Goal: Find contact information: Find contact information

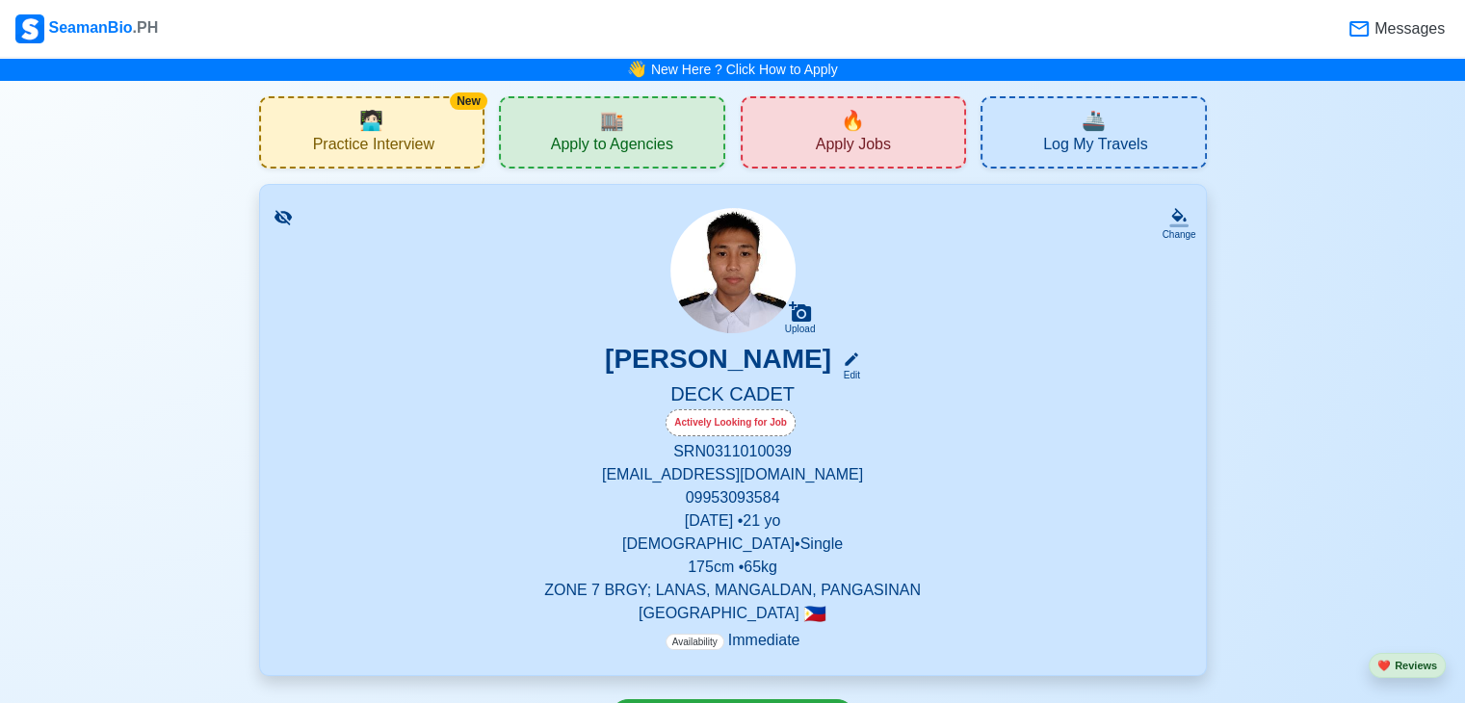
click at [634, 148] on span "Apply to Agencies" at bounding box center [612, 147] width 122 height 24
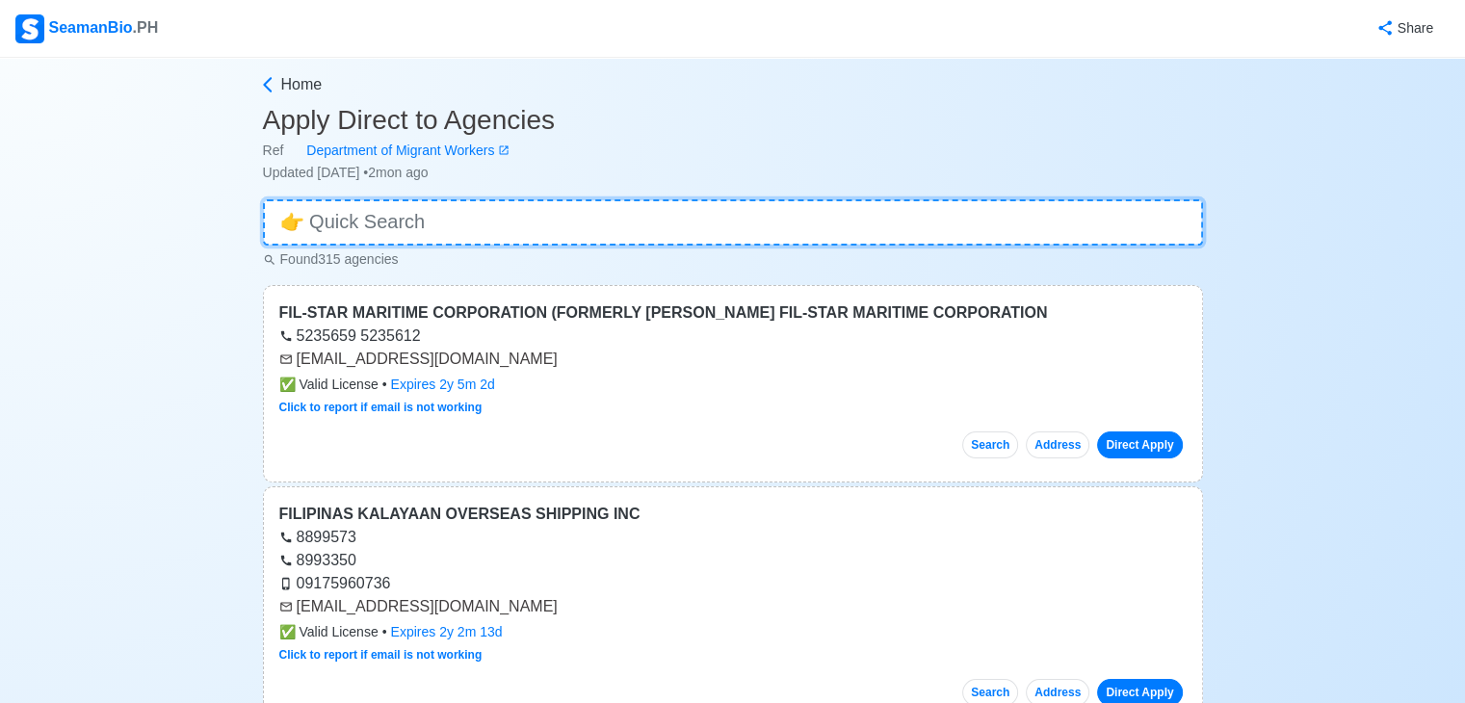
click at [537, 240] on input at bounding box center [733, 222] width 940 height 46
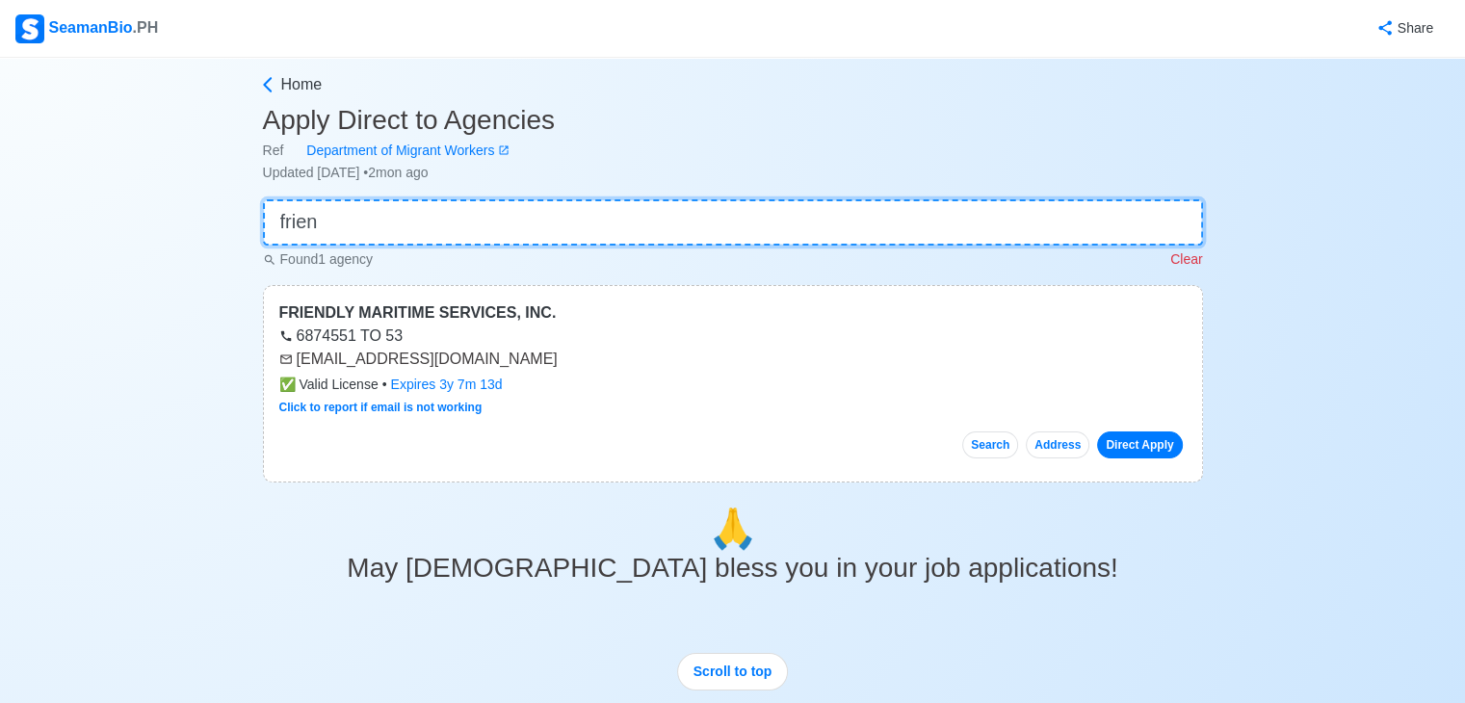
type input "frien"
drag, startPoint x: 297, startPoint y: 360, endPoint x: 521, endPoint y: 367, distance: 224.5
click at [521, 367] on div "[EMAIL_ADDRESS][DOMAIN_NAME]" at bounding box center [732, 359] width 907 height 23
copy div "[EMAIL_ADDRESS][DOMAIN_NAME]"
click at [447, 217] on input "frien" at bounding box center [733, 222] width 940 height 46
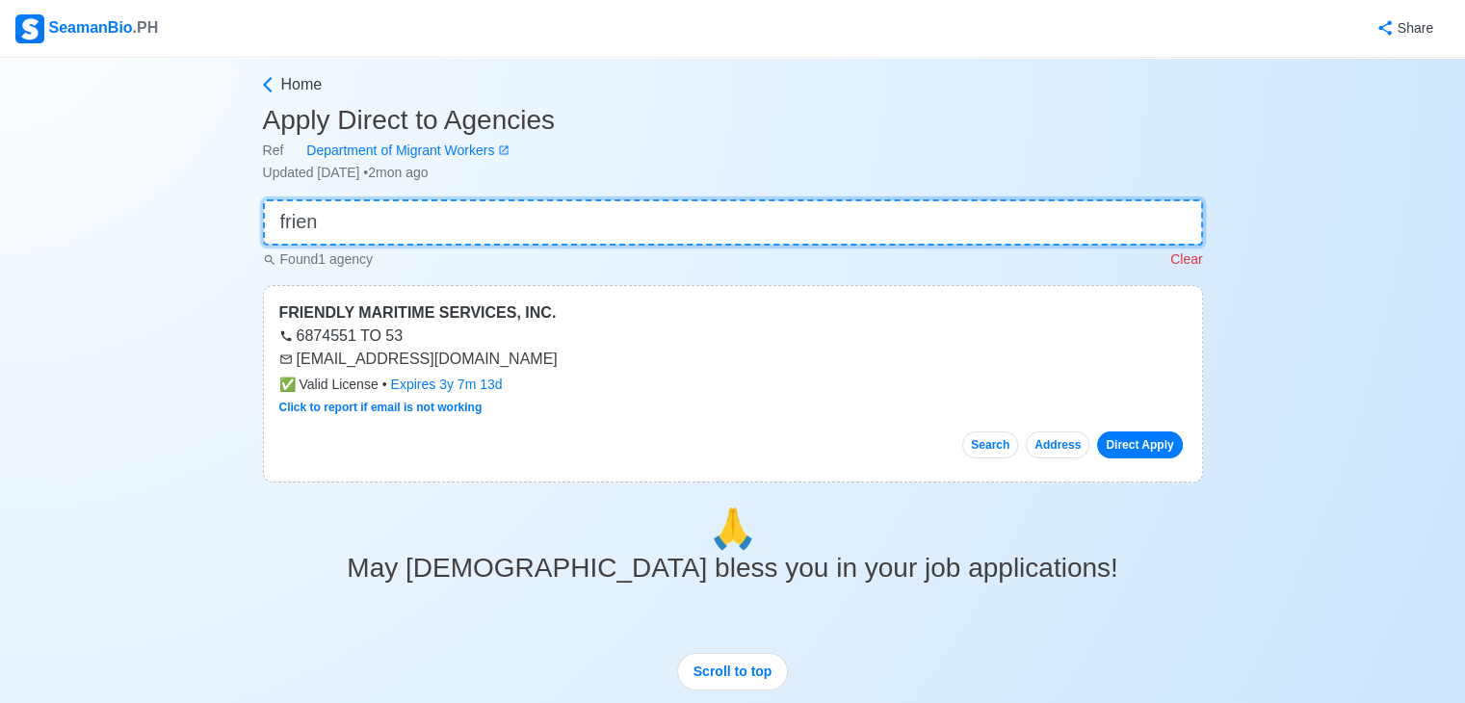
click at [447, 217] on input "frien" at bounding box center [733, 222] width 940 height 46
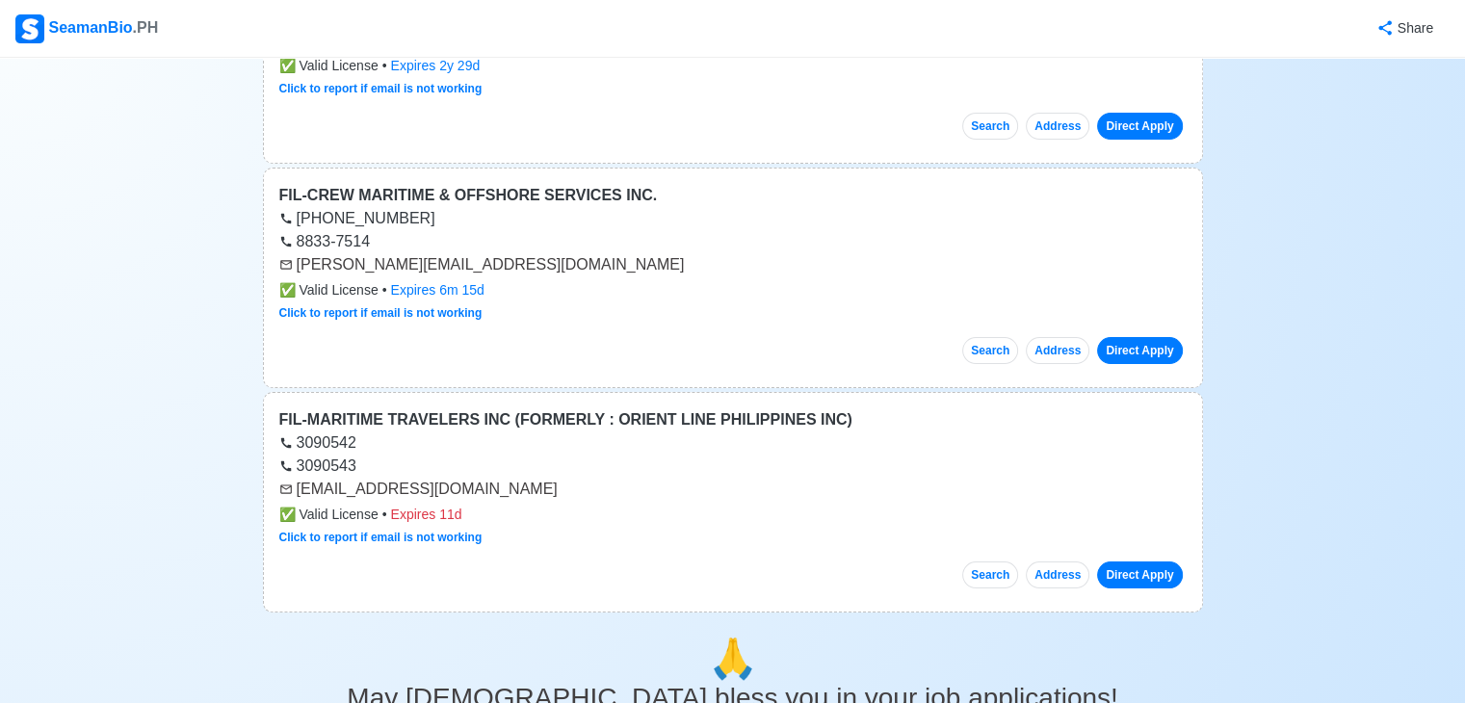
scroll to position [2323, 0]
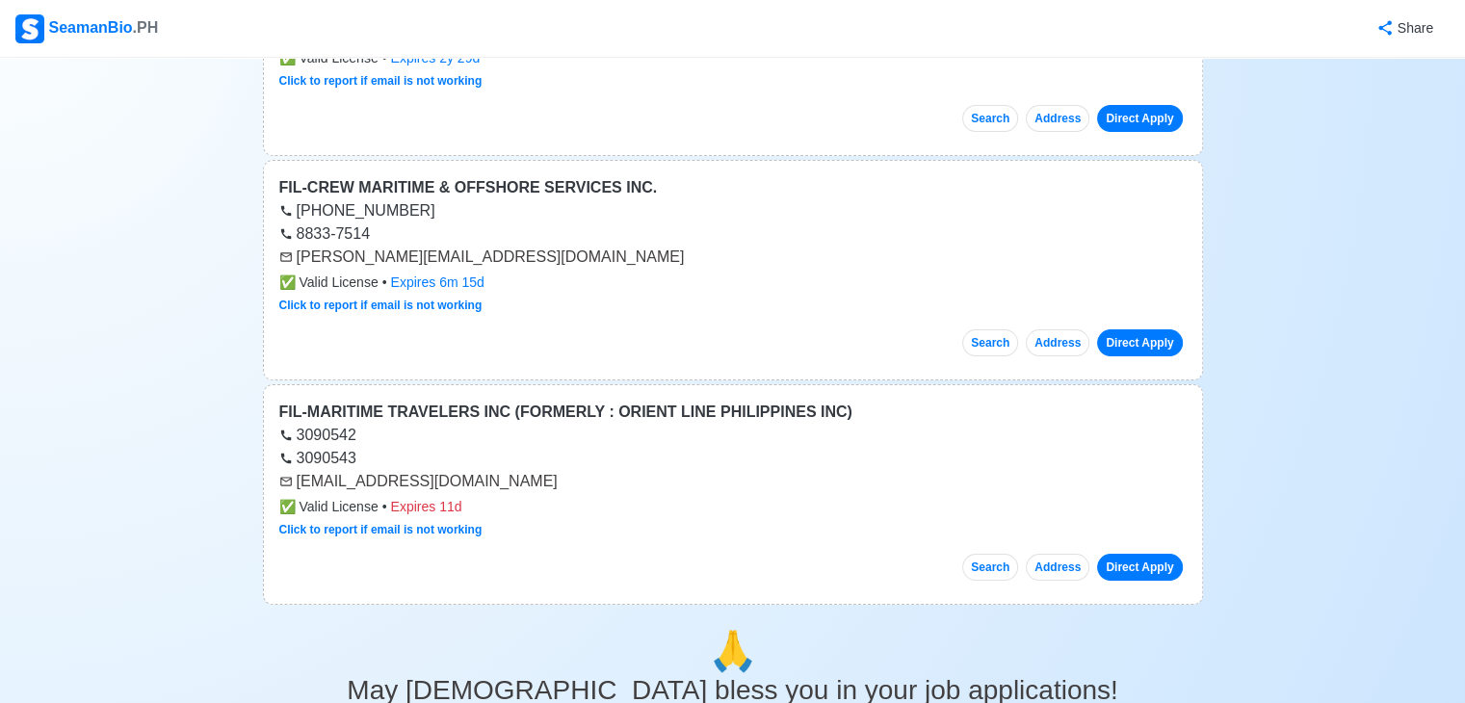
type input "fil"
drag, startPoint x: 298, startPoint y: 252, endPoint x: 480, endPoint y: 258, distance: 182.1
click at [480, 258] on div "[PERSON_NAME][EMAIL_ADDRESS][DOMAIN_NAME]" at bounding box center [732, 257] width 907 height 23
copy div "[PERSON_NAME][EMAIL_ADDRESS][DOMAIN_NAME]"
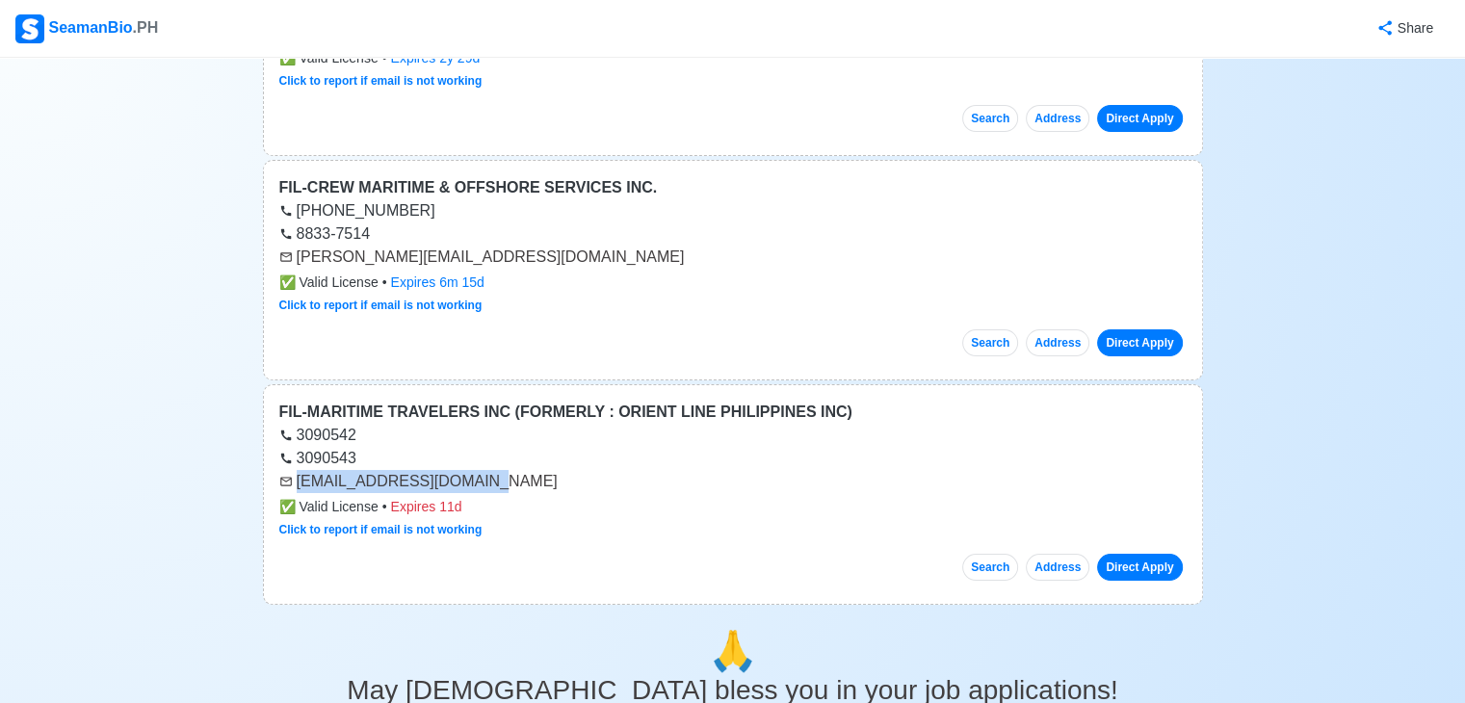
drag, startPoint x: 295, startPoint y: 475, endPoint x: 458, endPoint y: 481, distance: 163.8
click at [458, 481] on div "[EMAIL_ADDRESS][DOMAIN_NAME]" at bounding box center [732, 481] width 907 height 23
copy div "[EMAIL_ADDRESS][DOMAIN_NAME]"
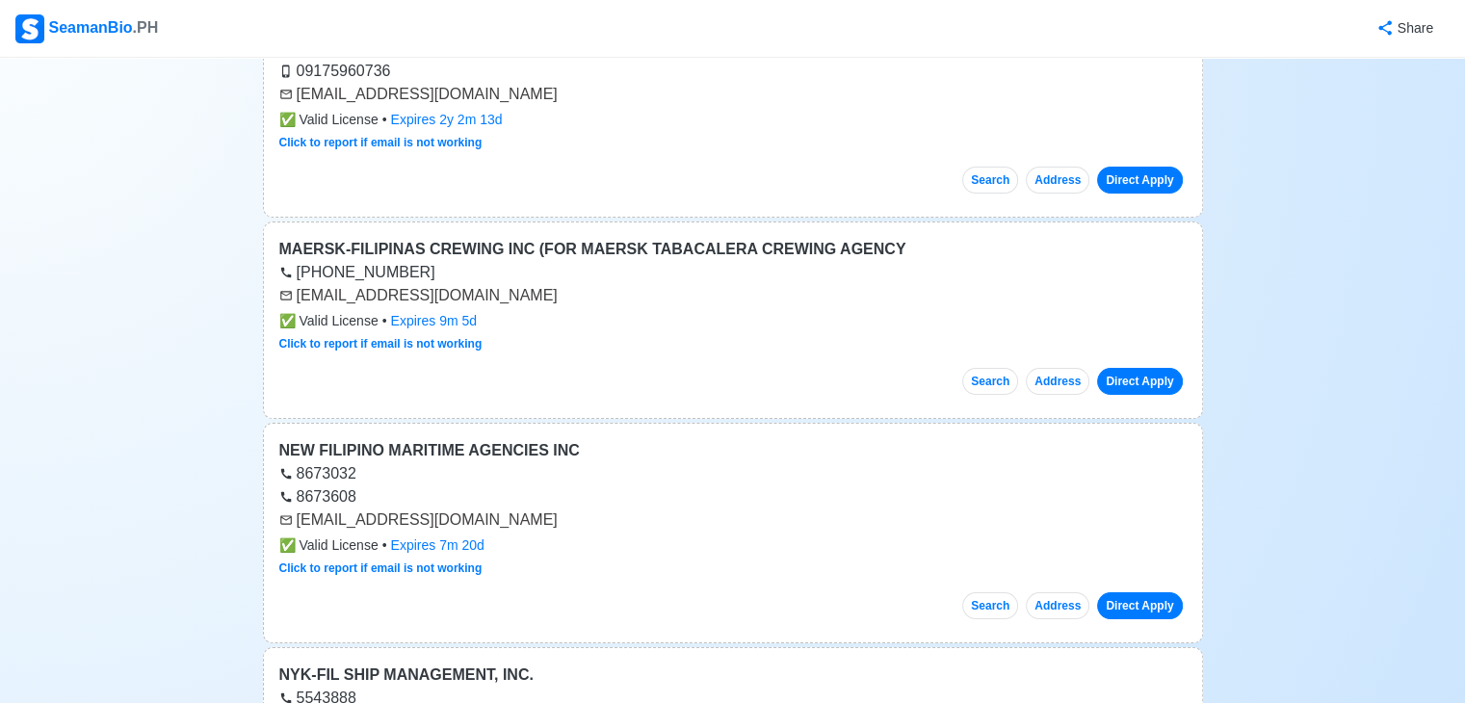
scroll to position [561, 0]
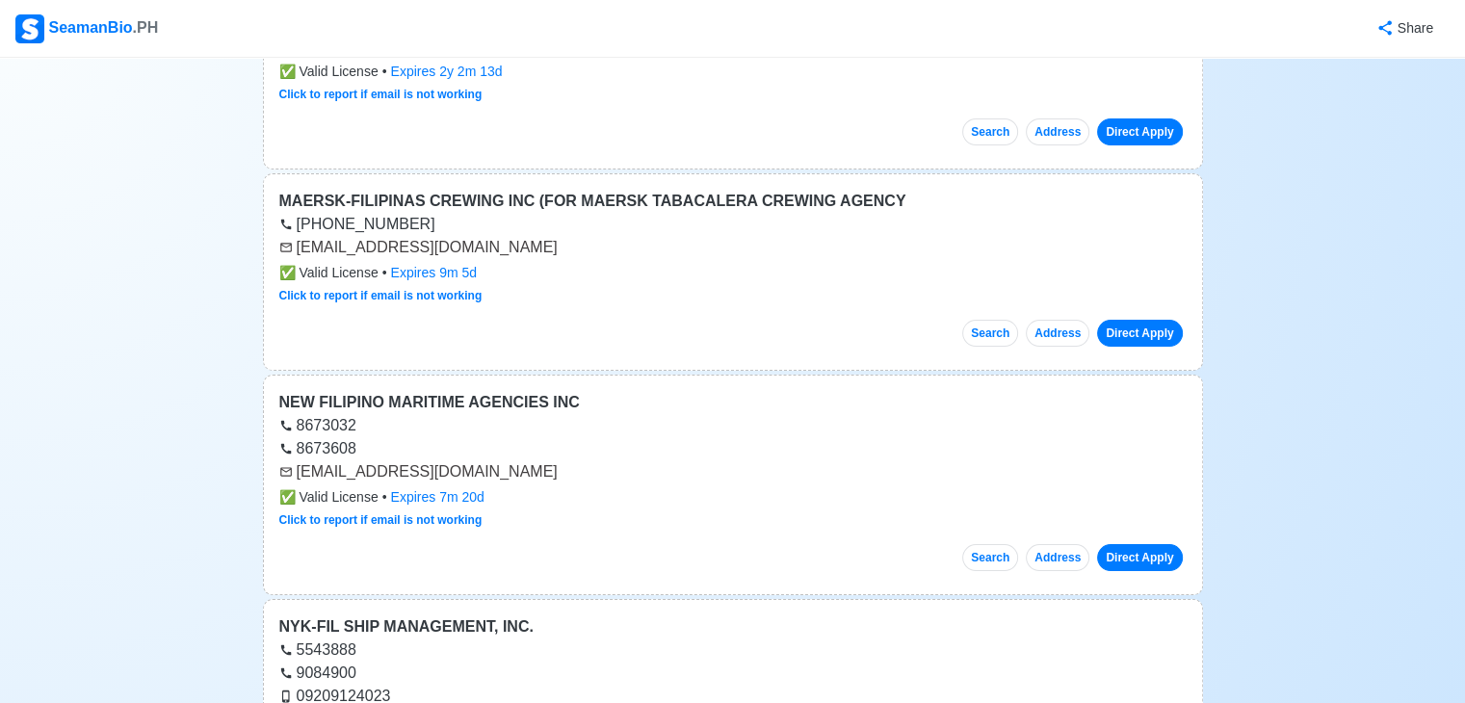
drag, startPoint x: 297, startPoint y: 471, endPoint x: 548, endPoint y: 463, distance: 251.5
click at [548, 463] on div "[EMAIL_ADDRESS][DOMAIN_NAME]" at bounding box center [732, 471] width 907 height 23
copy div "[EMAIL_ADDRESS][DOMAIN_NAME]"
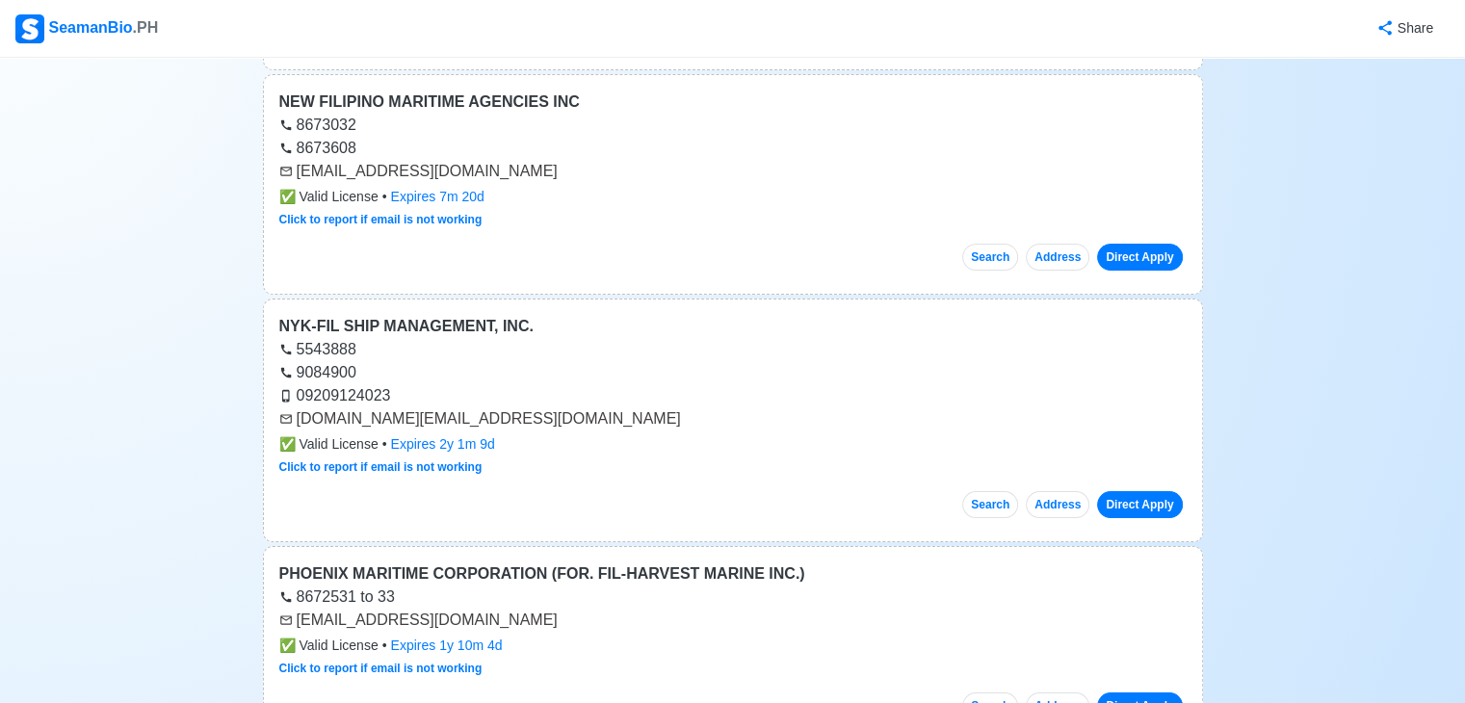
scroll to position [946, 0]
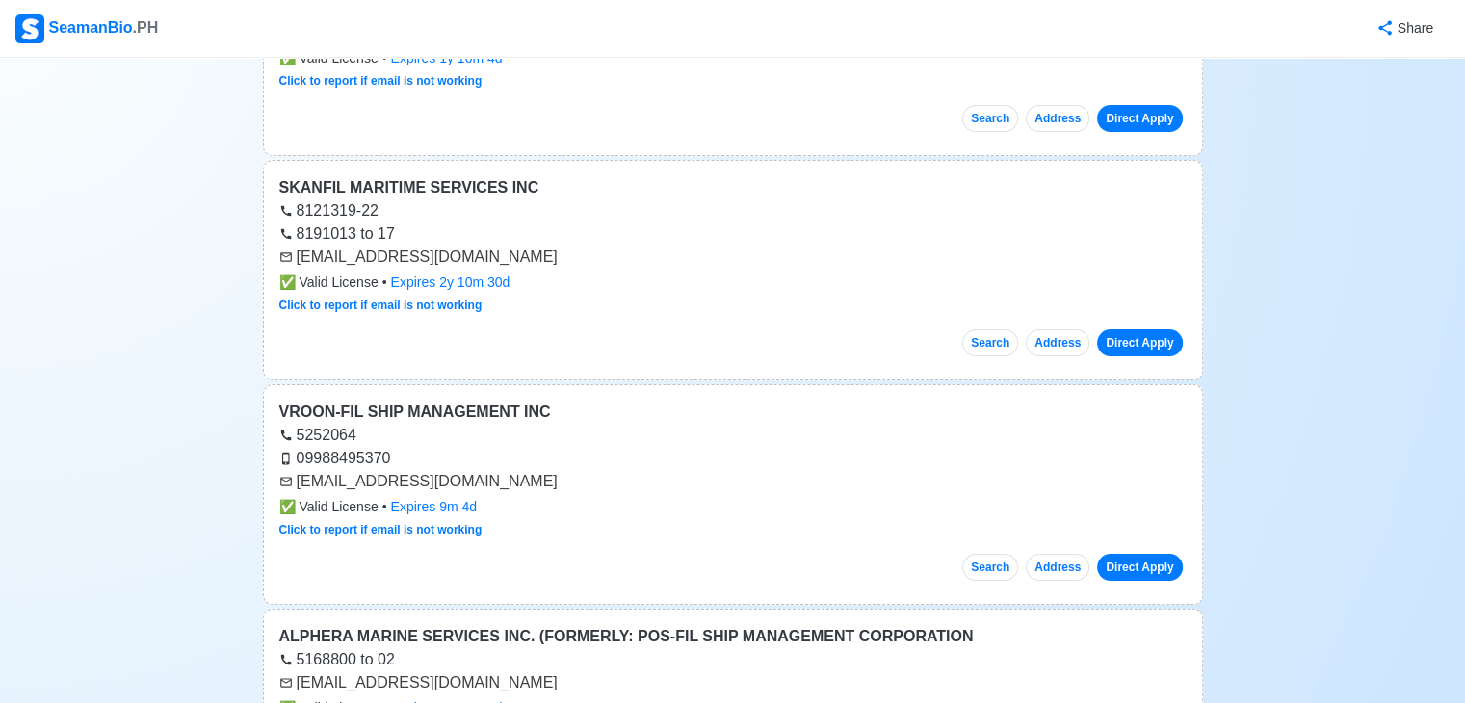
scroll to position [1492, 0]
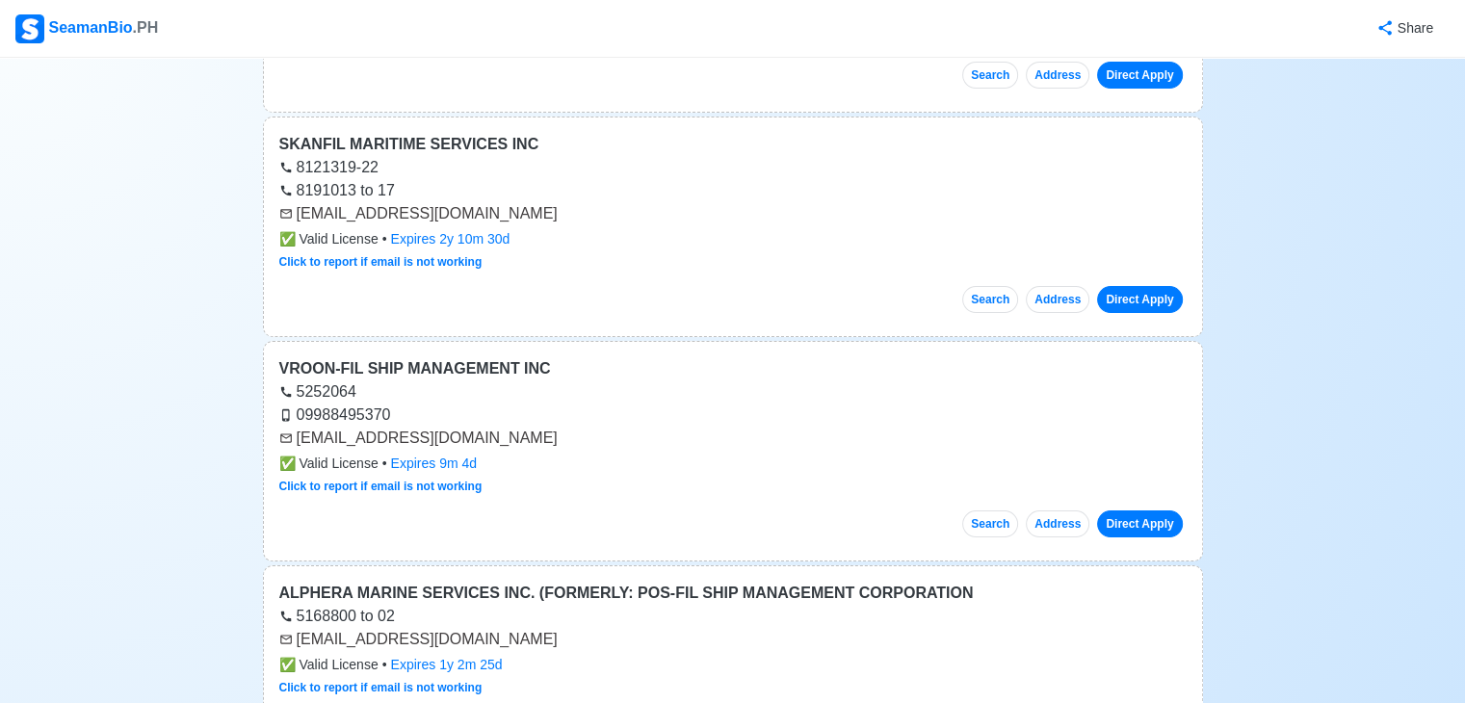
click at [297, 430] on div "[EMAIL_ADDRESS][DOMAIN_NAME]" at bounding box center [732, 438] width 907 height 23
drag, startPoint x: 297, startPoint y: 430, endPoint x: 602, endPoint y: 437, distance: 305.4
click at [602, 437] on div "[EMAIL_ADDRESS][DOMAIN_NAME]" at bounding box center [732, 438] width 907 height 23
copy div "[EMAIL_ADDRESS][DOMAIN_NAME]"
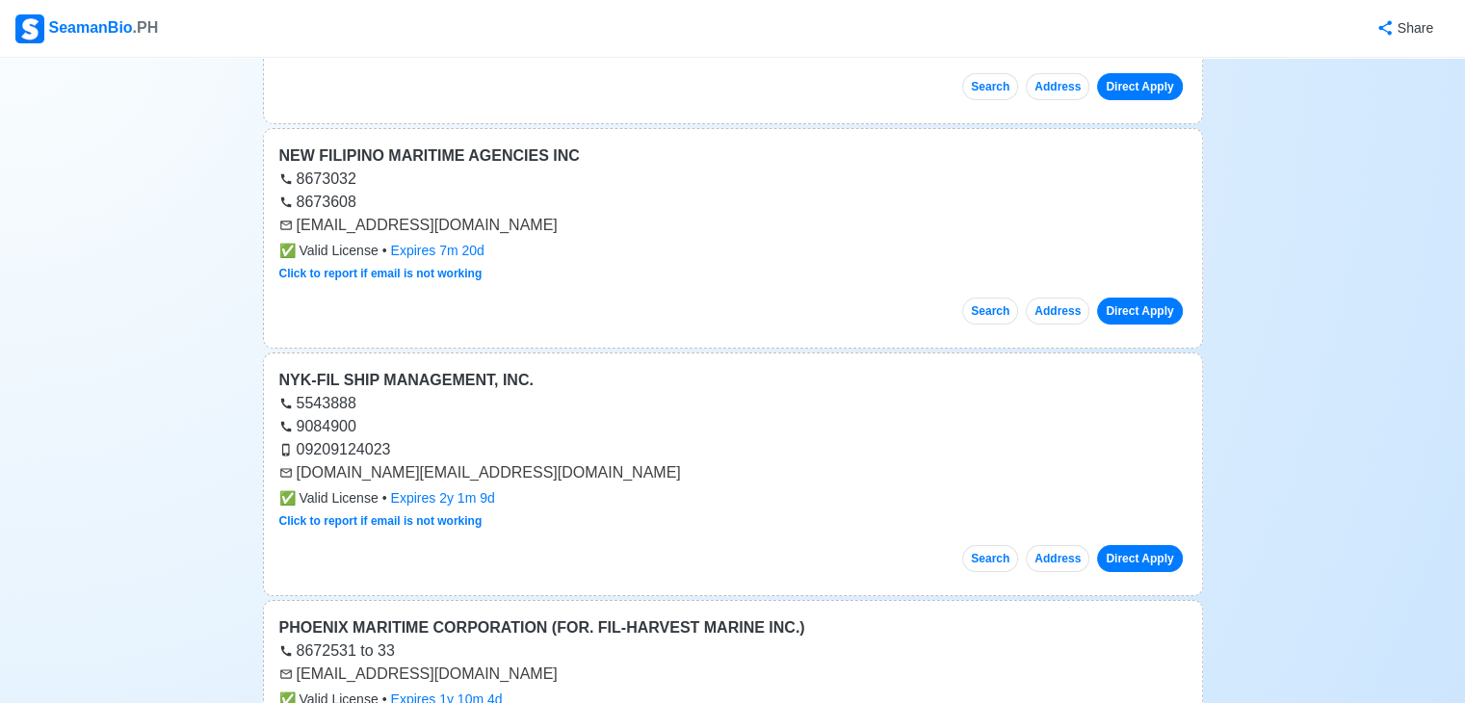
scroll to position [782, 0]
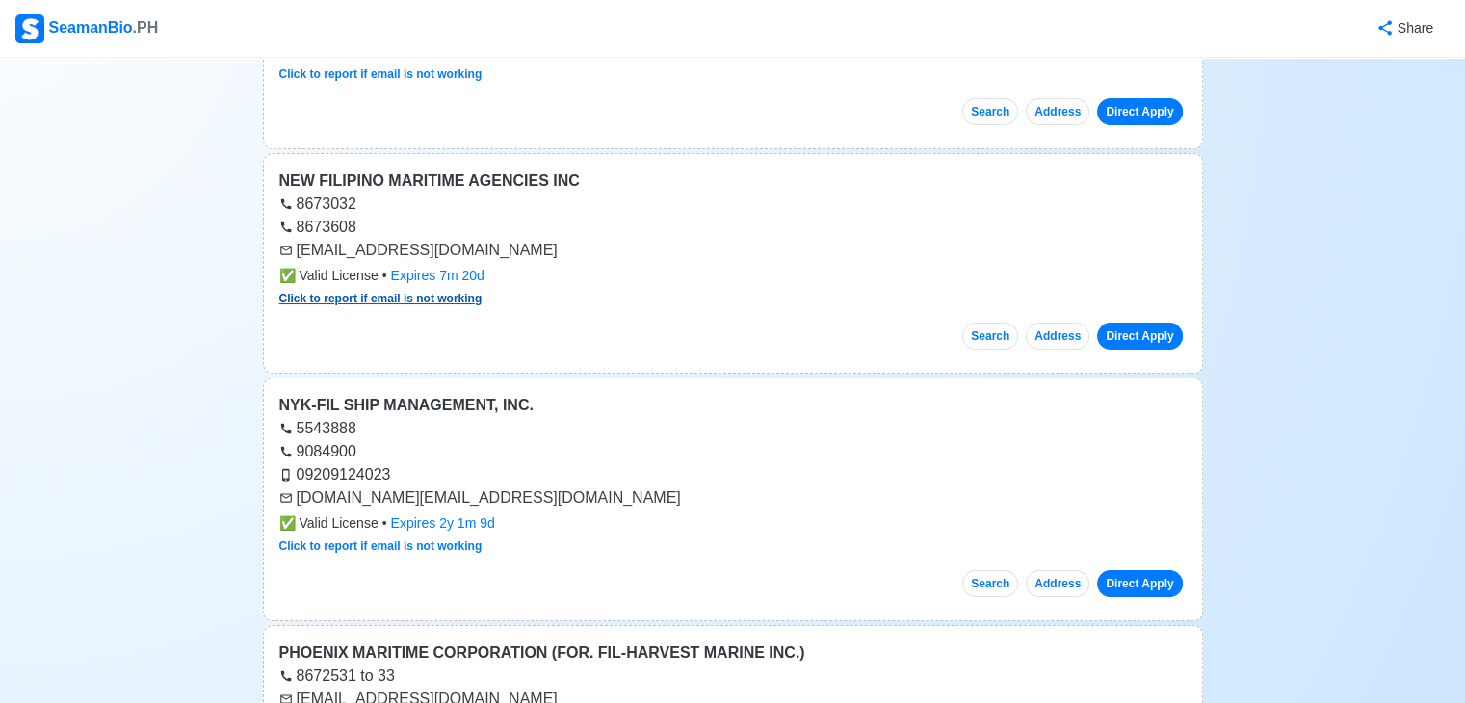
click at [384, 294] on link "Click to report if email is not working" at bounding box center [380, 298] width 203 height 13
click at [408, 296] on link "Click to report if email is not working" at bounding box center [380, 298] width 203 height 13
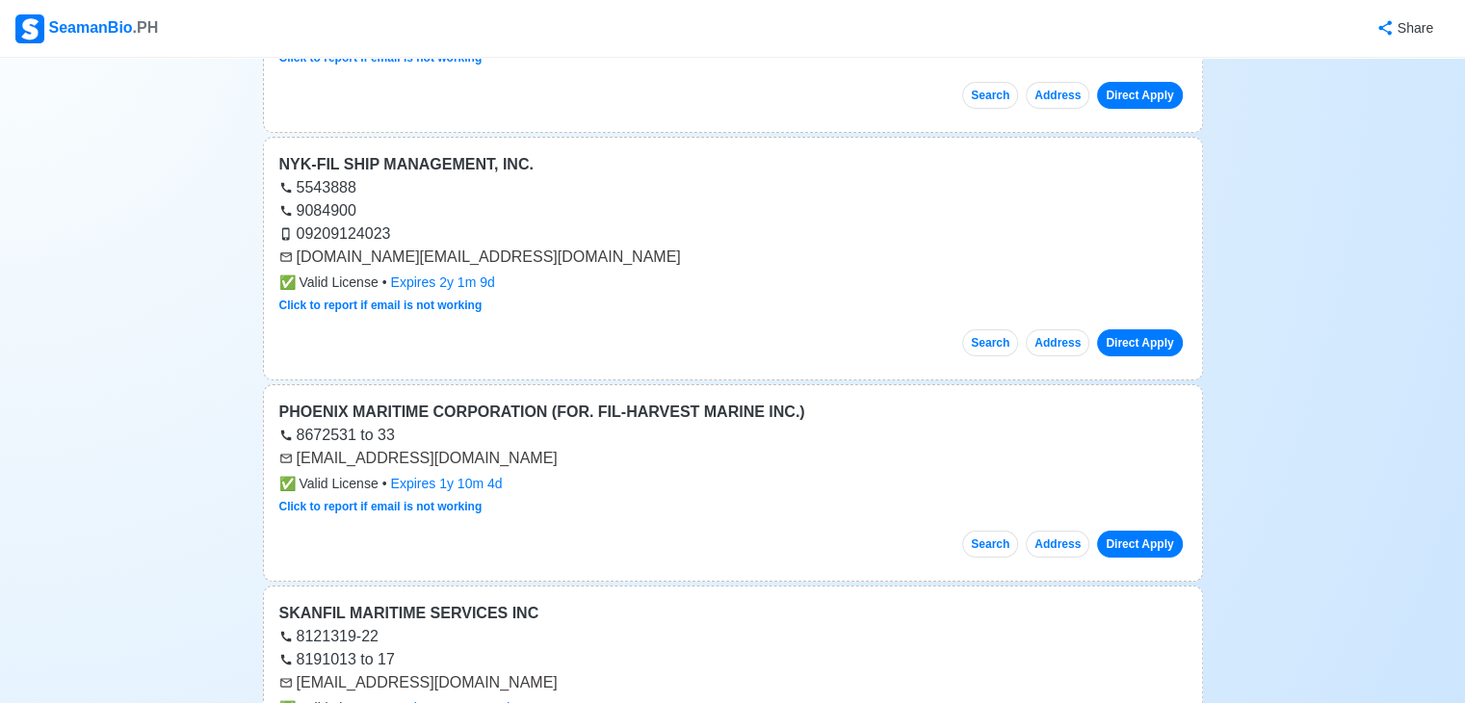
scroll to position [1059, 0]
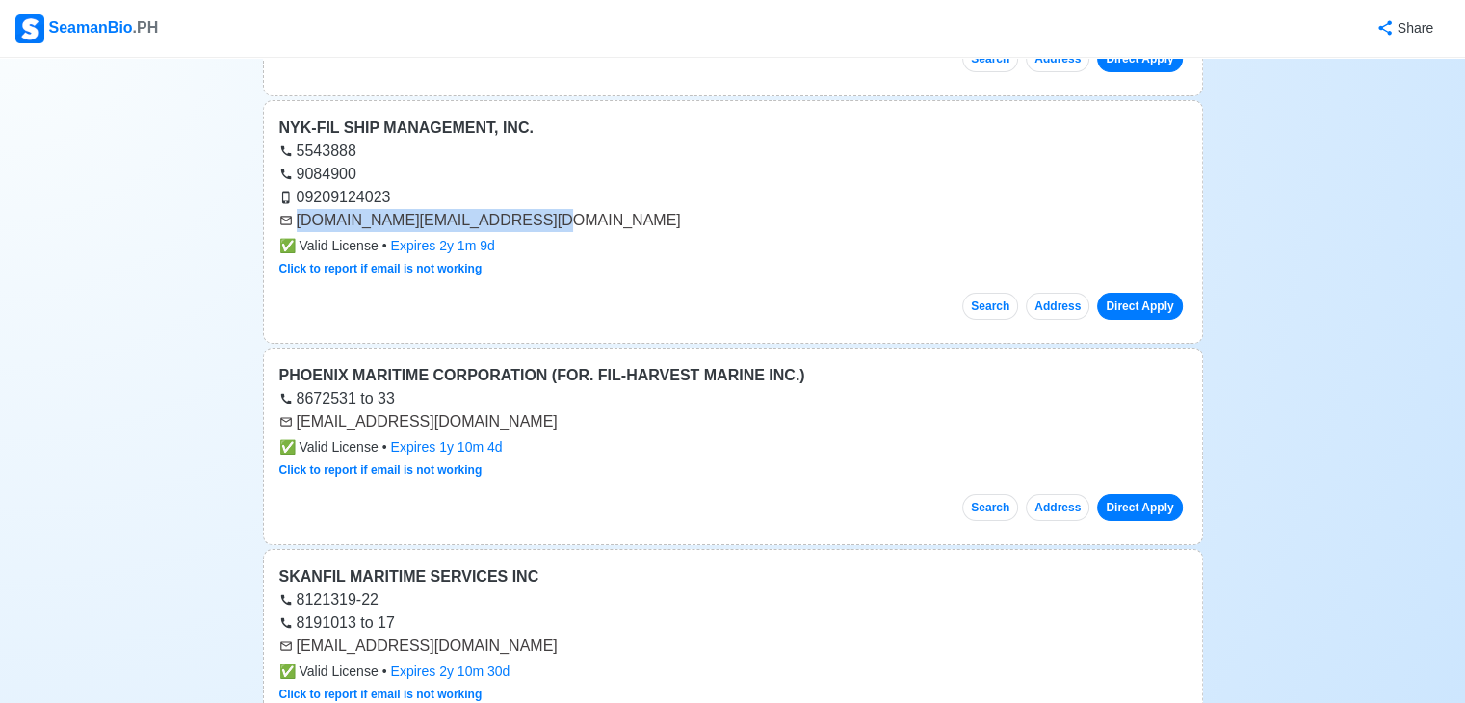
drag, startPoint x: 297, startPoint y: 217, endPoint x: 516, endPoint y: 222, distance: 219.6
click at [516, 222] on div "[DOMAIN_NAME][EMAIL_ADDRESS][DOMAIN_NAME]" at bounding box center [732, 220] width 907 height 23
copy div "[DOMAIN_NAME][EMAIL_ADDRESS][DOMAIN_NAME]"
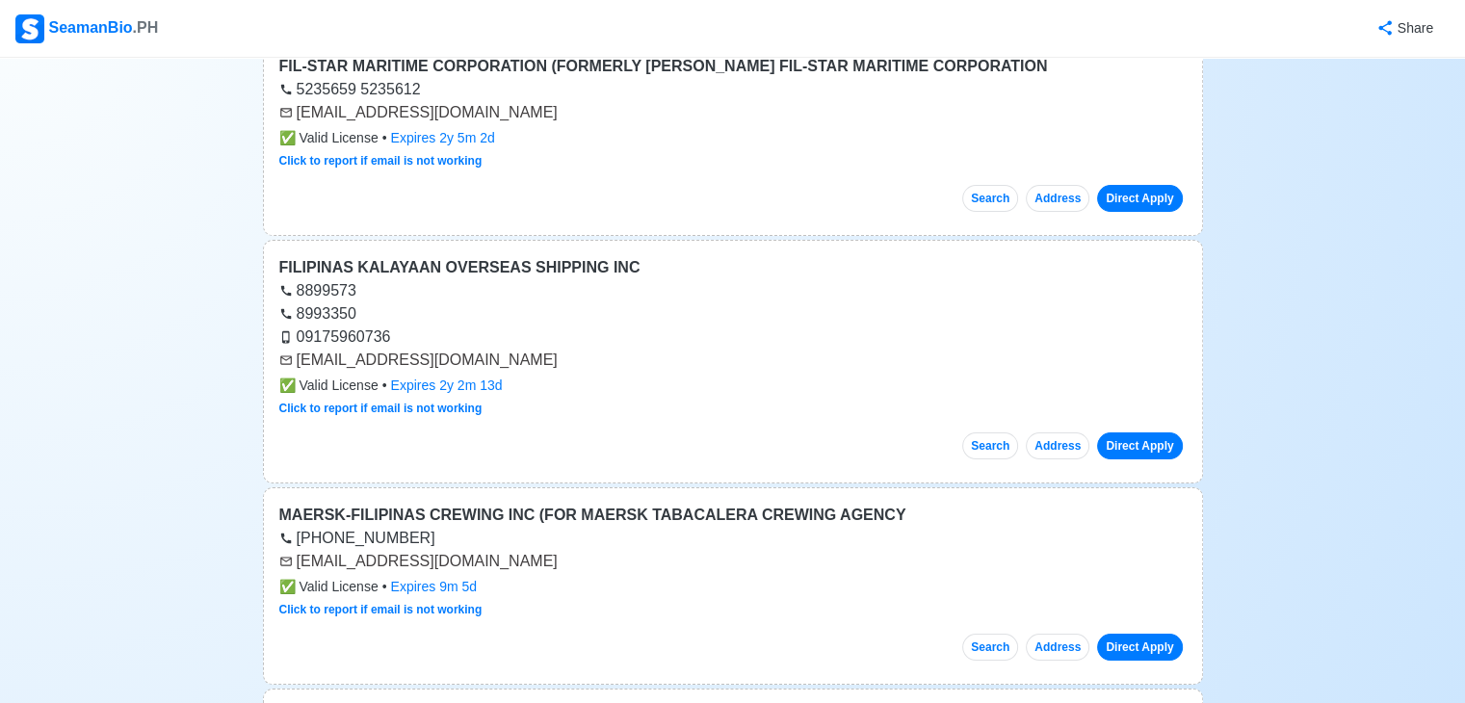
scroll to position [0, 0]
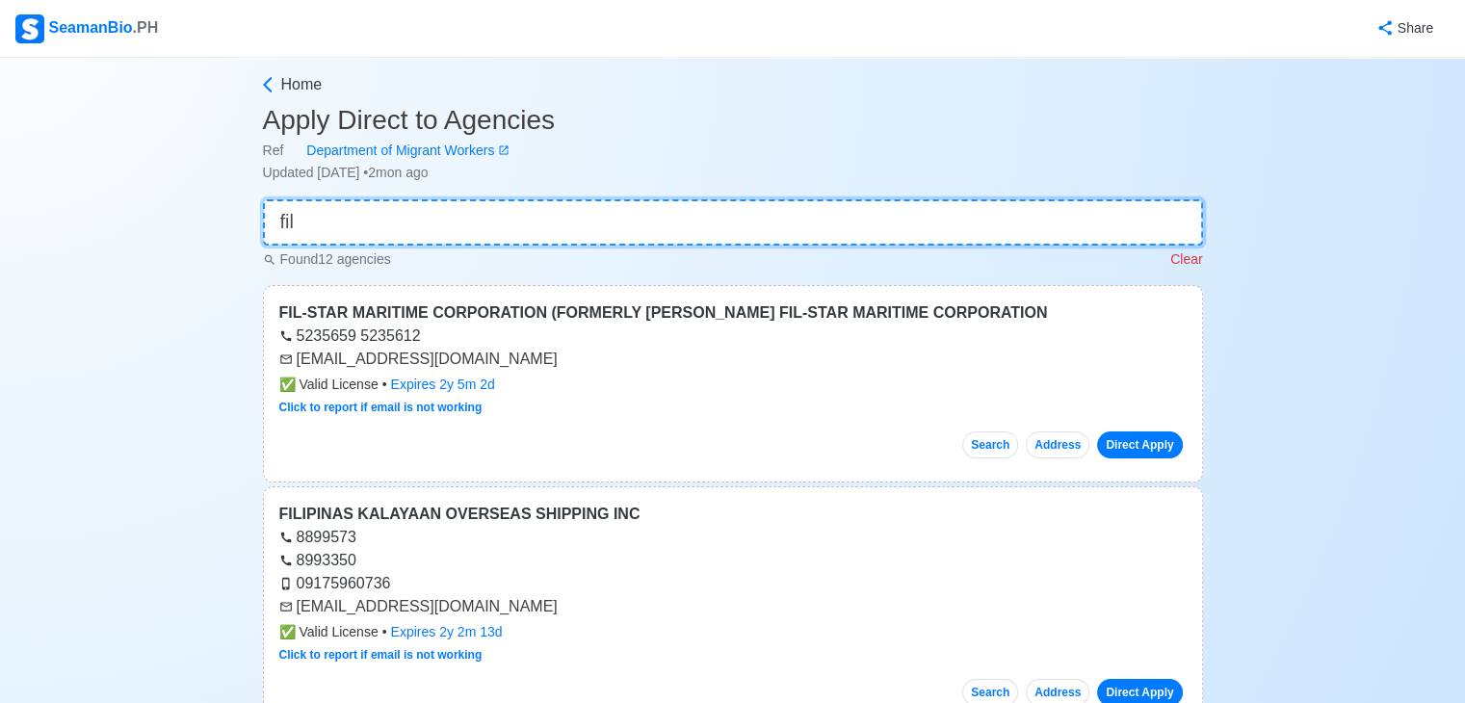
click at [815, 213] on input "fil" at bounding box center [733, 222] width 940 height 46
click at [819, 211] on input "fil" at bounding box center [733, 222] width 940 height 46
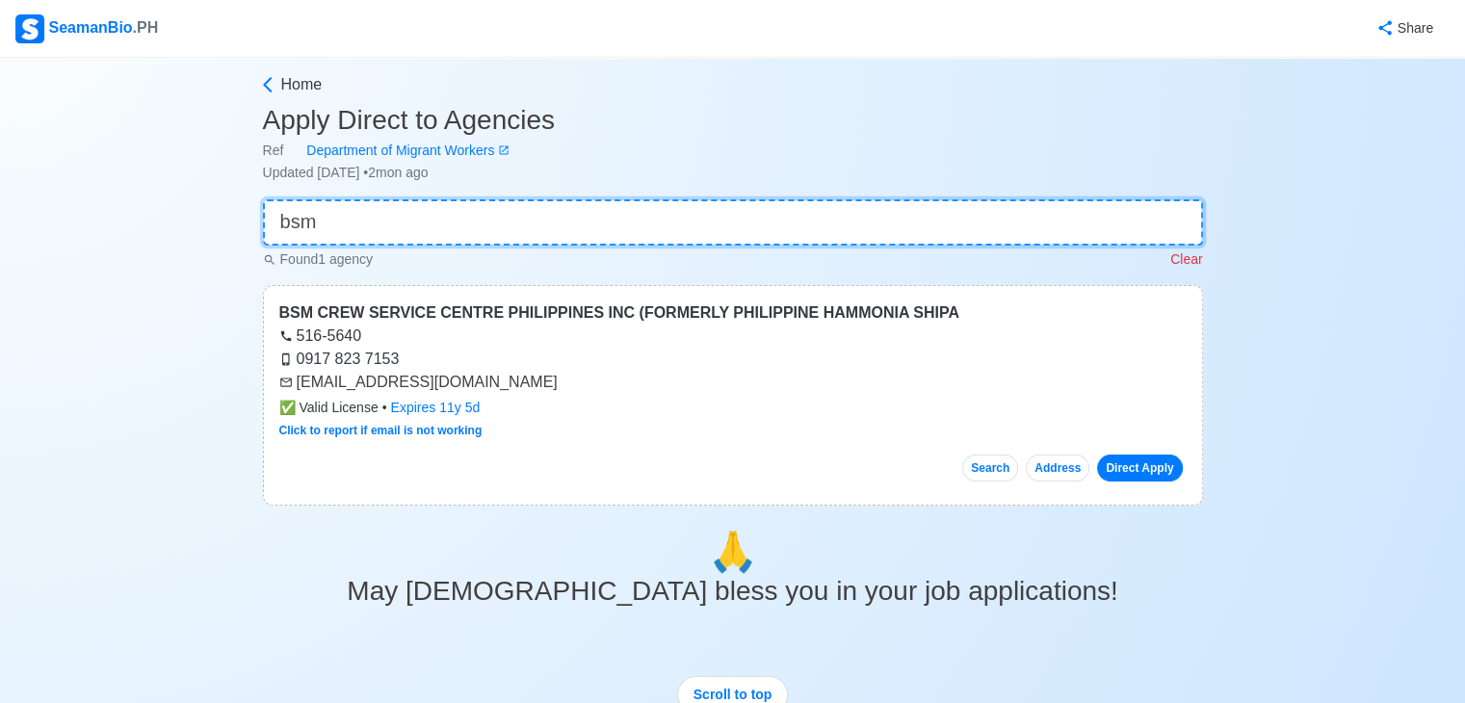
type input "bsm"
drag, startPoint x: 300, startPoint y: 379, endPoint x: 570, endPoint y: 386, distance: 270.7
click at [570, 386] on div "[EMAIL_ADDRESS][DOMAIN_NAME]" at bounding box center [732, 382] width 907 height 23
copy div "[EMAIL_ADDRESS][DOMAIN_NAME]"
click at [529, 200] on input "bsm" at bounding box center [733, 222] width 940 height 46
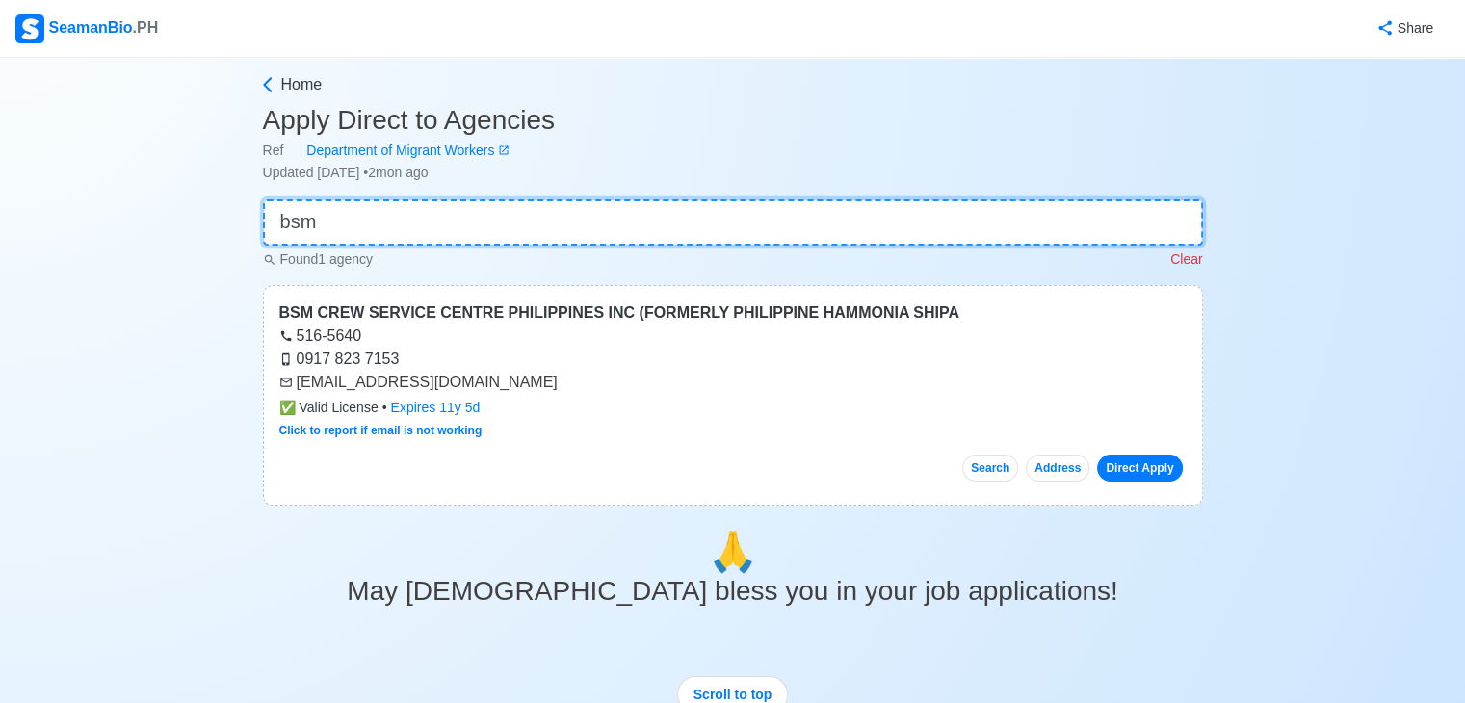
click at [529, 200] on input "bsm" at bounding box center [733, 222] width 940 height 46
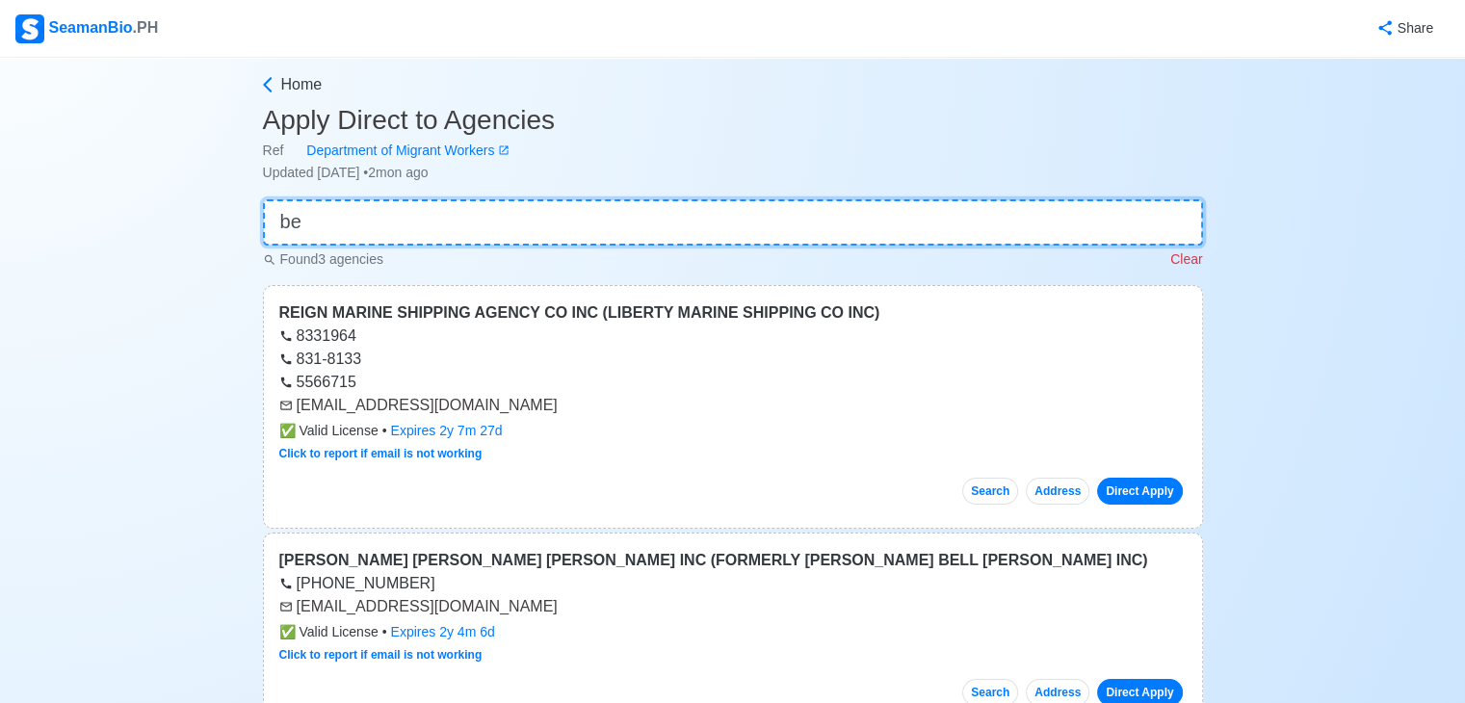
type input "b"
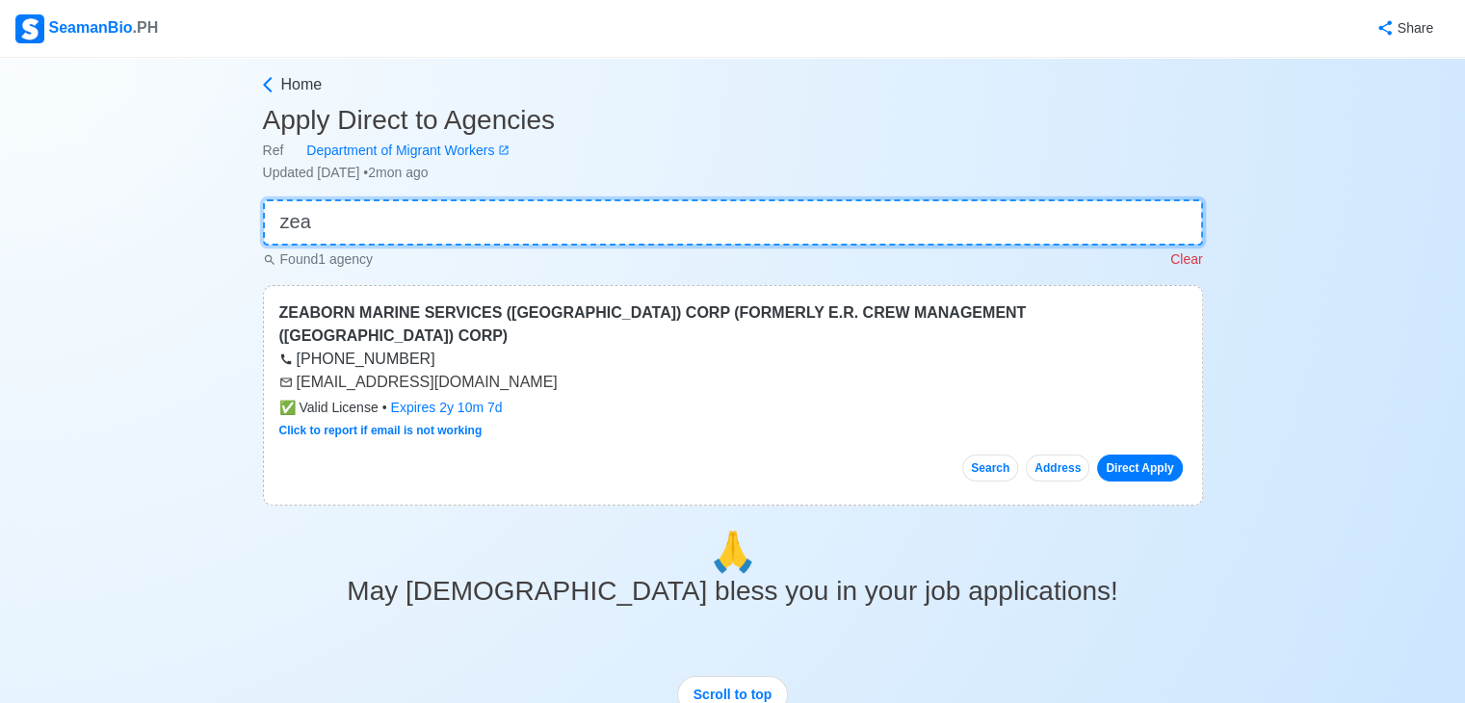
type input "zea"
drag, startPoint x: 296, startPoint y: 359, endPoint x: 533, endPoint y: 361, distance: 236.9
click at [531, 371] on div "[EMAIL_ADDRESS][DOMAIN_NAME]" at bounding box center [732, 382] width 907 height 23
click at [533, 371] on div "[EMAIL_ADDRESS][DOMAIN_NAME]" at bounding box center [732, 382] width 907 height 23
copy div "[EMAIL_ADDRESS][DOMAIN_NAME]"
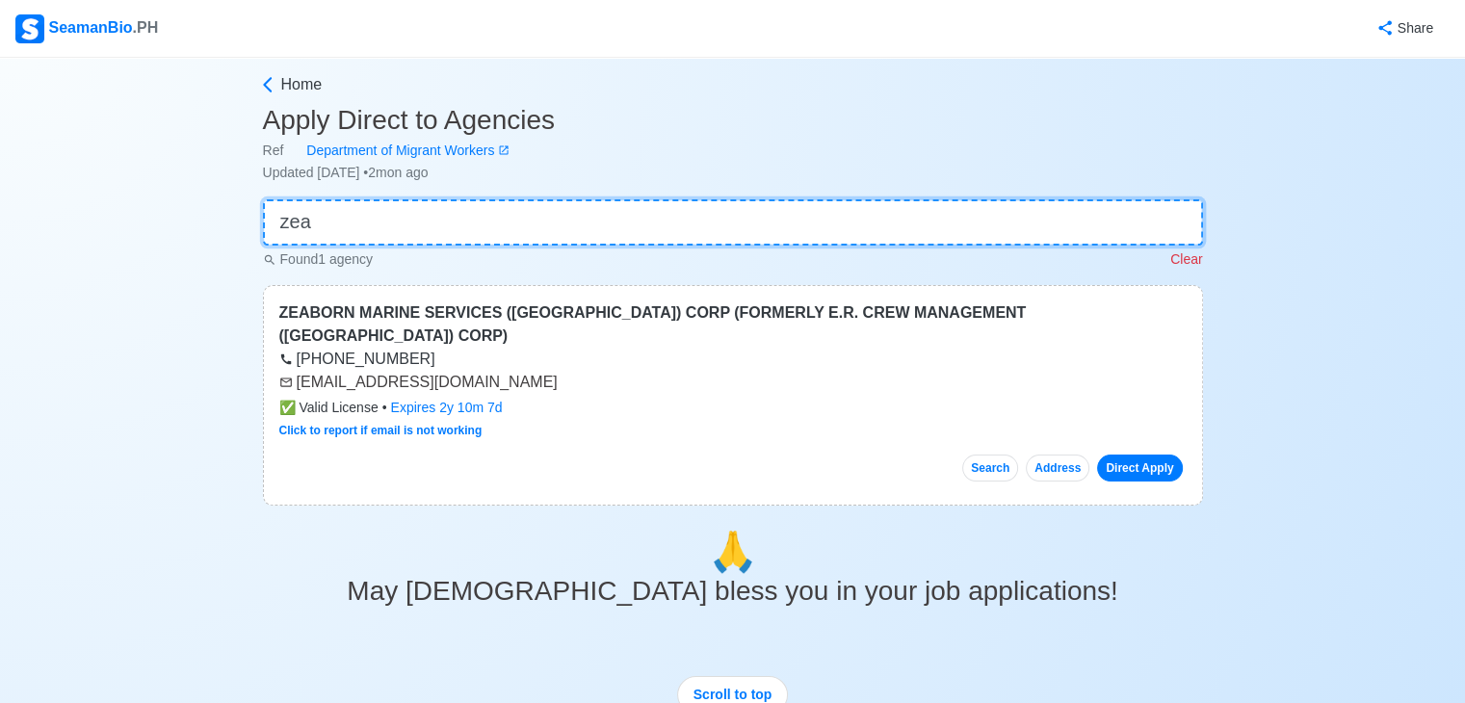
click at [510, 240] on input "zea" at bounding box center [733, 222] width 940 height 46
click at [510, 238] on input "zea" at bounding box center [733, 222] width 940 height 46
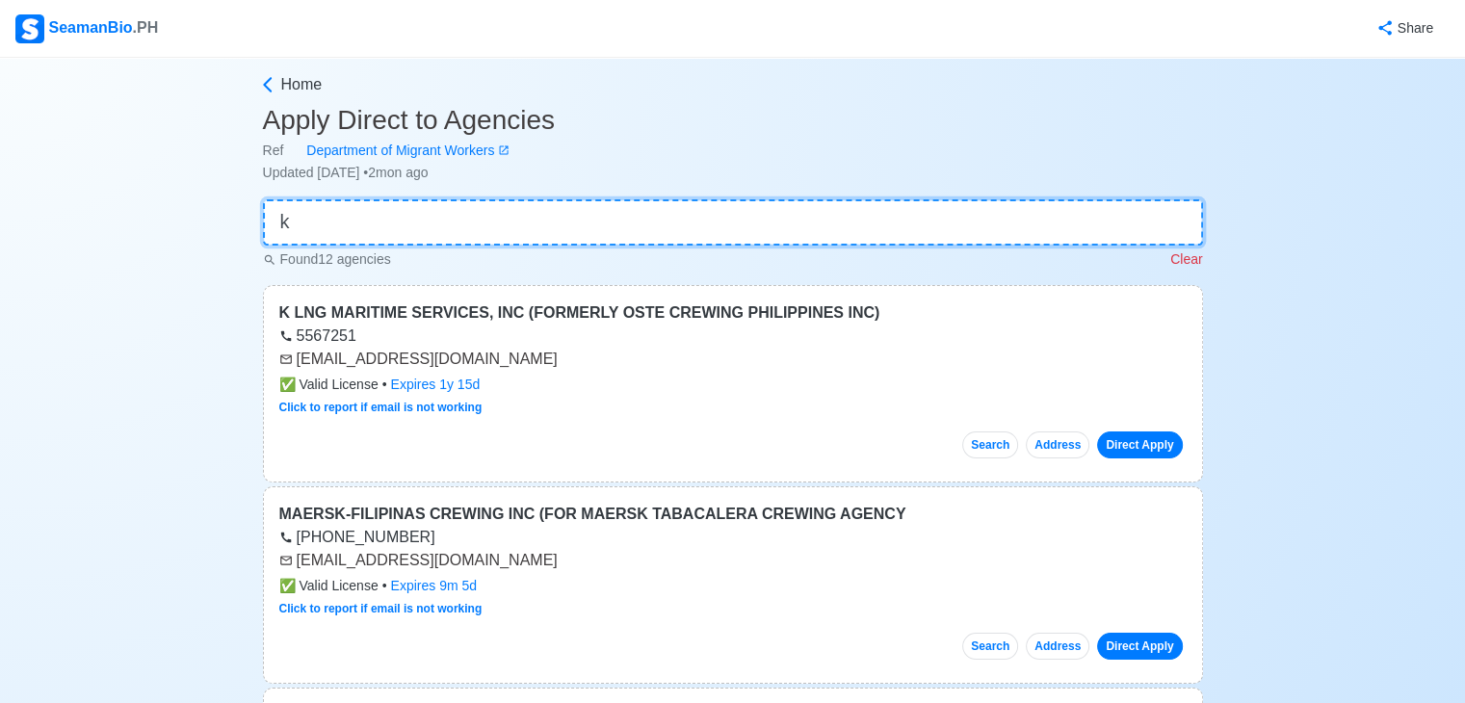
type input "k"
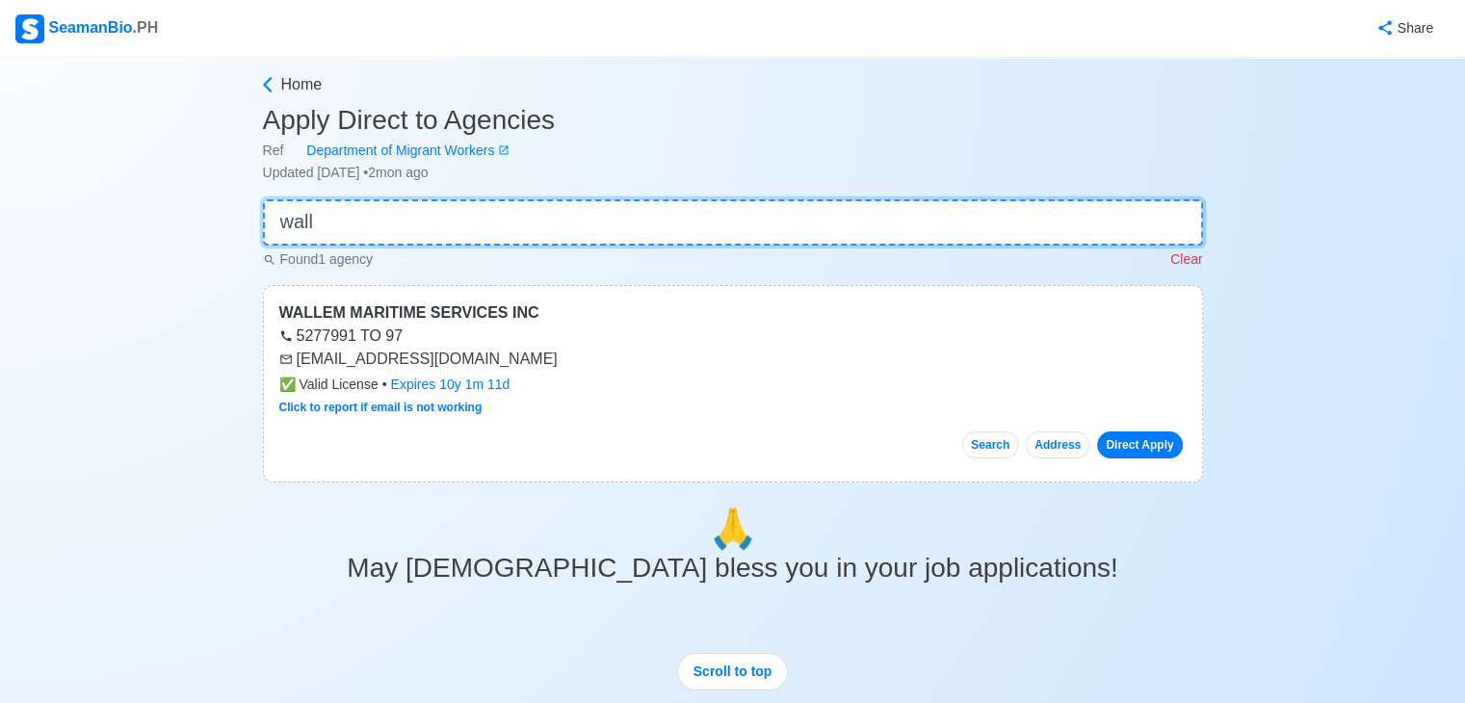
type input "wall"
drag, startPoint x: 296, startPoint y: 363, endPoint x: 453, endPoint y: 357, distance: 157.1
click at [453, 357] on div "[EMAIL_ADDRESS][DOMAIN_NAME]" at bounding box center [732, 359] width 907 height 23
copy div "[EMAIL_ADDRESS][DOMAIN_NAME]"
click at [453, 217] on input "wall" at bounding box center [733, 222] width 940 height 46
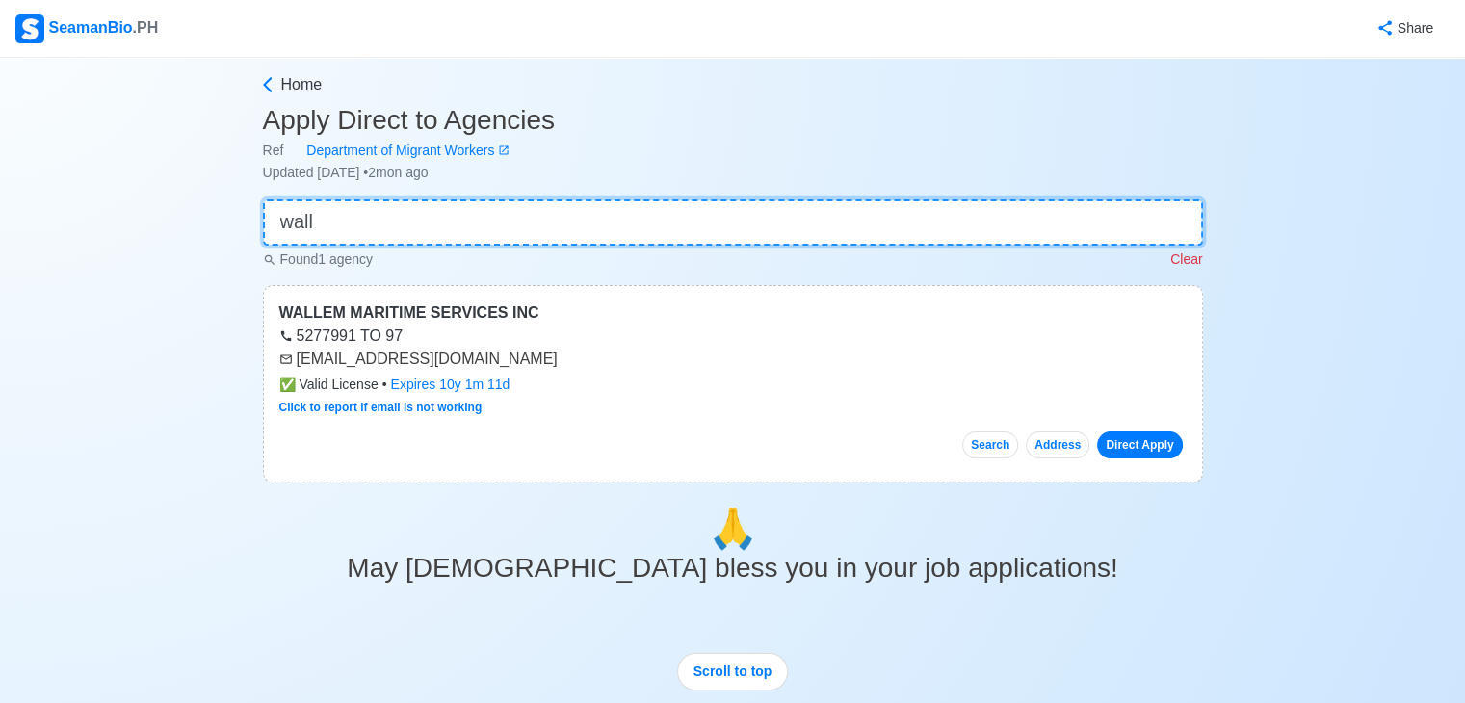
click at [453, 217] on input "wall" at bounding box center [733, 222] width 940 height 46
type input "cross"
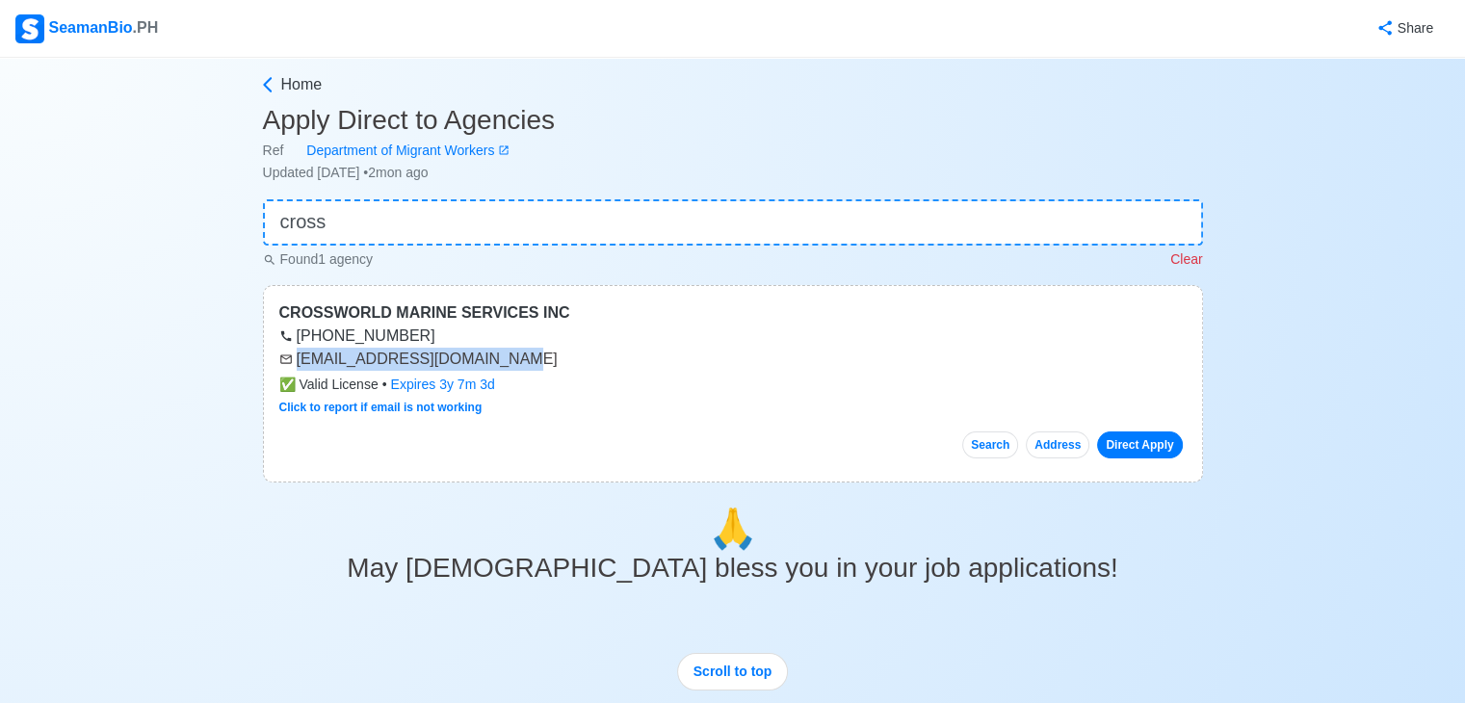
drag, startPoint x: 297, startPoint y: 359, endPoint x: 504, endPoint y: 359, distance: 207.1
click at [504, 359] on div "[EMAIL_ADDRESS][DOMAIN_NAME]" at bounding box center [732, 359] width 907 height 23
click at [508, 202] on input "cross" at bounding box center [733, 222] width 940 height 46
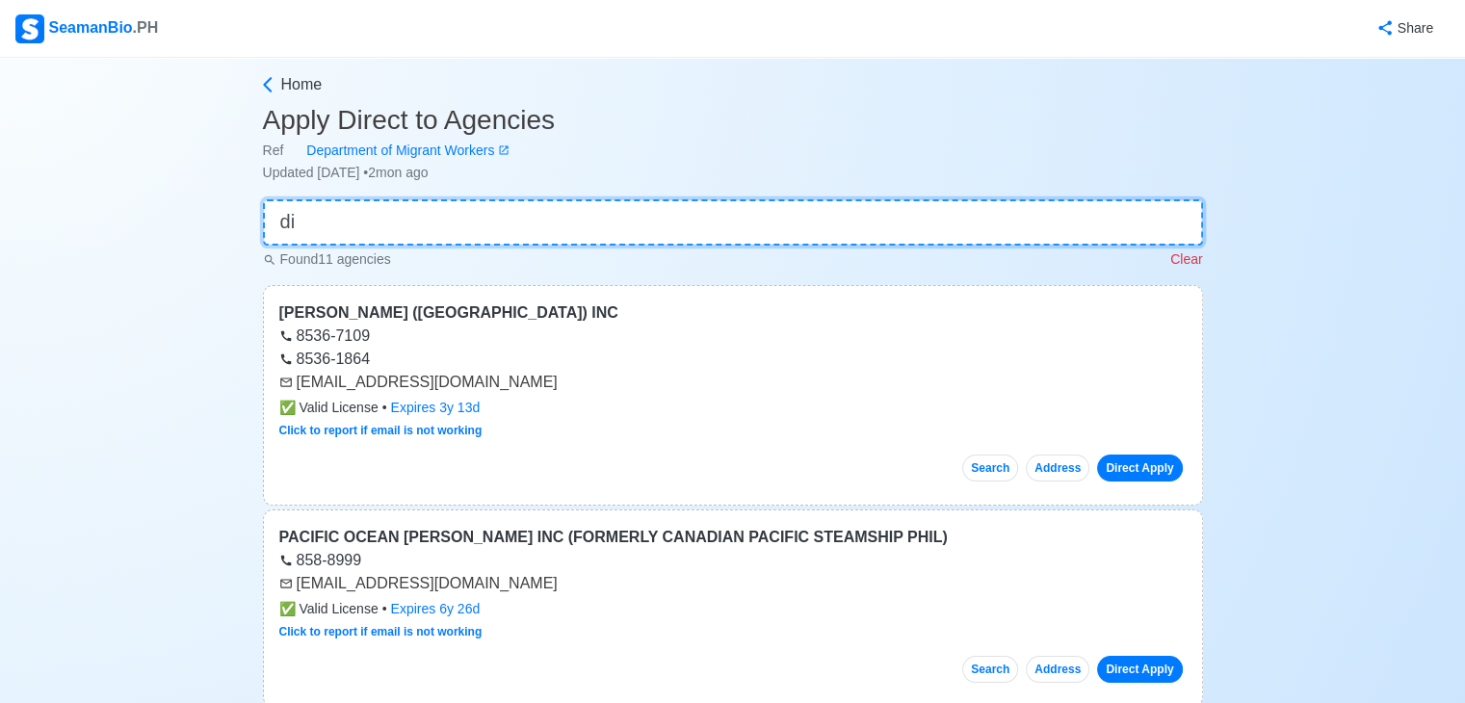
type input "d"
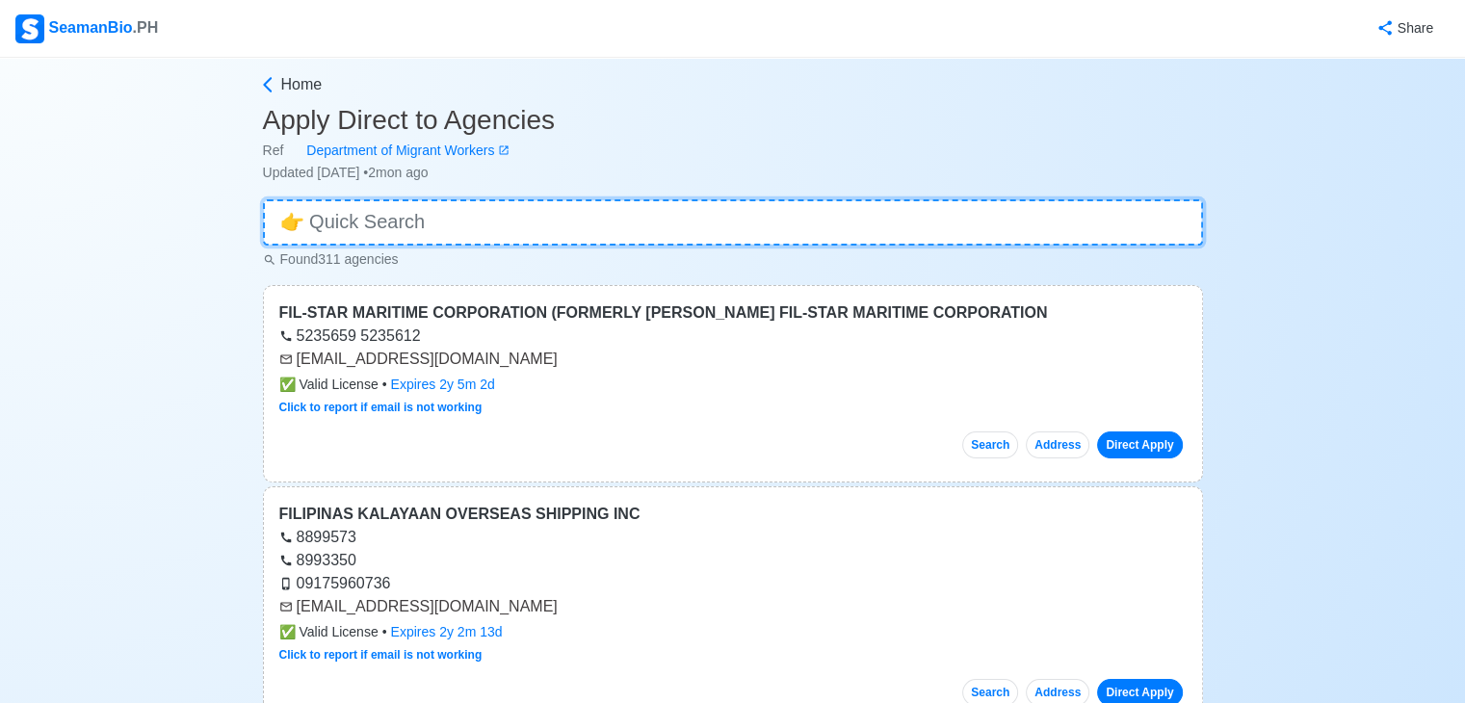
click at [536, 243] on input at bounding box center [733, 222] width 940 height 46
type input "s"
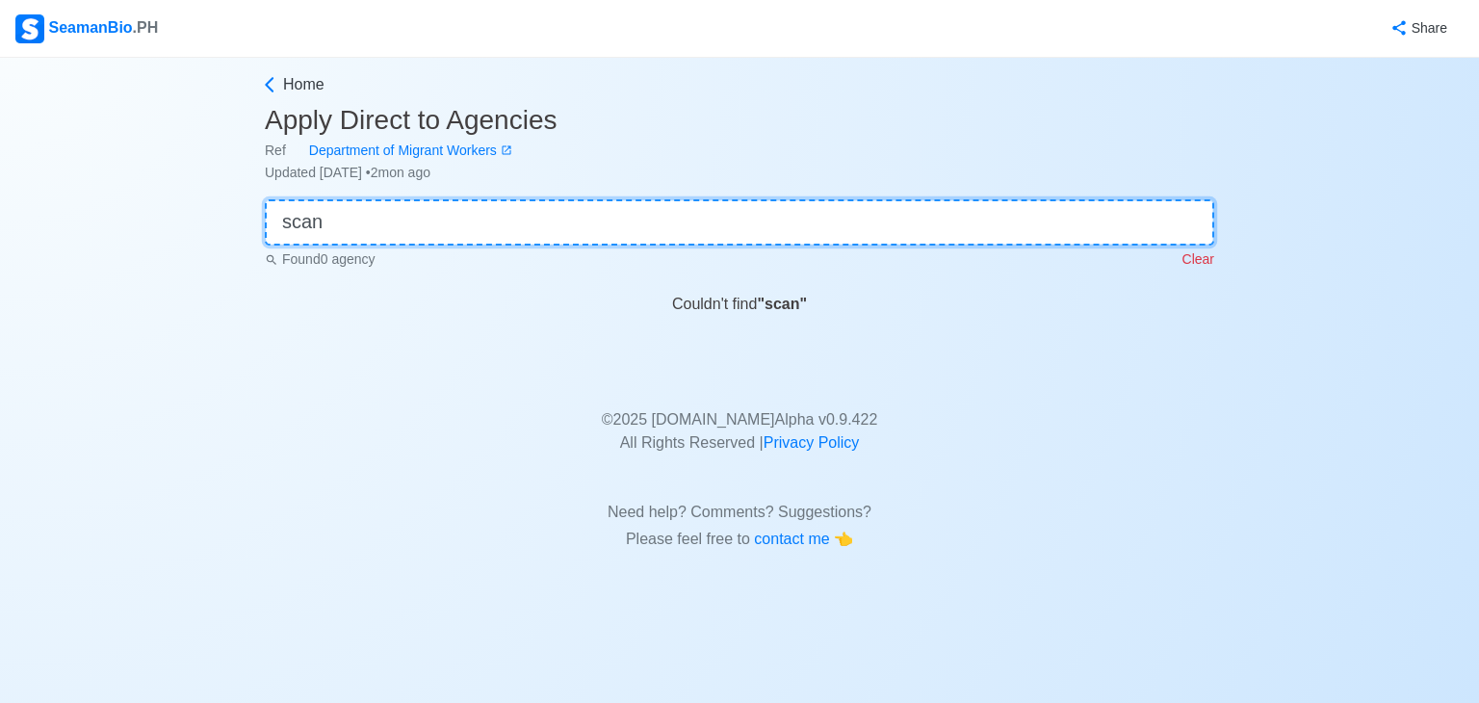
type input "scan"
click at [502, 244] on input "scan" at bounding box center [740, 222] width 950 height 46
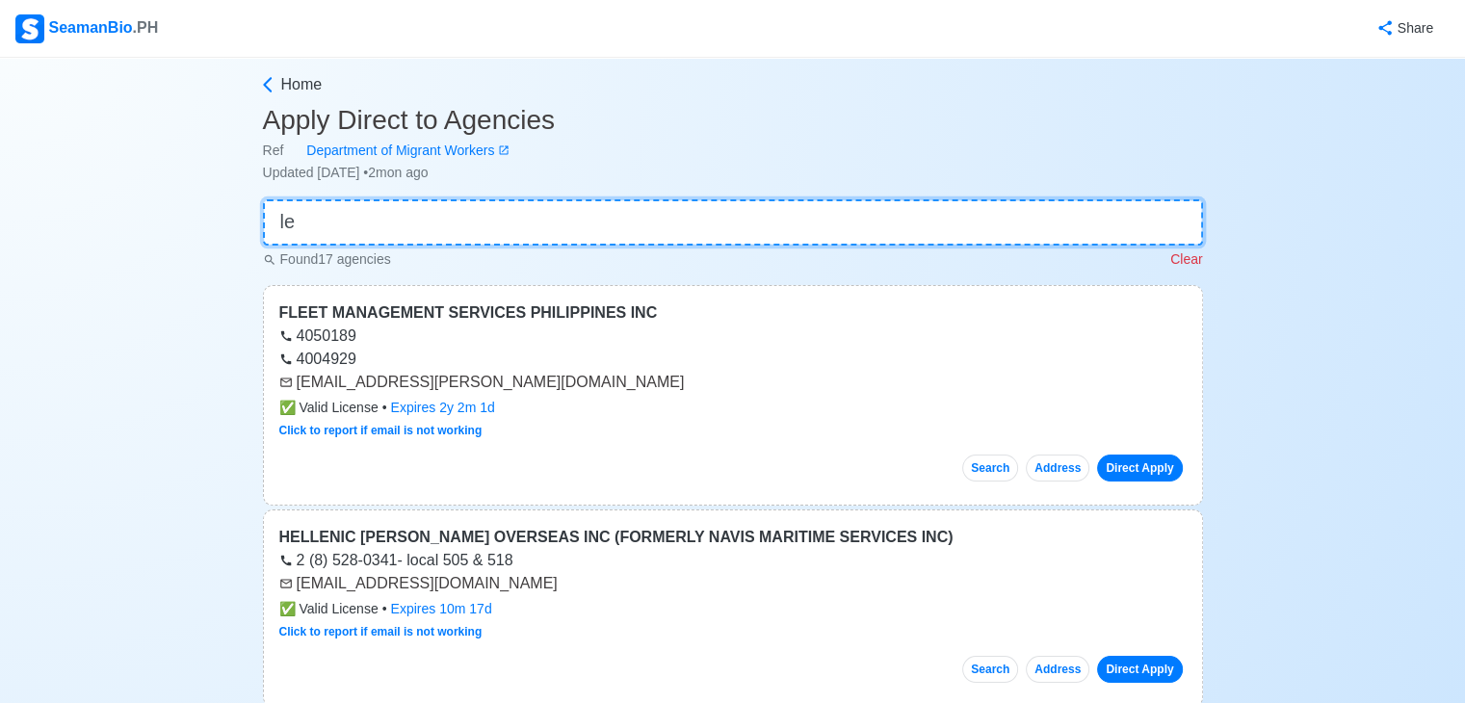
type input "l"
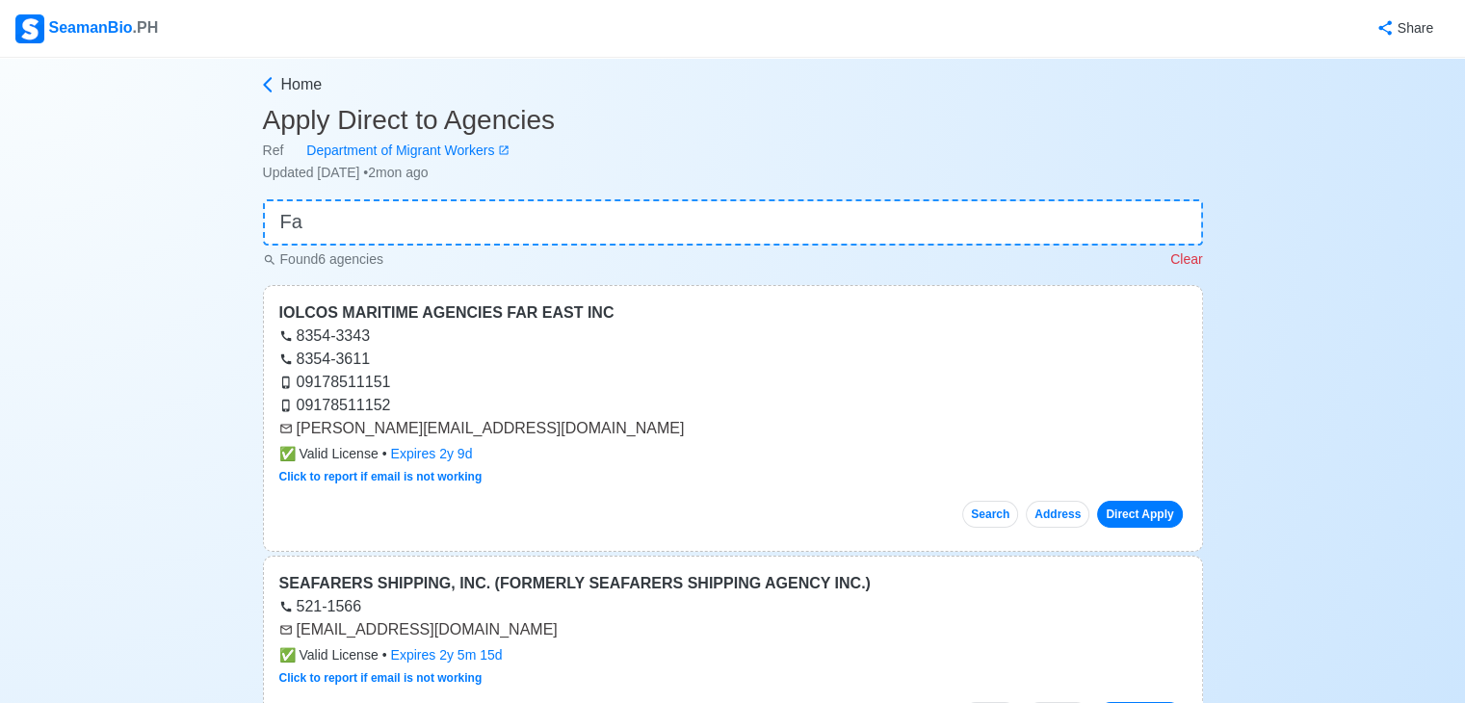
drag, startPoint x: 1462, startPoint y: 176, endPoint x: 1461, endPoint y: 195, distance: 18.3
click at [695, 215] on input "Fa" at bounding box center [733, 222] width 940 height 46
type input "Fa"
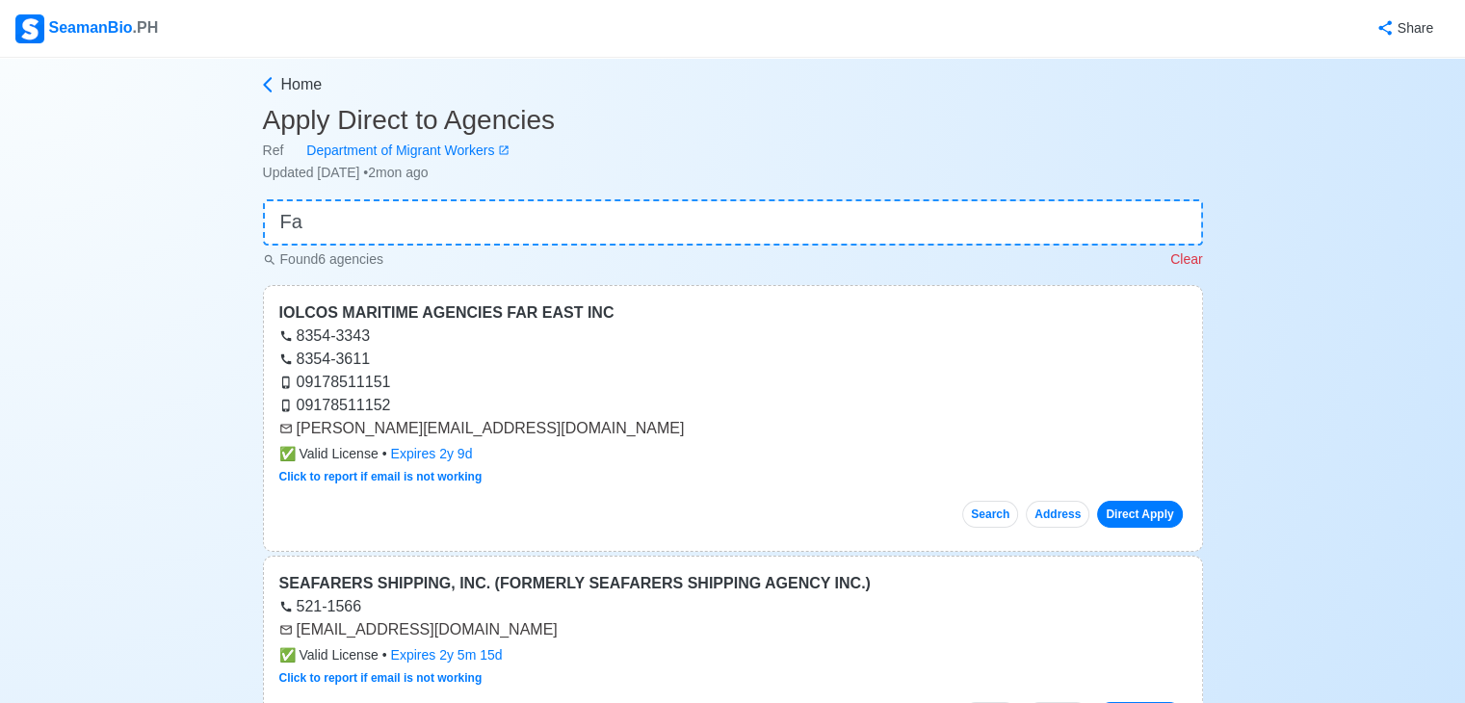
drag, startPoint x: 574, startPoint y: 177, endPoint x: 565, endPoint y: 196, distance: 21.1
click at [555, 214] on input "Fa" at bounding box center [733, 222] width 940 height 46
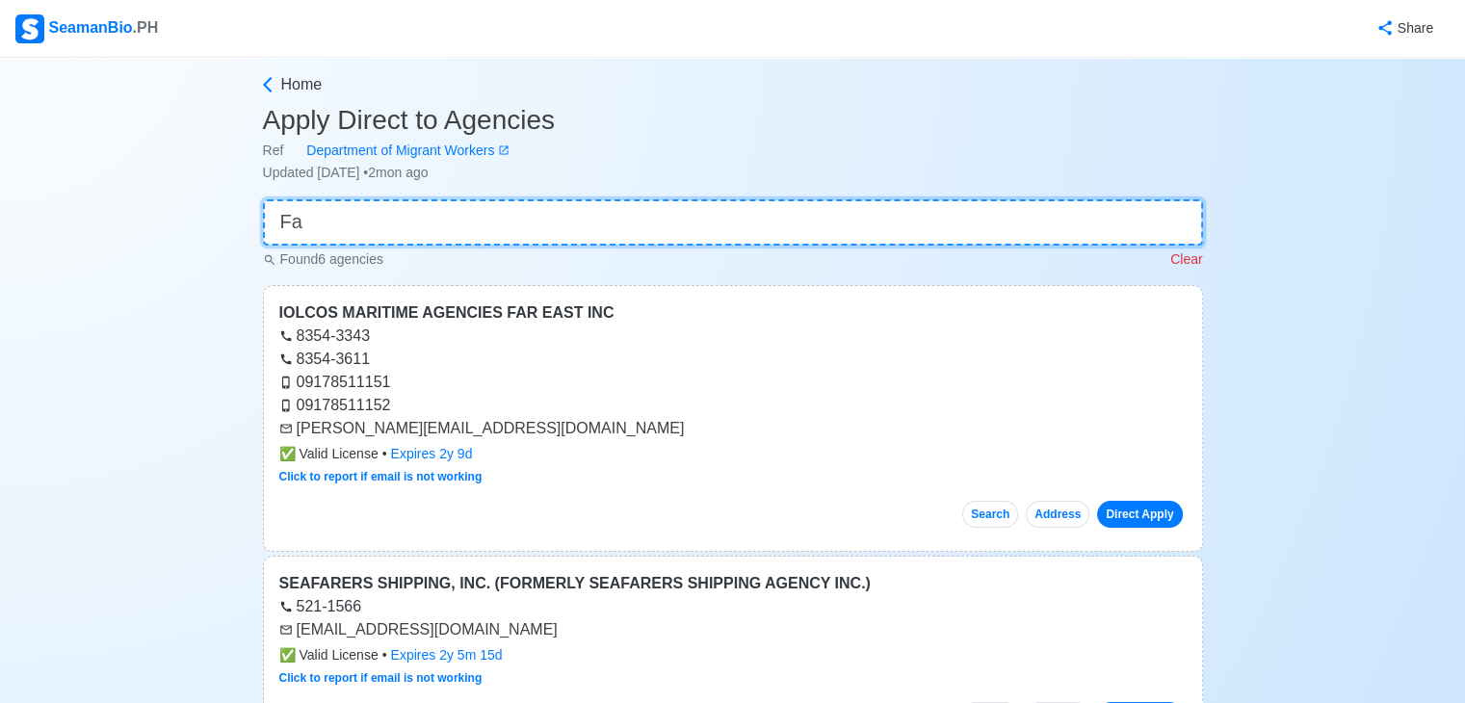
click at [551, 221] on input "Fa" at bounding box center [733, 222] width 940 height 46
click at [547, 222] on input "Fa" at bounding box center [733, 222] width 940 height 46
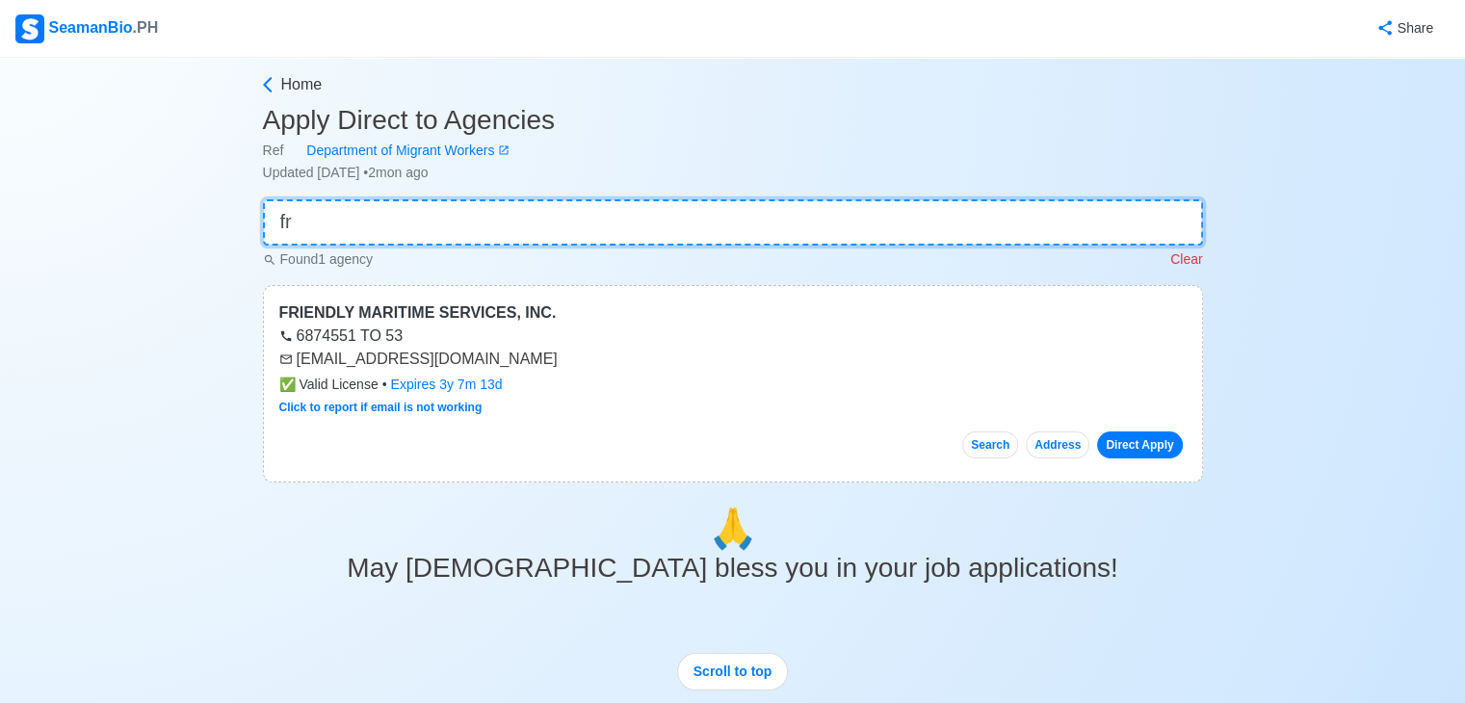
type input "f"
type input "stella"
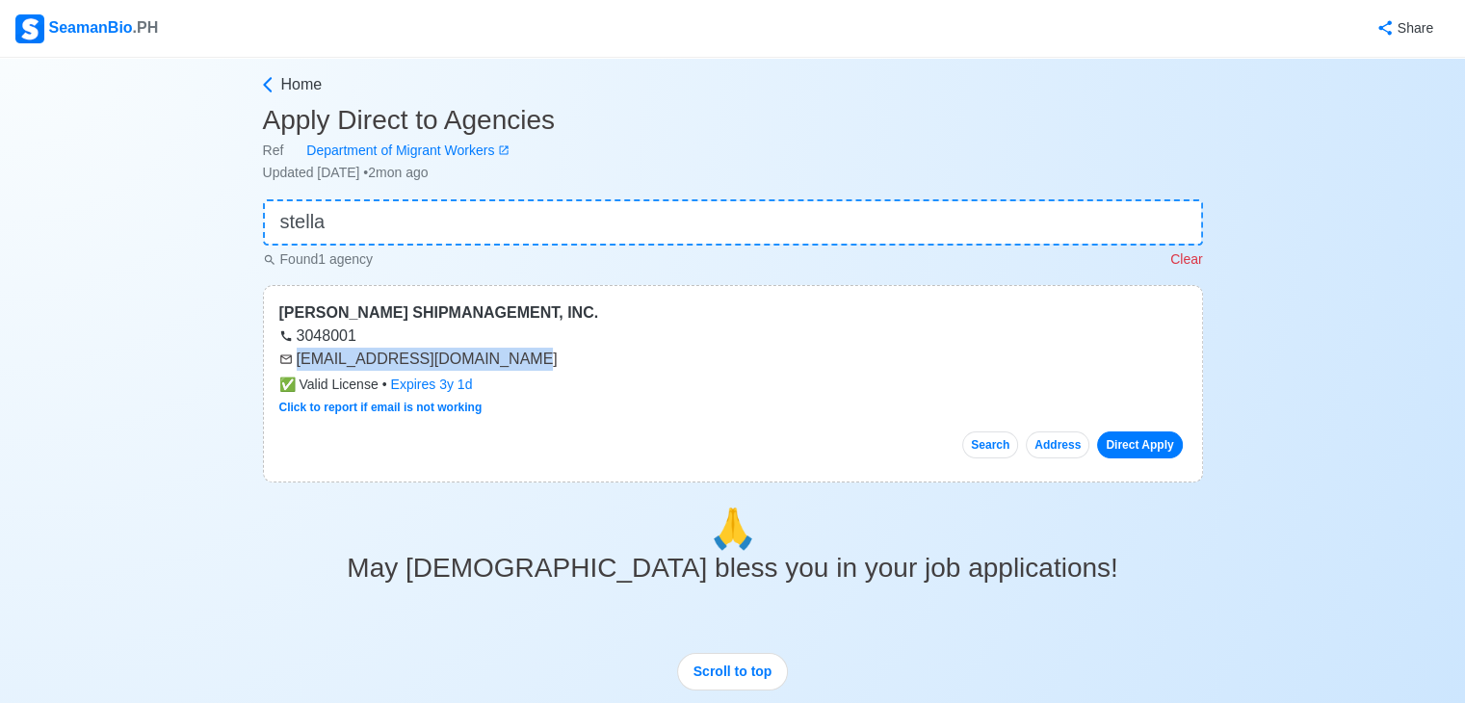
drag, startPoint x: 295, startPoint y: 358, endPoint x: 489, endPoint y: 366, distance: 194.7
click at [489, 366] on div "[EMAIL_ADDRESS][DOMAIN_NAME]" at bounding box center [732, 359] width 907 height 23
click at [576, 221] on input "stella" at bounding box center [733, 222] width 940 height 46
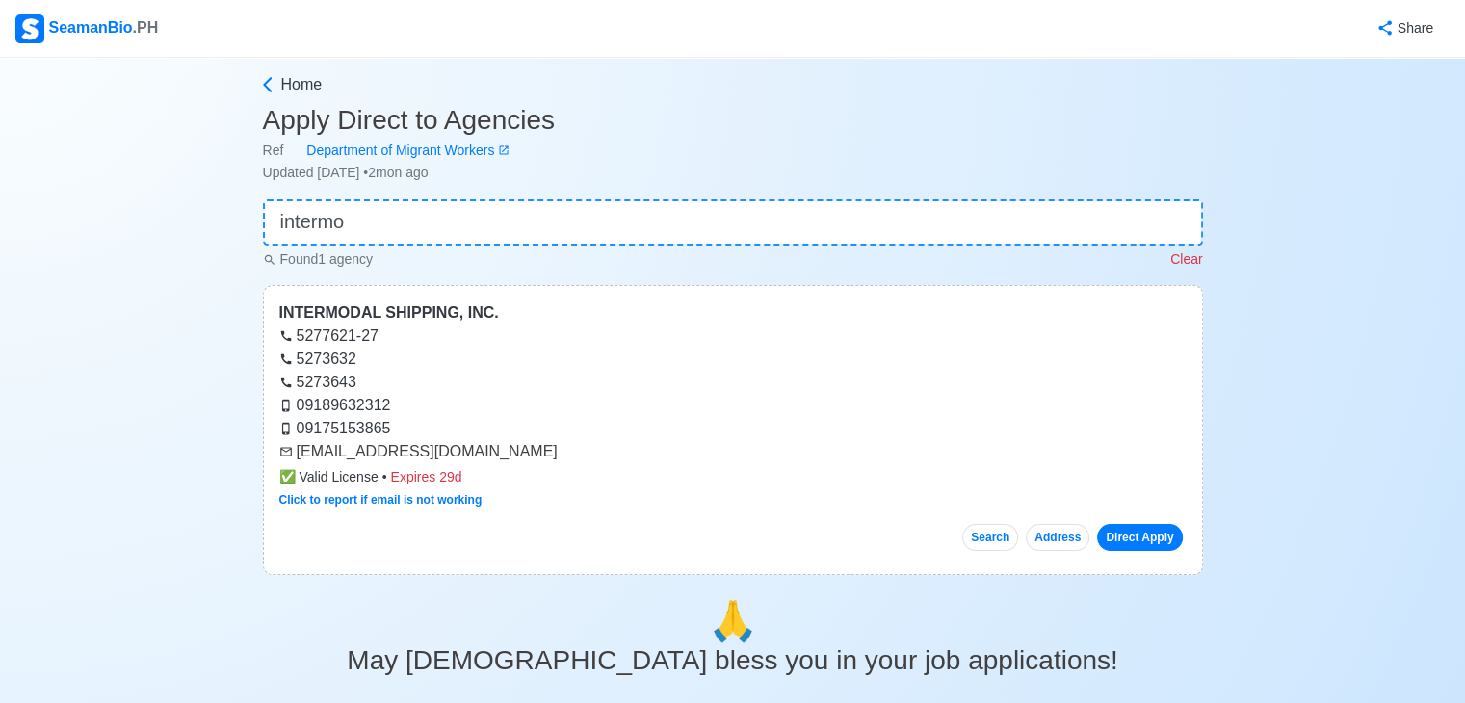
type input "intermo"
drag, startPoint x: 297, startPoint y: 453, endPoint x: 490, endPoint y: 446, distance: 193.7
click at [490, 446] on div "[EMAIL_ADDRESS][DOMAIN_NAME]" at bounding box center [732, 451] width 907 height 23
drag, startPoint x: 296, startPoint y: 452, endPoint x: 485, endPoint y: 452, distance: 189.7
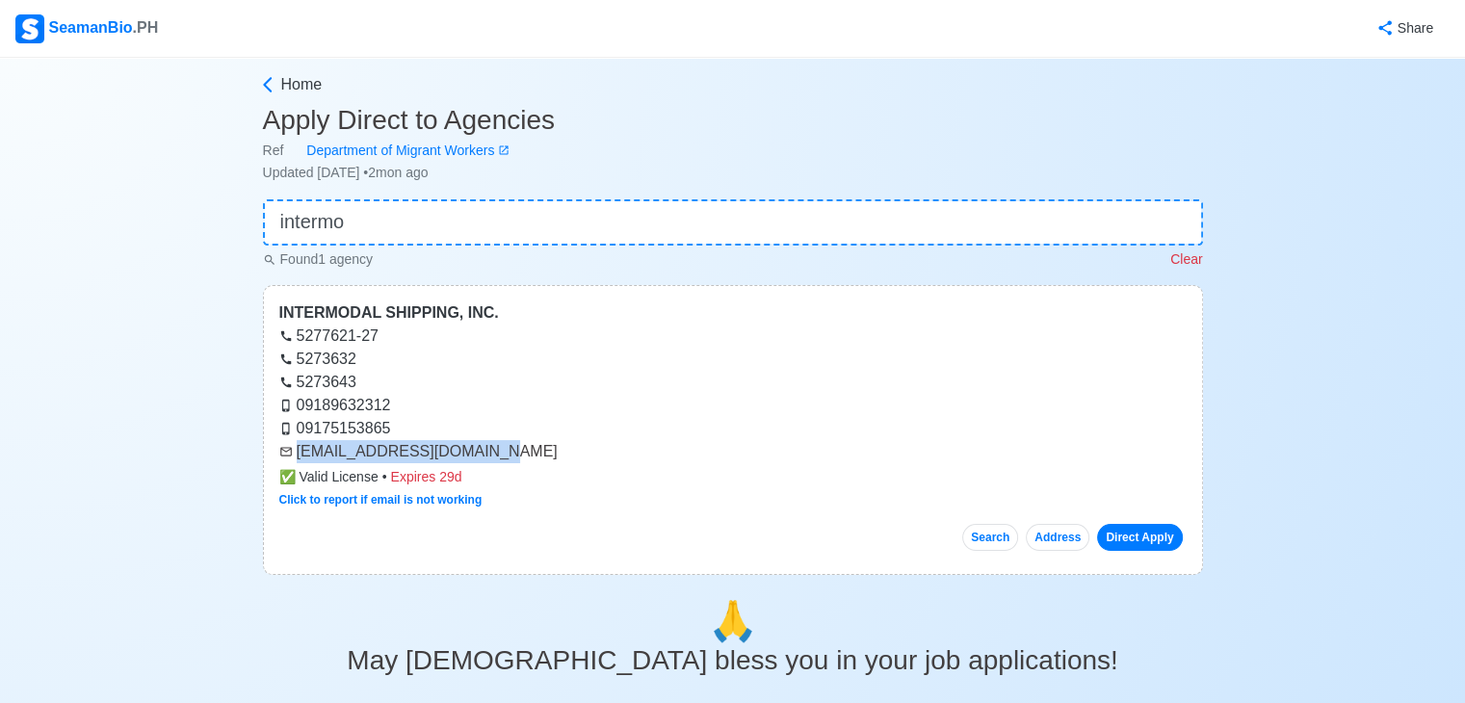
click at [485, 452] on div "[EMAIL_ADDRESS][DOMAIN_NAME]" at bounding box center [732, 451] width 907 height 23
copy div "[EMAIL_ADDRESS][DOMAIN_NAME]"
click at [389, 224] on input "intermo" at bounding box center [733, 222] width 940 height 46
click at [392, 224] on input "intermo" at bounding box center [733, 222] width 940 height 46
click at [387, 219] on input "intermo" at bounding box center [733, 222] width 940 height 46
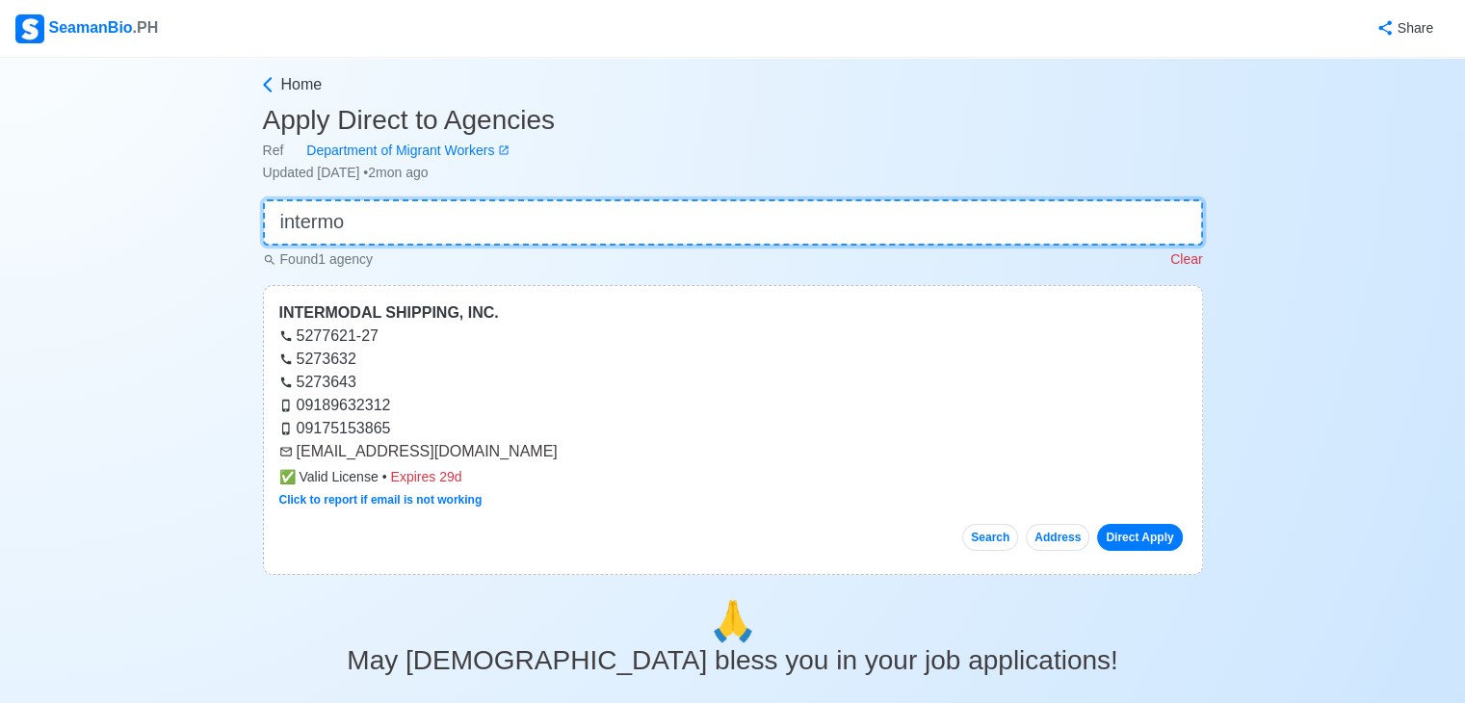
click at [387, 219] on input "intermo" at bounding box center [733, 222] width 940 height 46
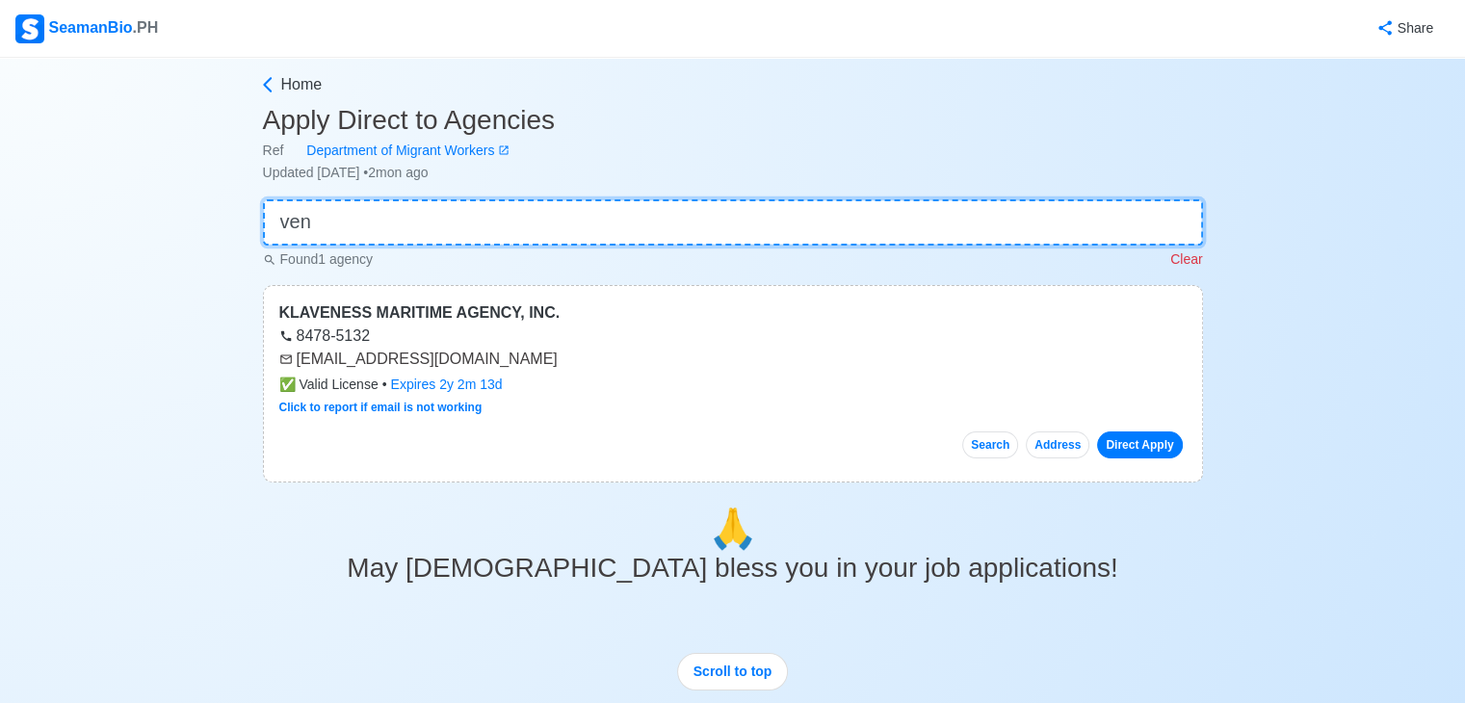
type input "ven"
click at [550, 229] on input "ven" at bounding box center [733, 222] width 940 height 46
click at [551, 226] on input "ven" at bounding box center [733, 222] width 940 height 46
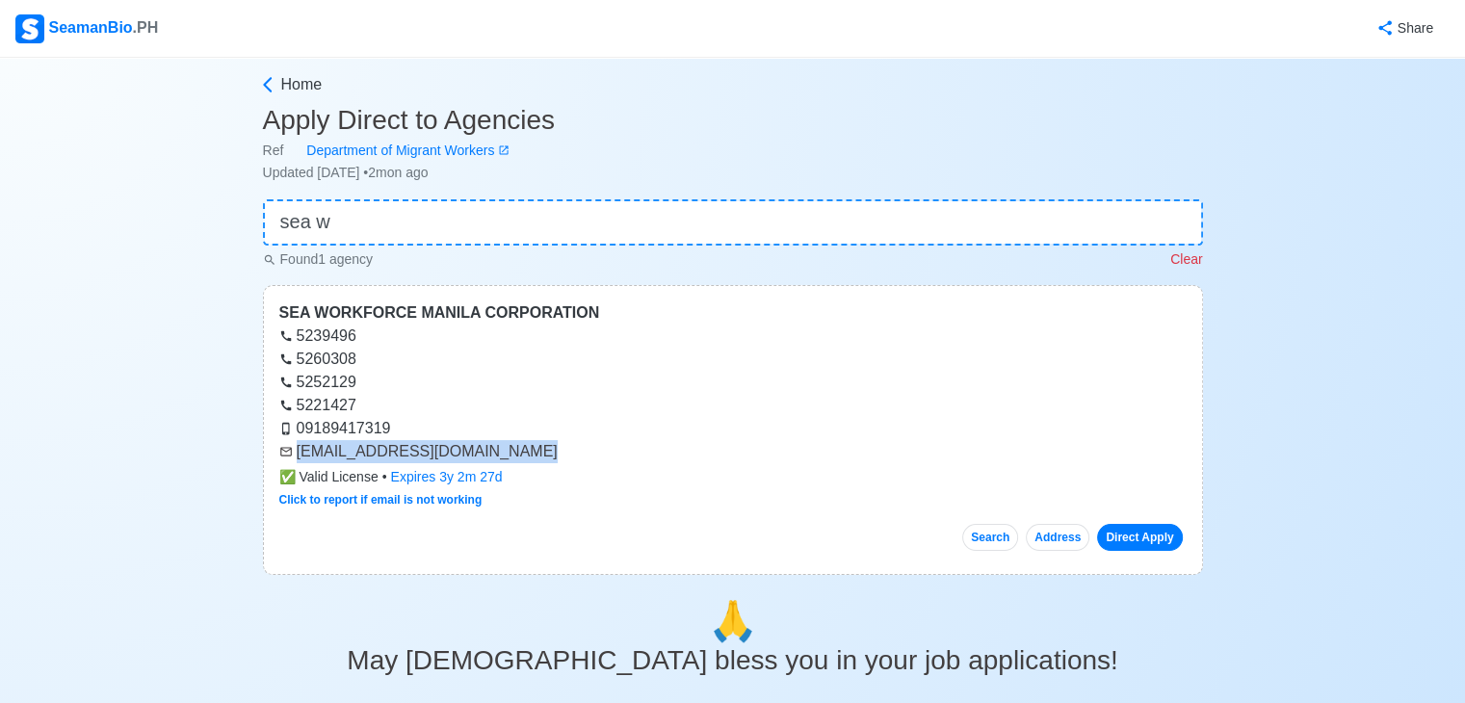
drag, startPoint x: 299, startPoint y: 449, endPoint x: 507, endPoint y: 454, distance: 208.1
click at [507, 454] on div "[EMAIL_ADDRESS][DOMAIN_NAME]" at bounding box center [732, 451] width 907 height 23
copy div "[EMAIL_ADDRESS][DOMAIN_NAME]"
click at [370, 234] on input "sea w" at bounding box center [733, 222] width 940 height 46
click at [370, 235] on input "sea w" at bounding box center [733, 222] width 940 height 46
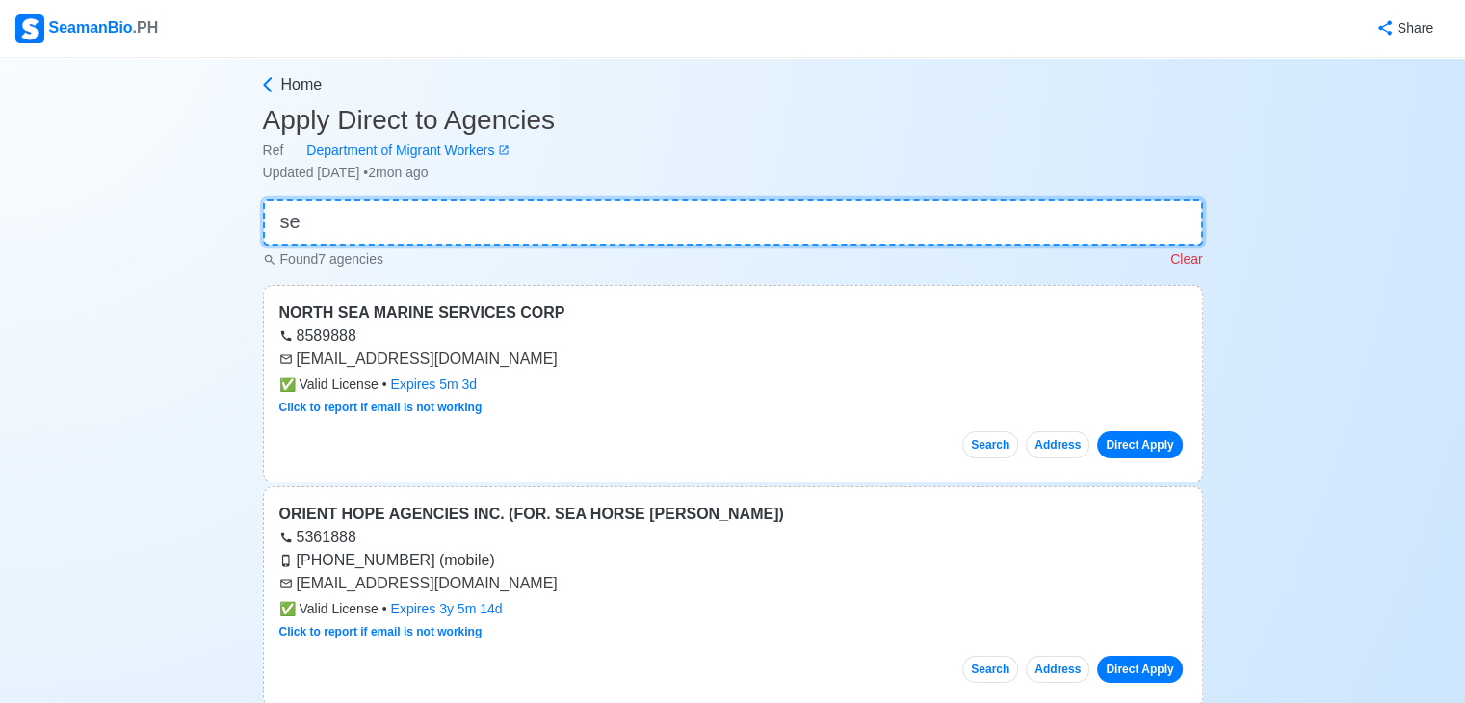
type input "s"
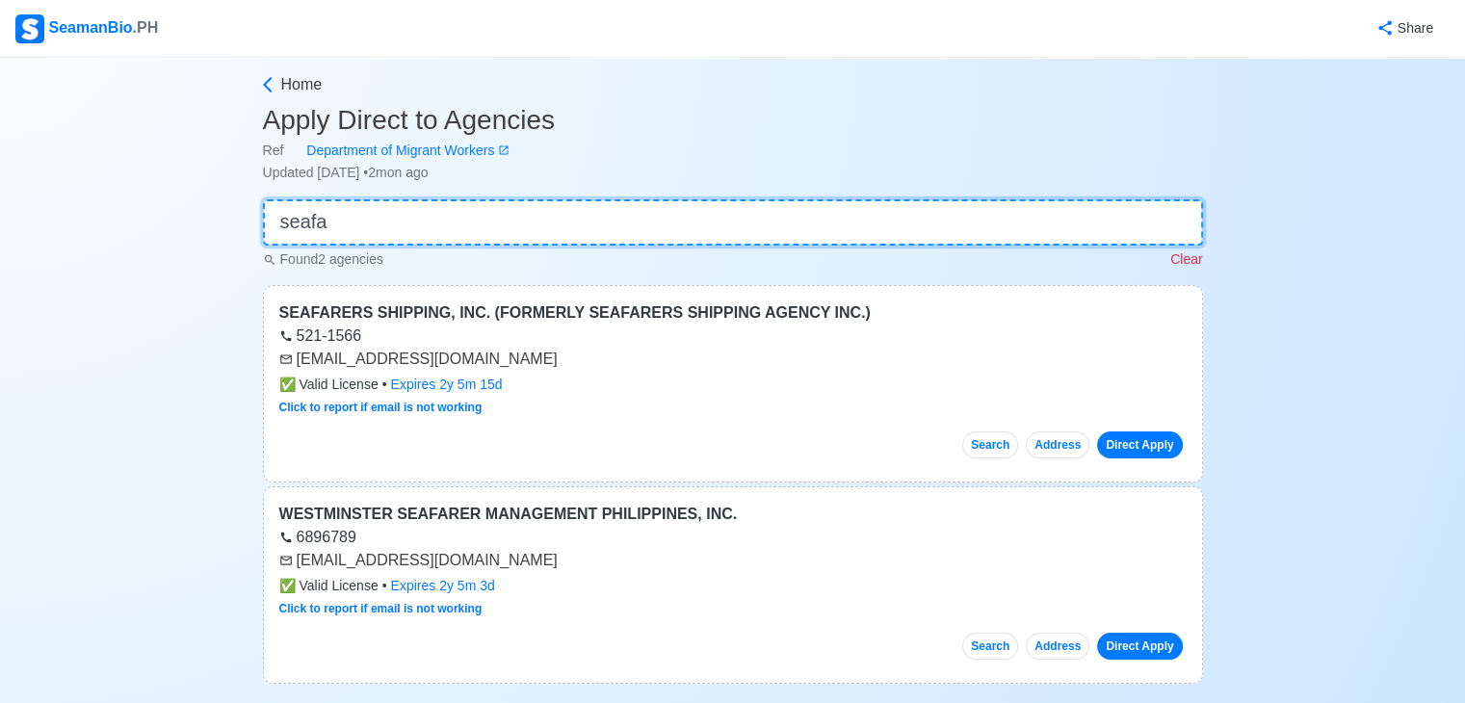
click at [557, 210] on input "seafa" at bounding box center [733, 222] width 940 height 46
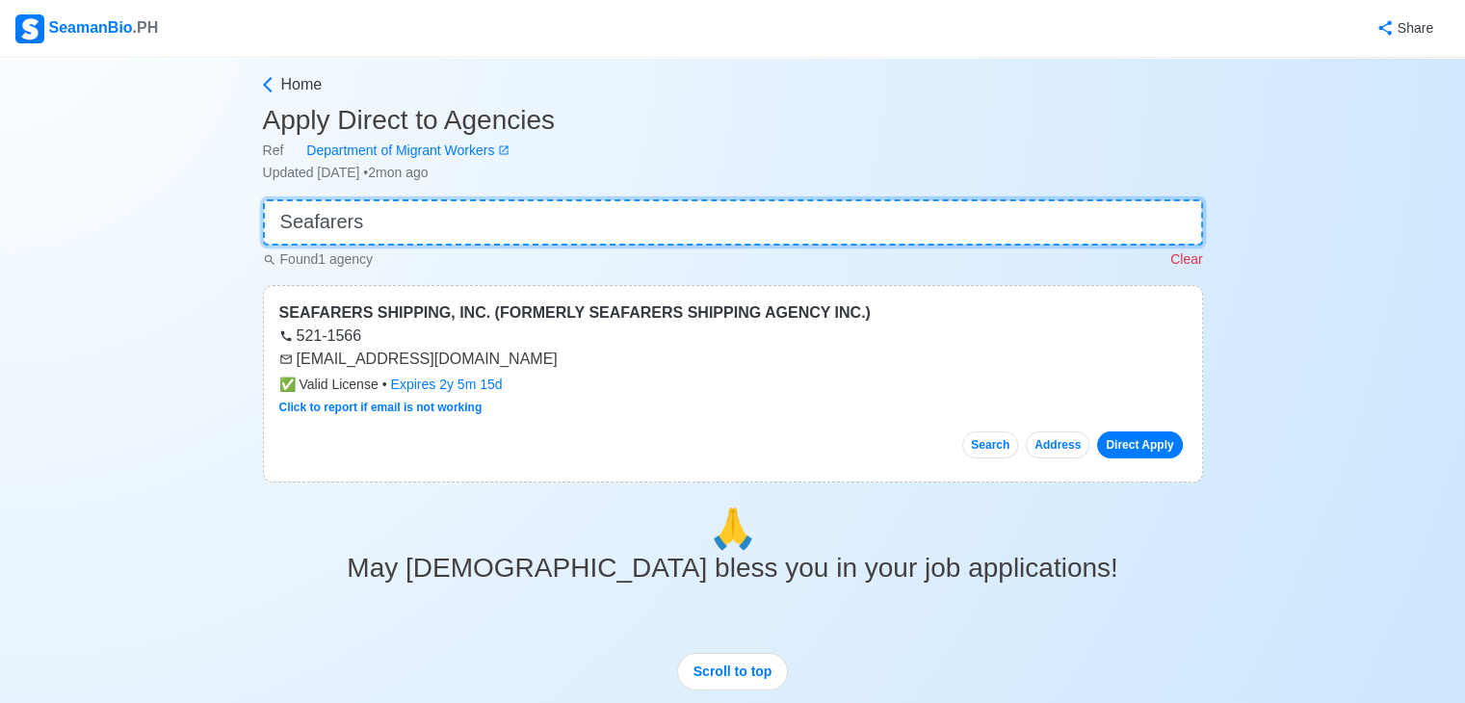
click at [484, 226] on input "Seafarers" at bounding box center [733, 222] width 940 height 46
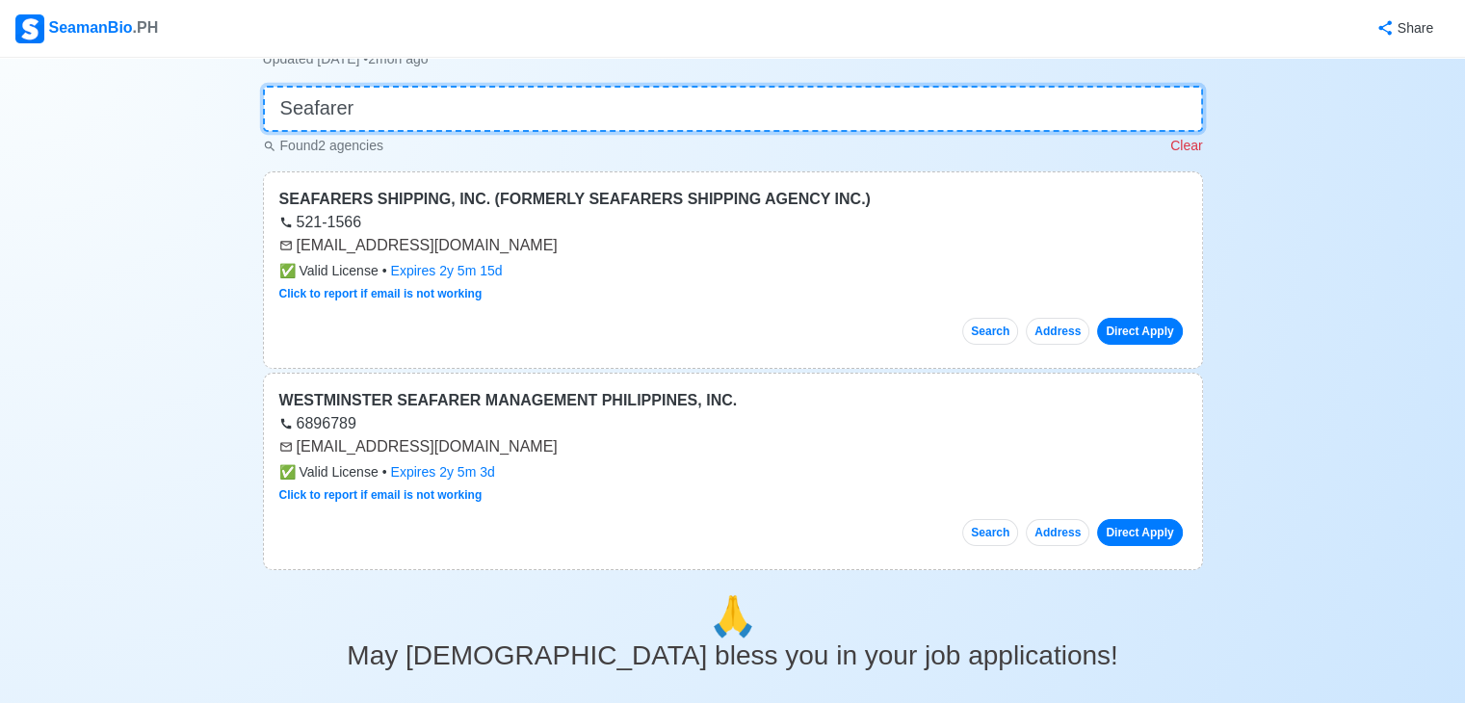
scroll to position [112, 0]
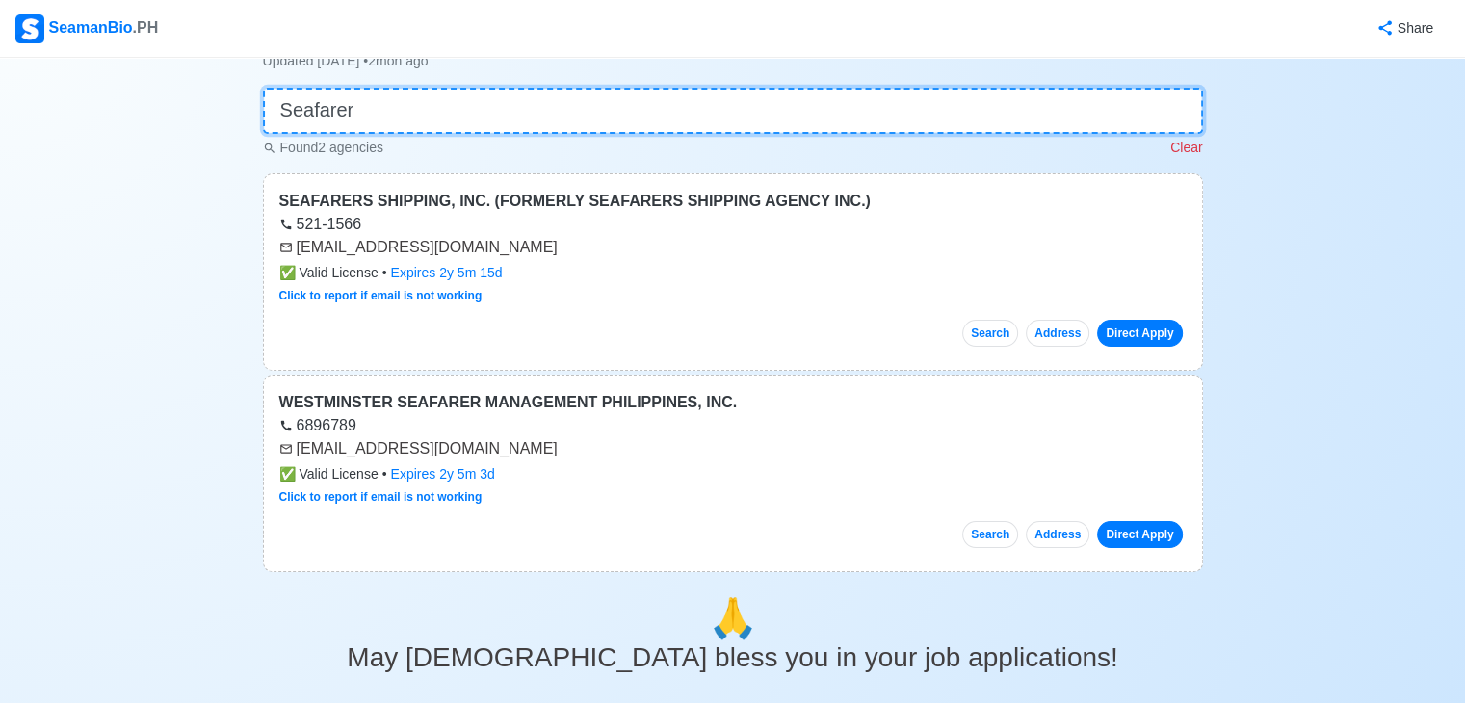
type input "Seafarer"
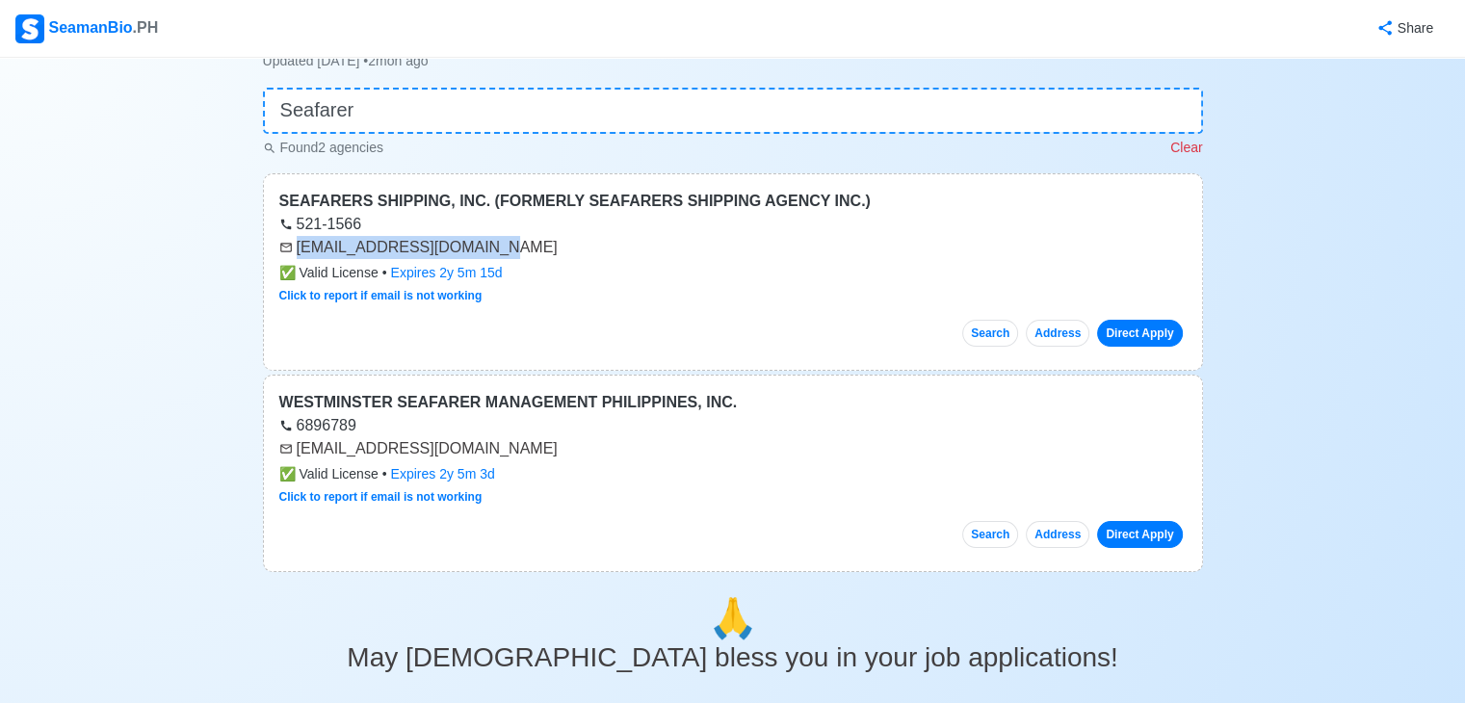
drag, startPoint x: 299, startPoint y: 244, endPoint x: 509, endPoint y: 239, distance: 210.0
click at [509, 239] on div "[EMAIL_ADDRESS][DOMAIN_NAME]" at bounding box center [732, 247] width 907 height 23
copy div "[EMAIL_ADDRESS][DOMAIN_NAME]"
drag, startPoint x: 300, startPoint y: 445, endPoint x: 453, endPoint y: 453, distance: 152.4
click at [453, 453] on div "[EMAIL_ADDRESS][DOMAIN_NAME]" at bounding box center [732, 448] width 907 height 23
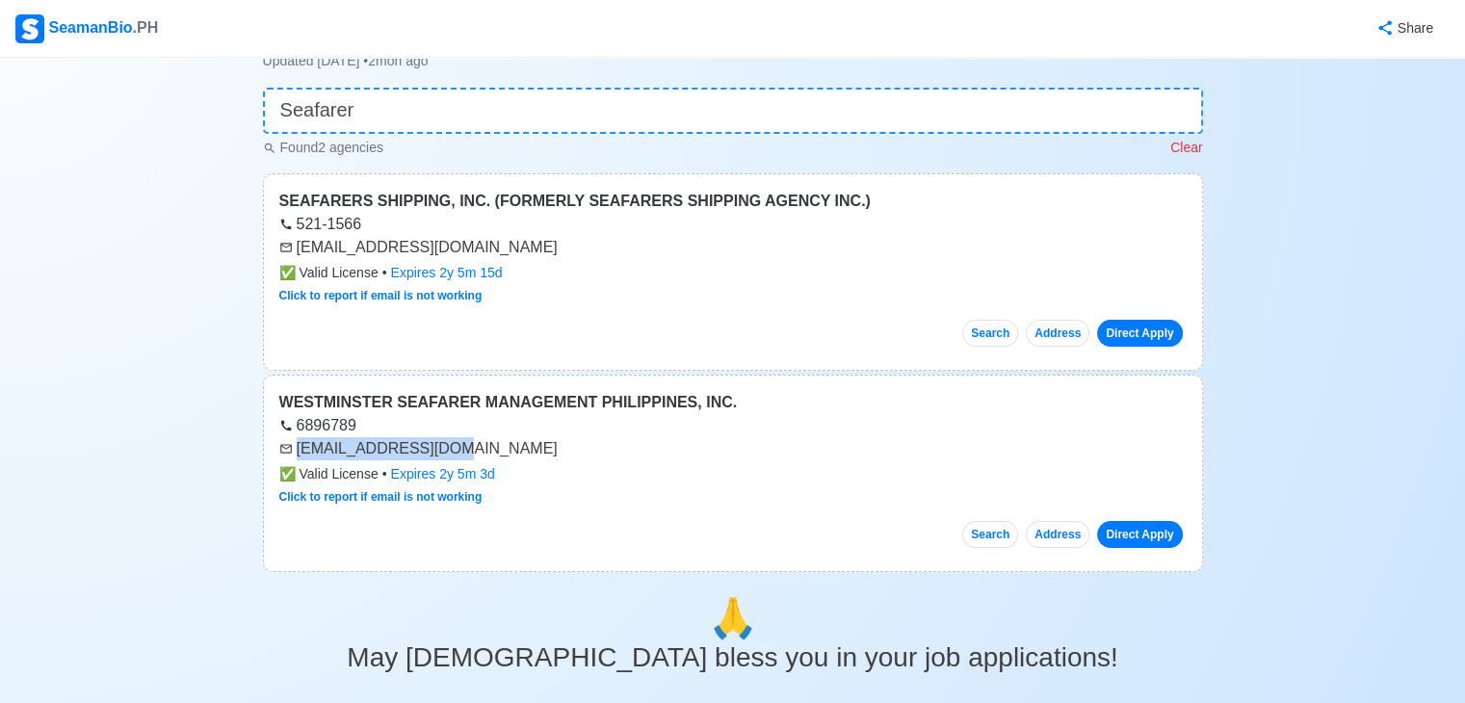
copy div "[EMAIL_ADDRESS][DOMAIN_NAME]"
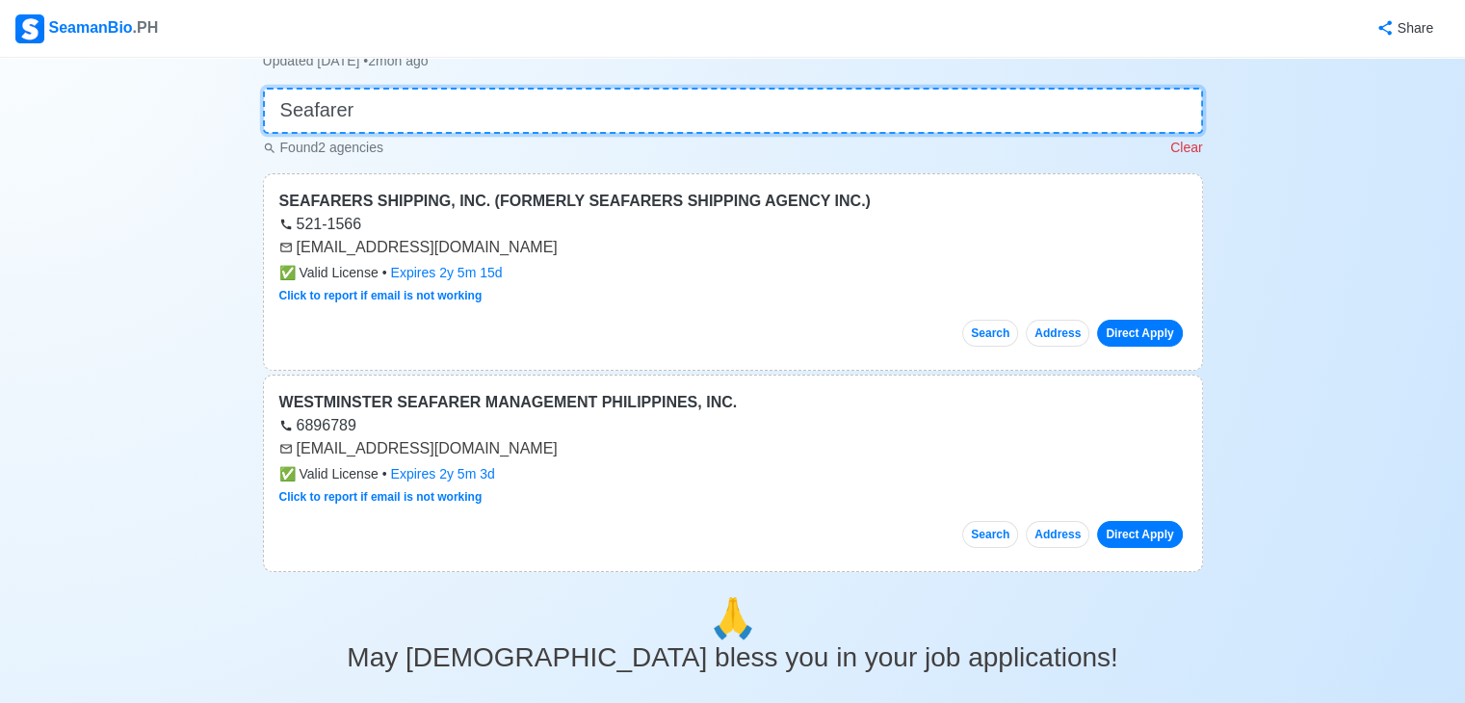
click at [473, 115] on input "Seafarer" at bounding box center [733, 111] width 940 height 46
click at [477, 113] on input "Seafarer" at bounding box center [733, 111] width 940 height 46
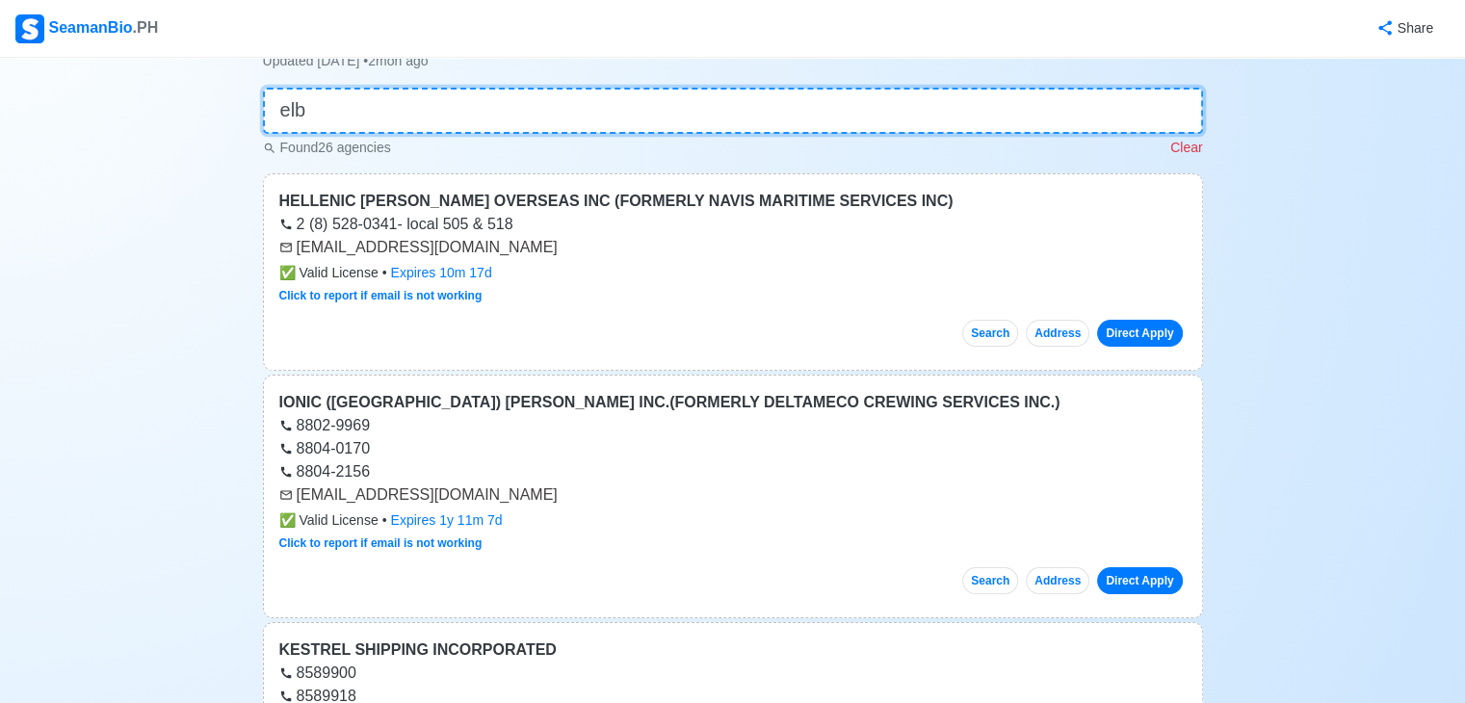
scroll to position [0, 0]
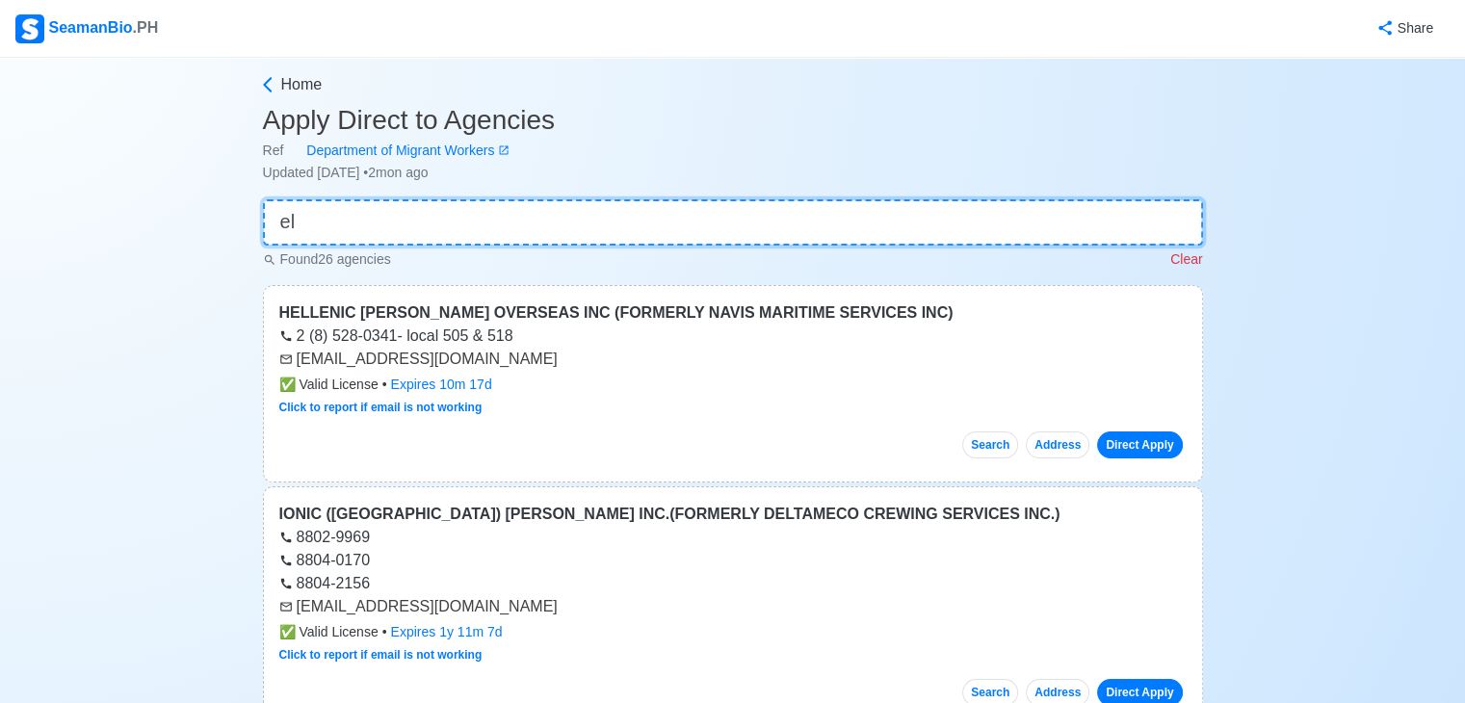
type input "e"
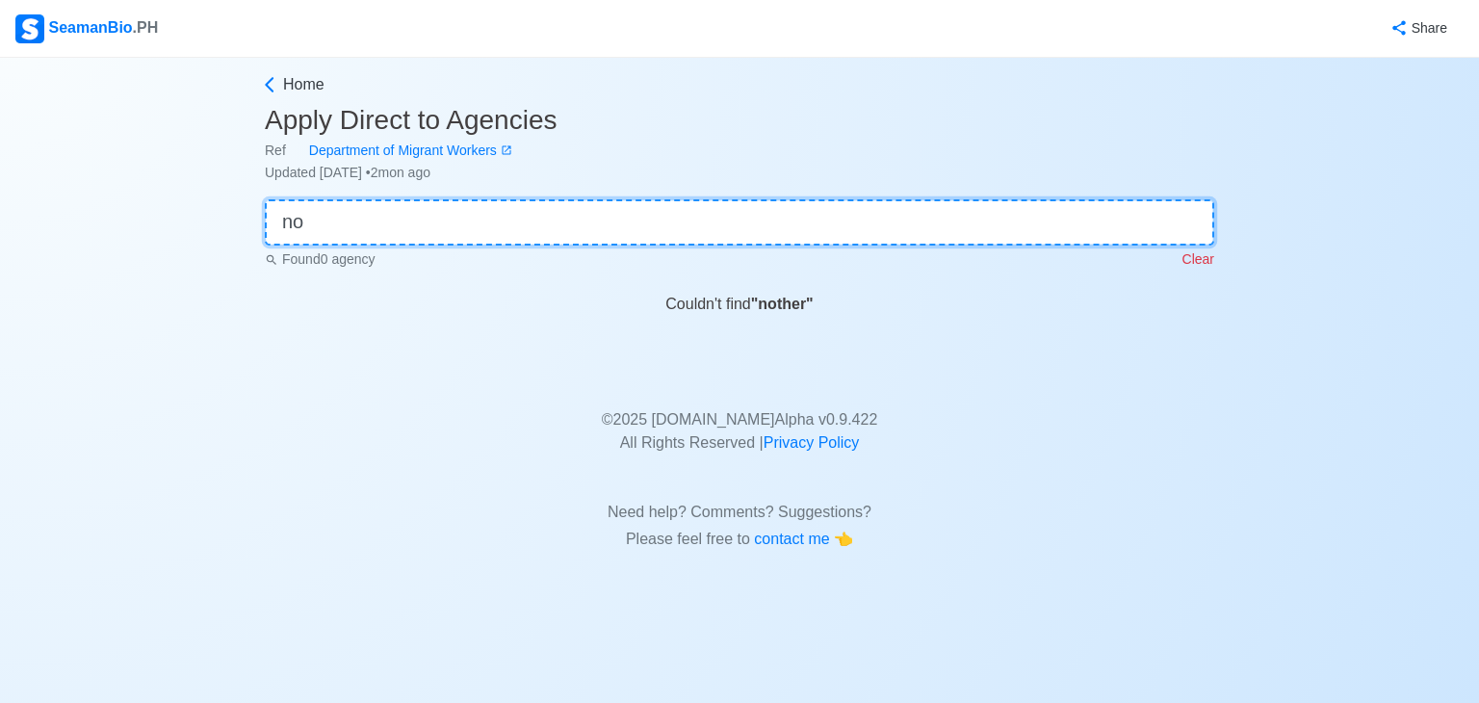
type input "n"
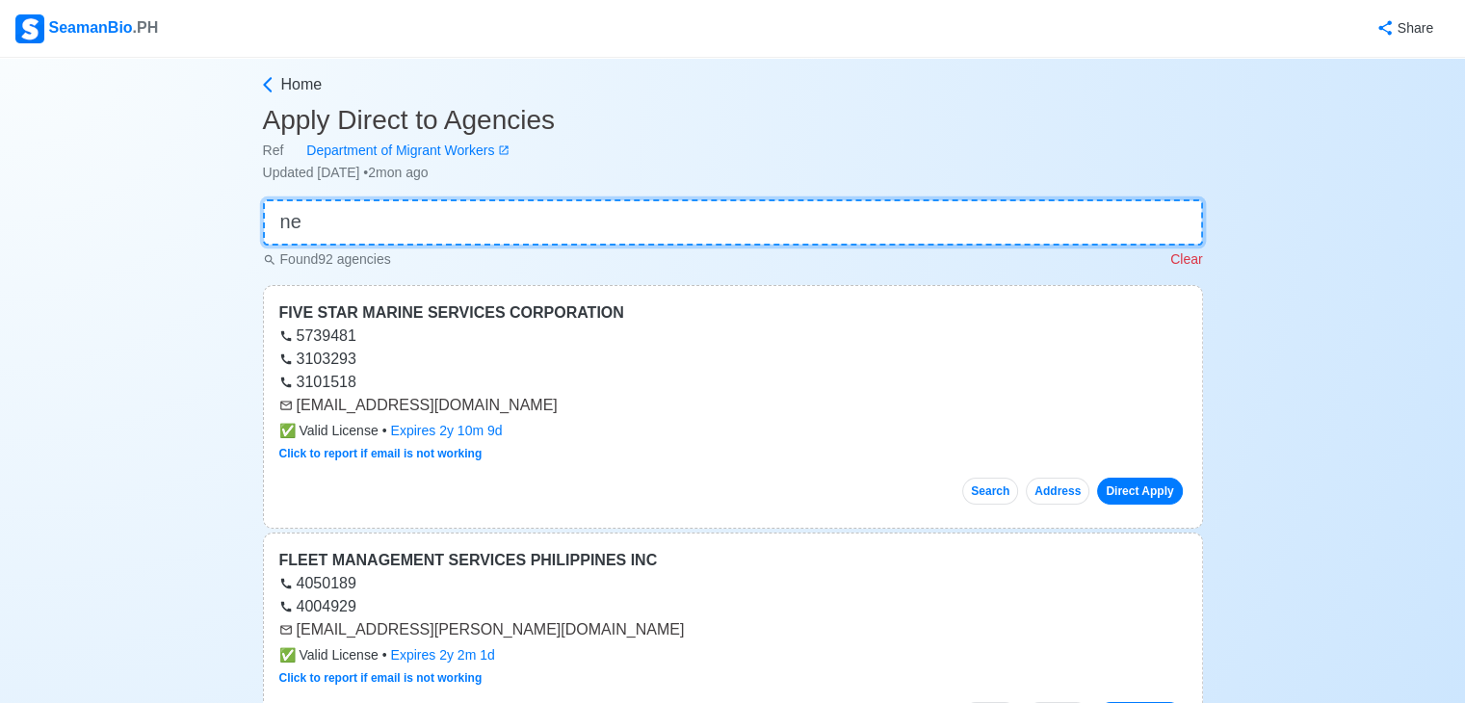
type input "n"
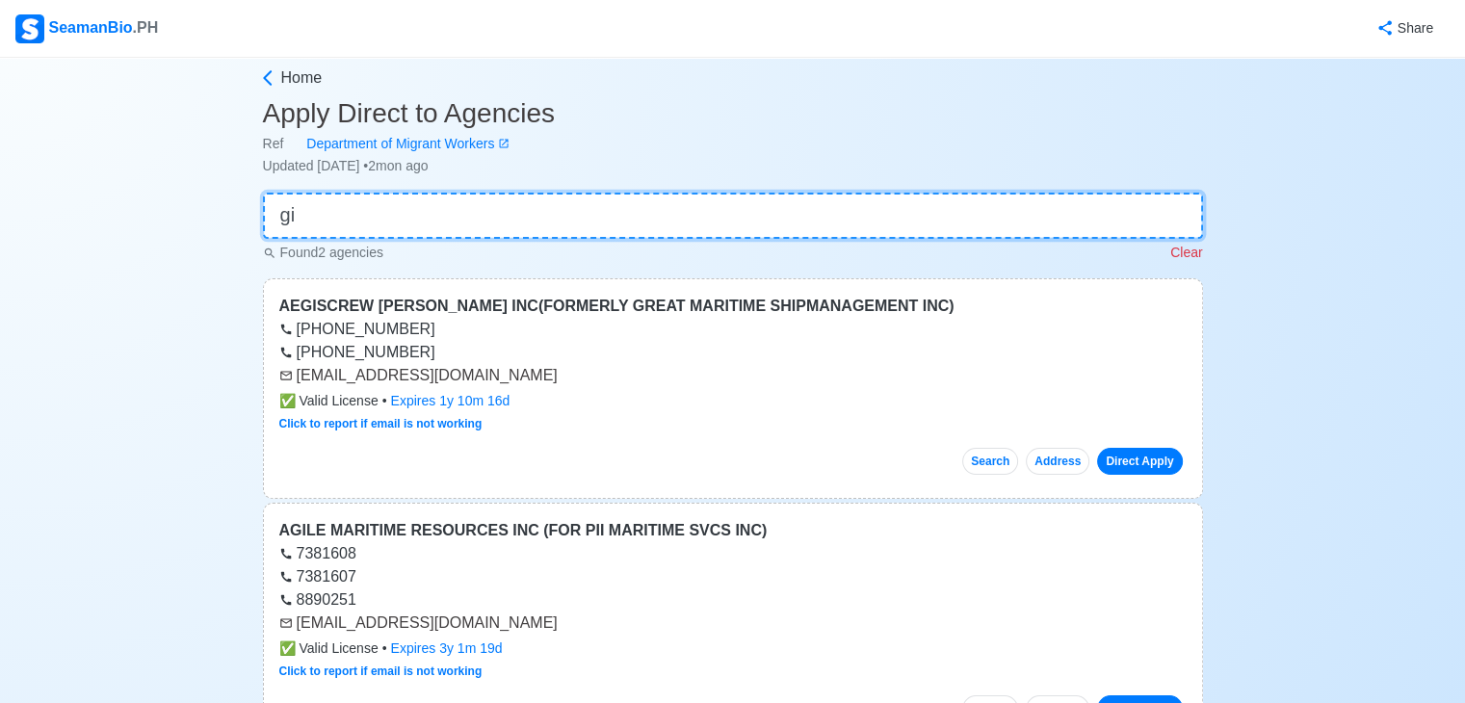
scroll to position [4, 0]
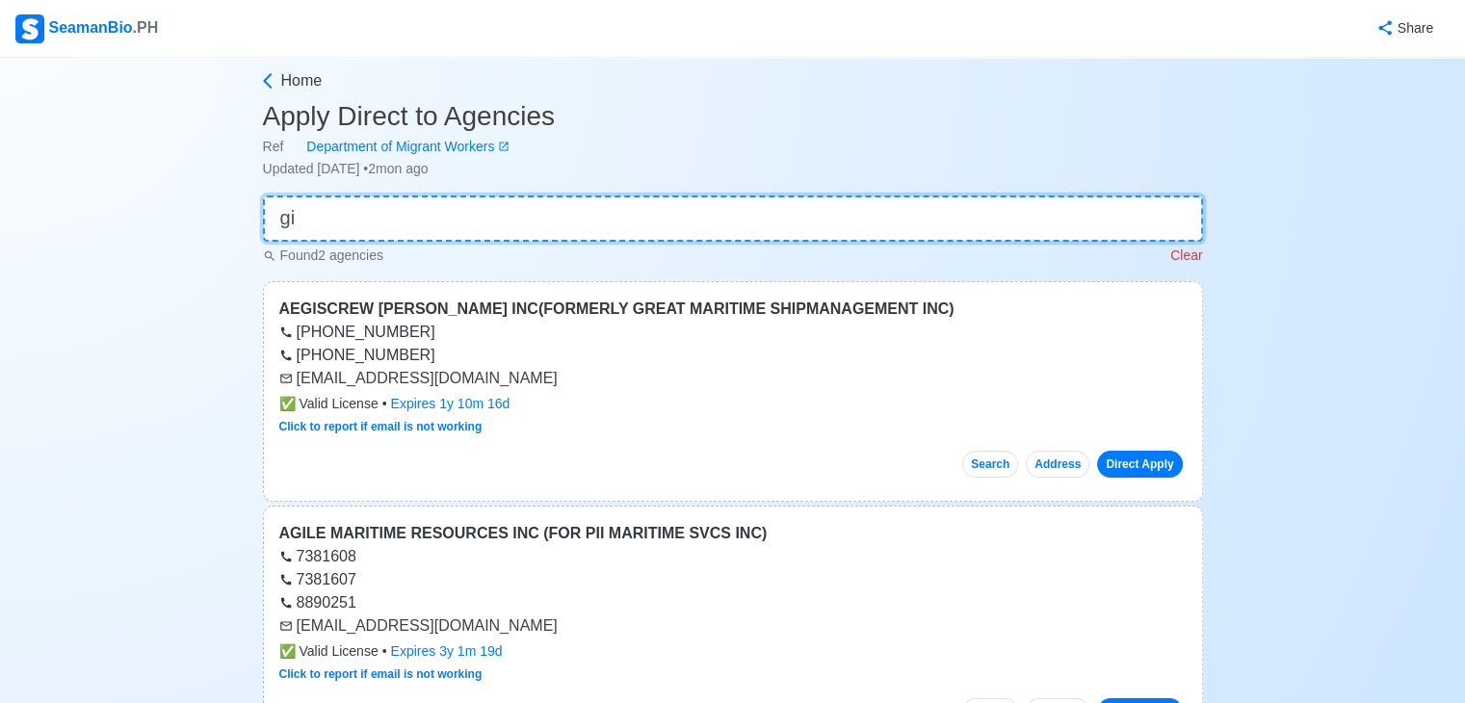
type input "gi"
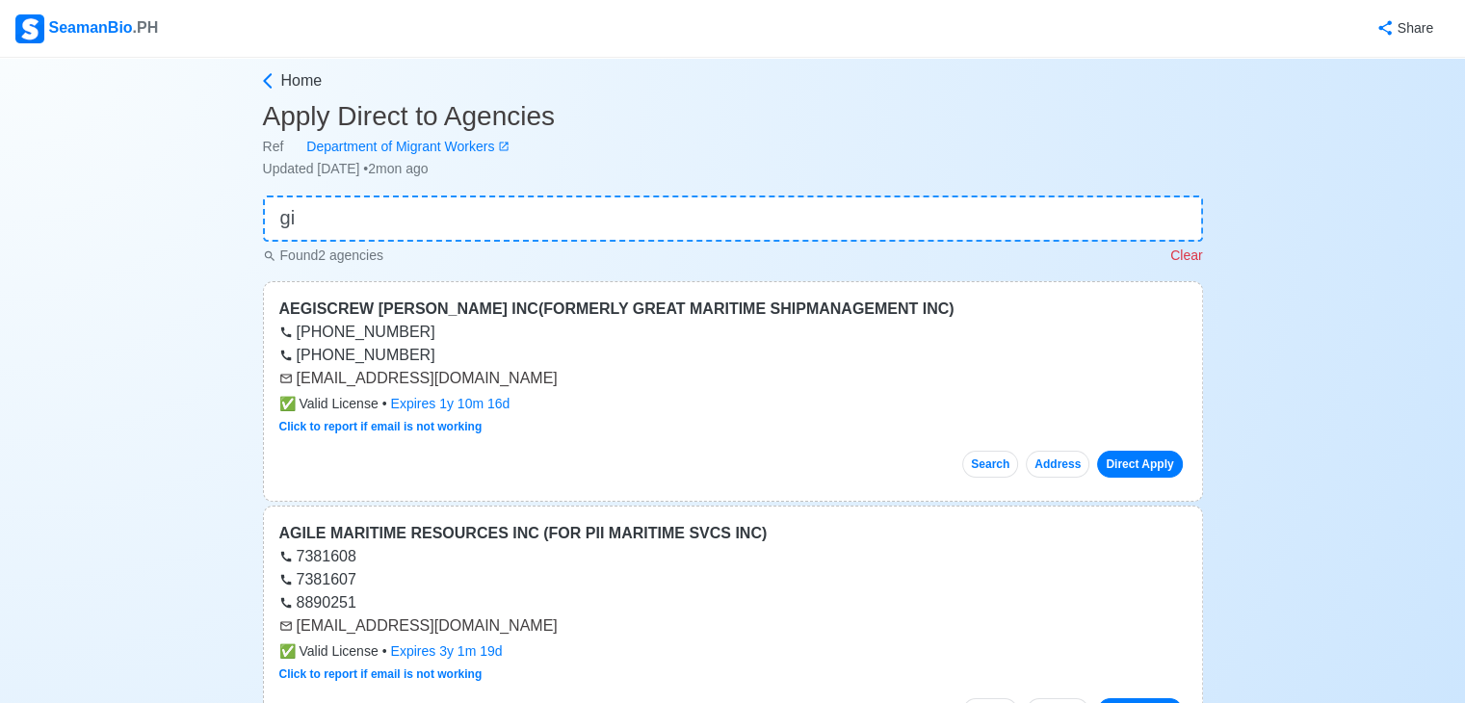
click at [736, 239] on main "Home Apply Direct to Agencies Ref Department of Migrant Workers Updated Jul 15,…" at bounding box center [732, 665] width 969 height 1192
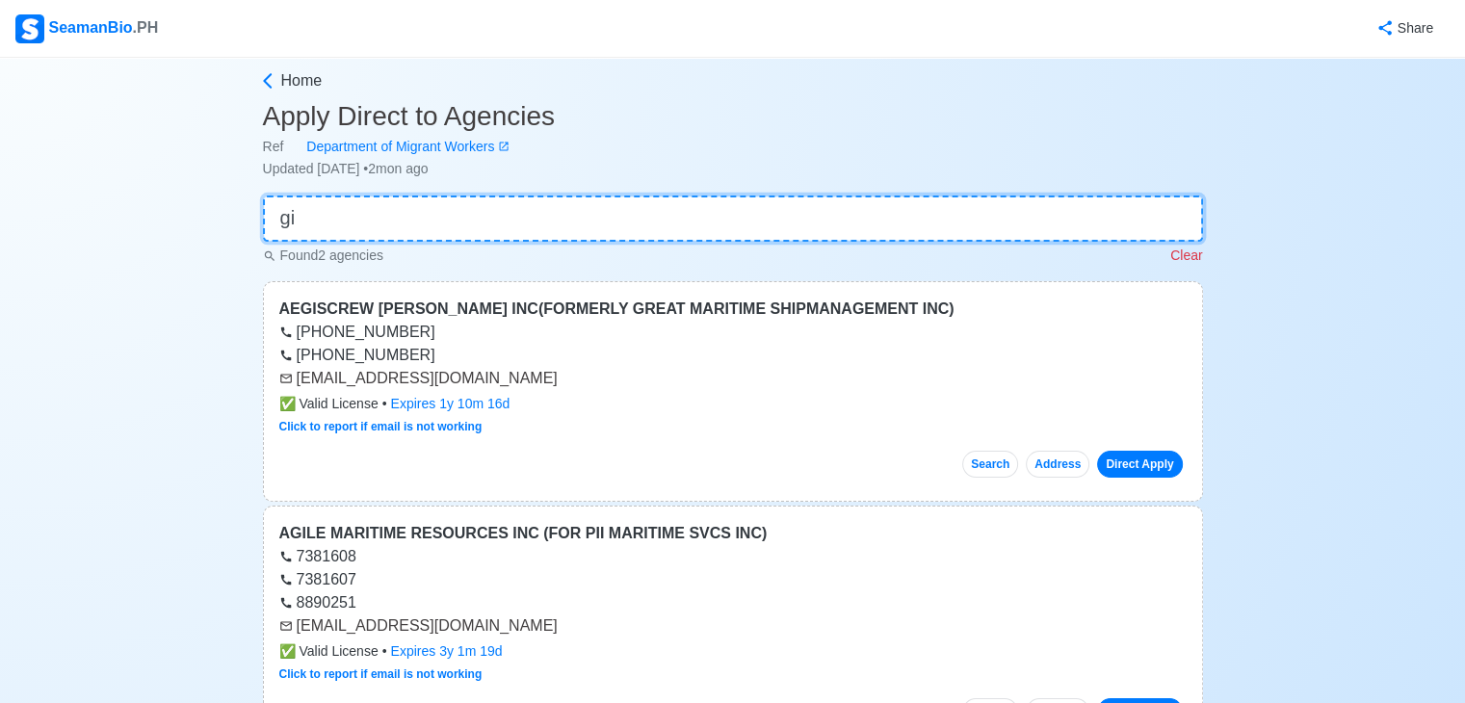
click at [742, 236] on input "gi" at bounding box center [733, 219] width 940 height 46
click at [749, 232] on input "gi" at bounding box center [733, 219] width 940 height 46
click at [751, 229] on input "gi" at bounding box center [733, 219] width 940 height 46
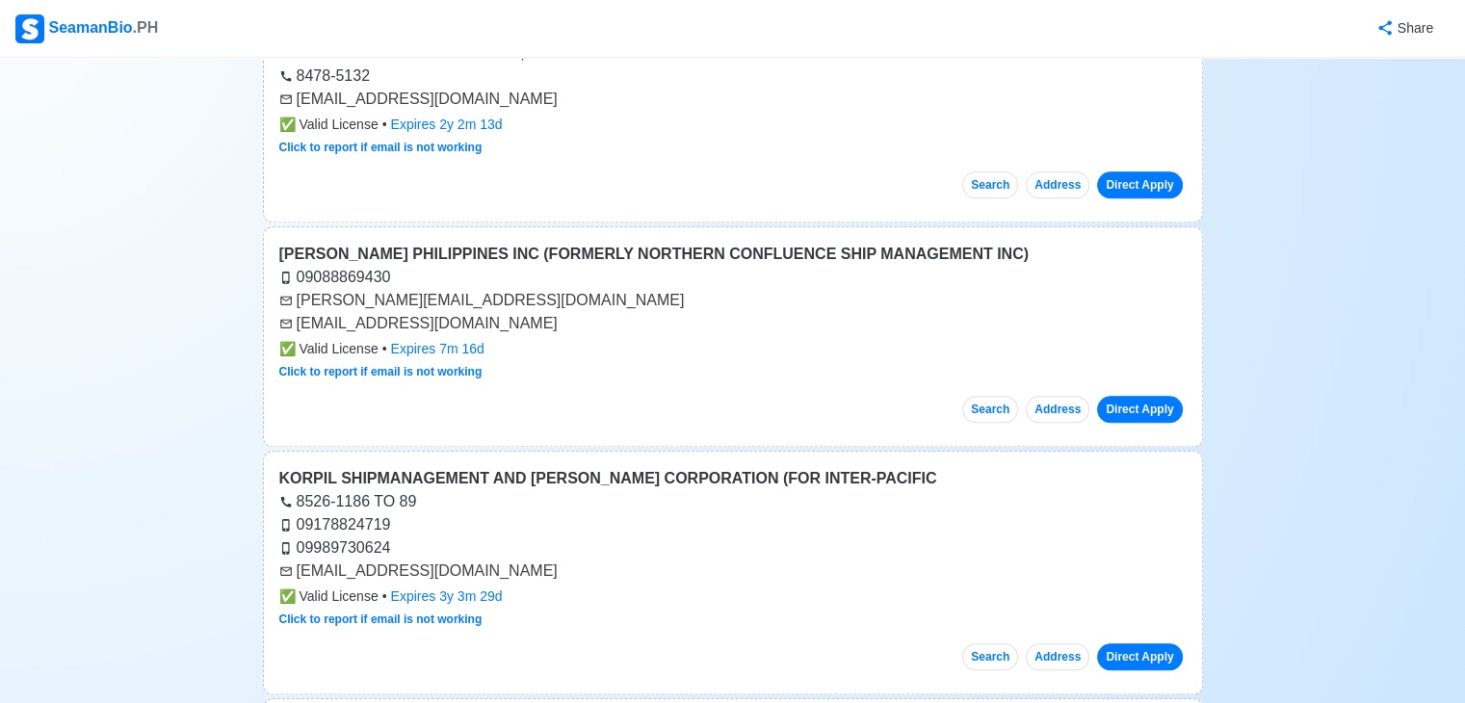
scroll to position [0, 0]
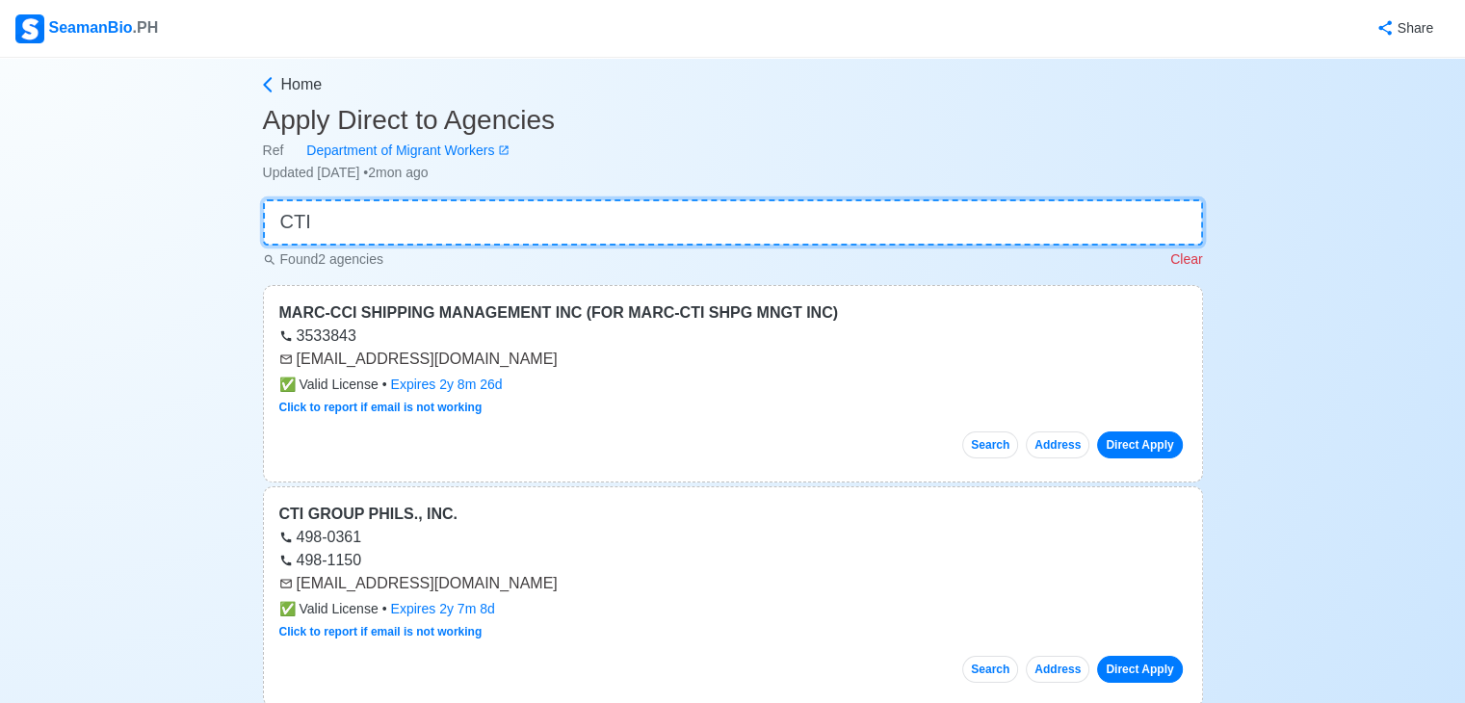
type input "CTI"
drag, startPoint x: 297, startPoint y: 583, endPoint x: 488, endPoint y: 587, distance: 191.7
click at [488, 587] on div "[EMAIL_ADDRESS][DOMAIN_NAME]" at bounding box center [732, 583] width 907 height 23
copy div "[EMAIL_ADDRESS][DOMAIN_NAME]"
click at [465, 232] on input "CTI" at bounding box center [733, 222] width 940 height 46
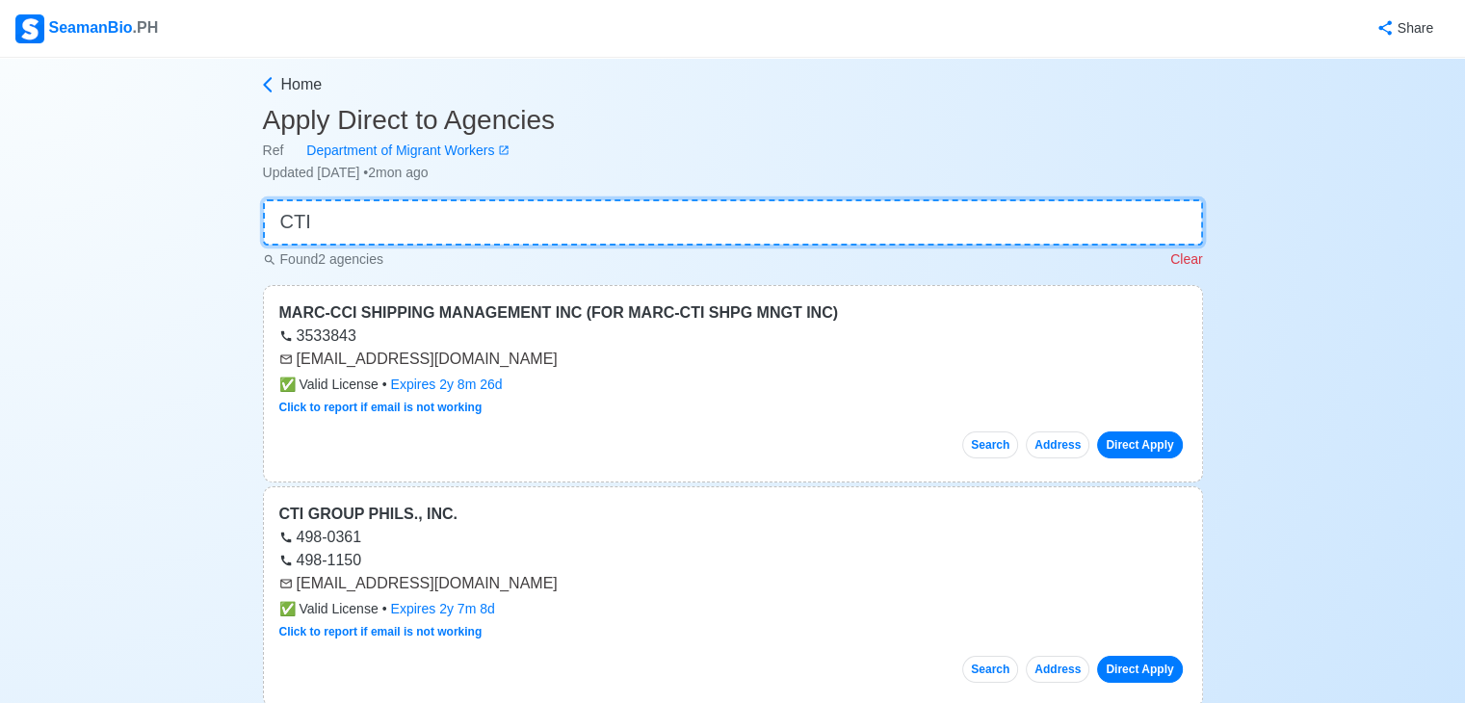
click at [465, 232] on input "CTI" at bounding box center [733, 222] width 940 height 46
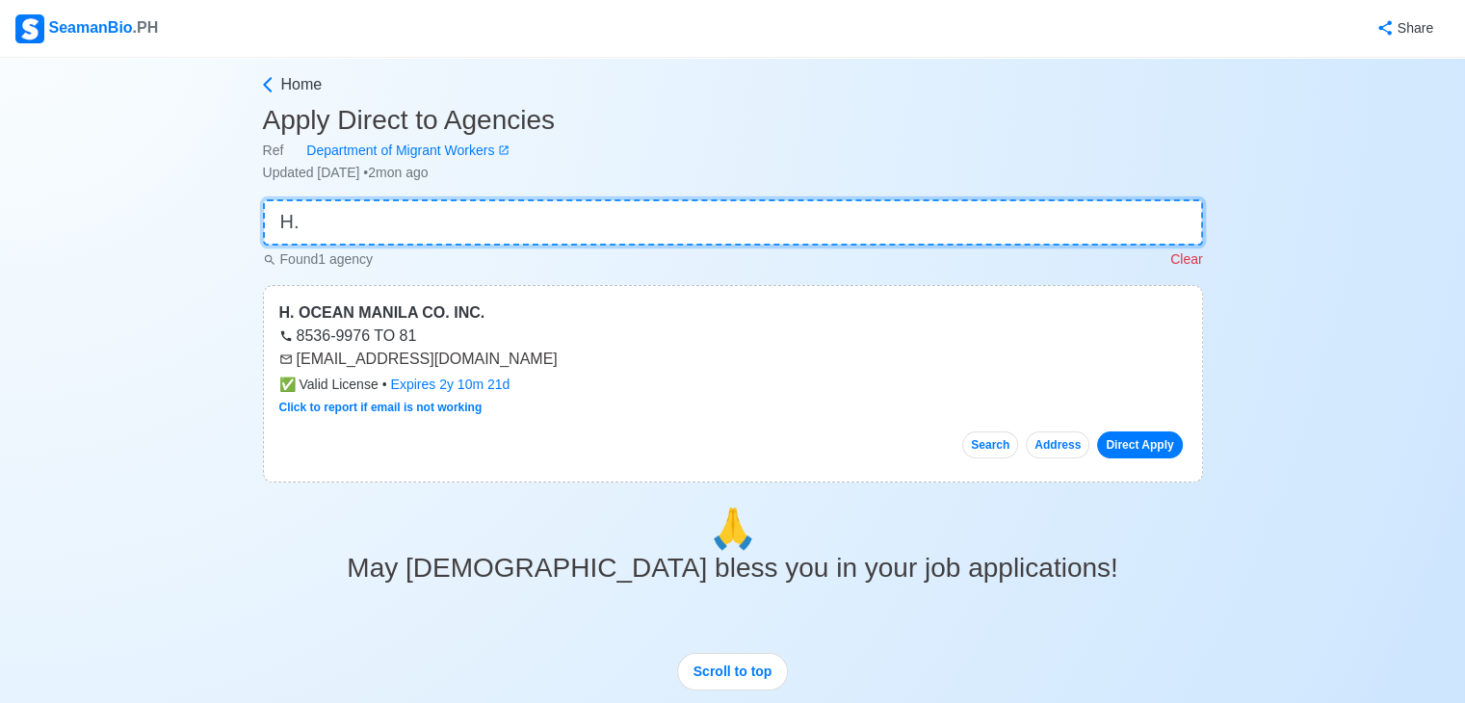
type input "H."
drag, startPoint x: 296, startPoint y: 360, endPoint x: 504, endPoint y: 354, distance: 208.1
click at [504, 354] on div "[EMAIL_ADDRESS][DOMAIN_NAME]" at bounding box center [732, 359] width 907 height 23
copy div "[EMAIL_ADDRESS][DOMAIN_NAME]"
click at [431, 246] on div "Found 1 agency Clear" at bounding box center [733, 258] width 940 height 24
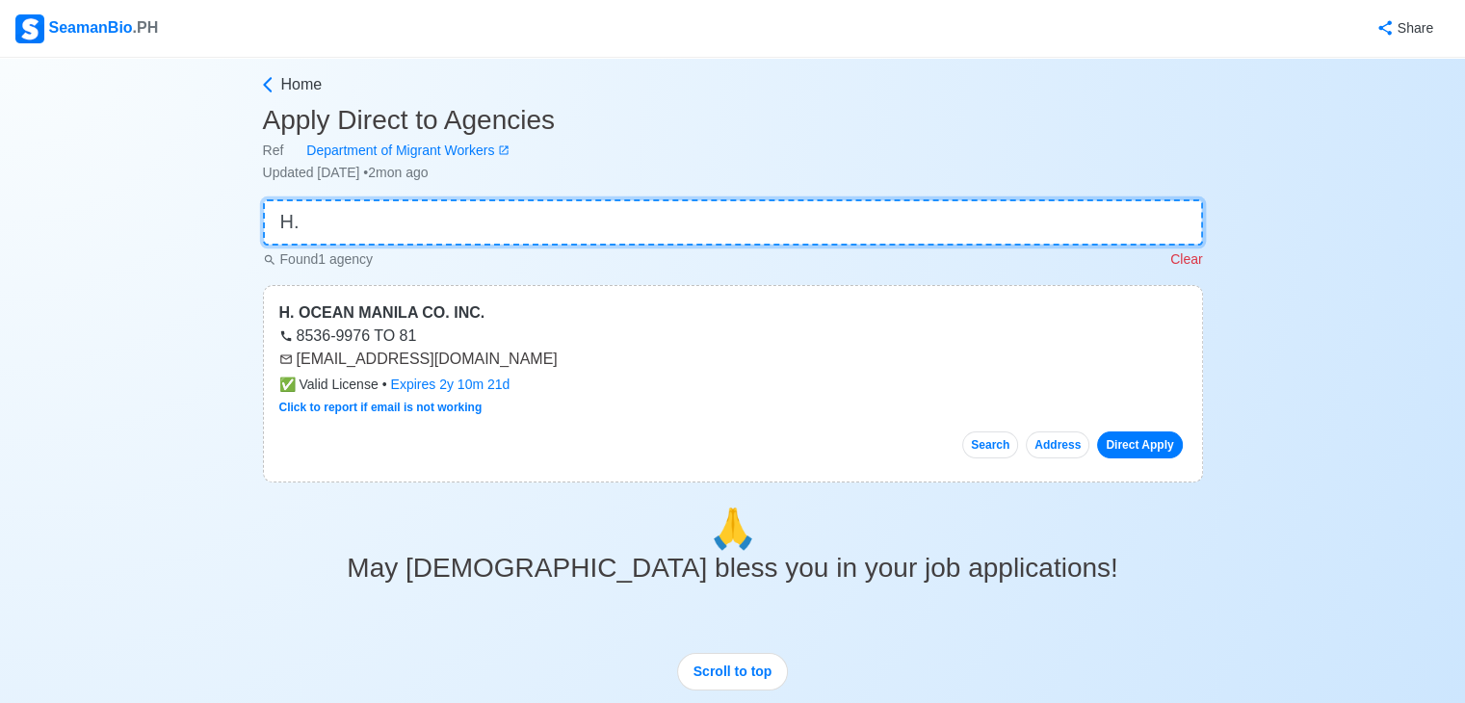
click at [496, 211] on input "H." at bounding box center [733, 222] width 940 height 46
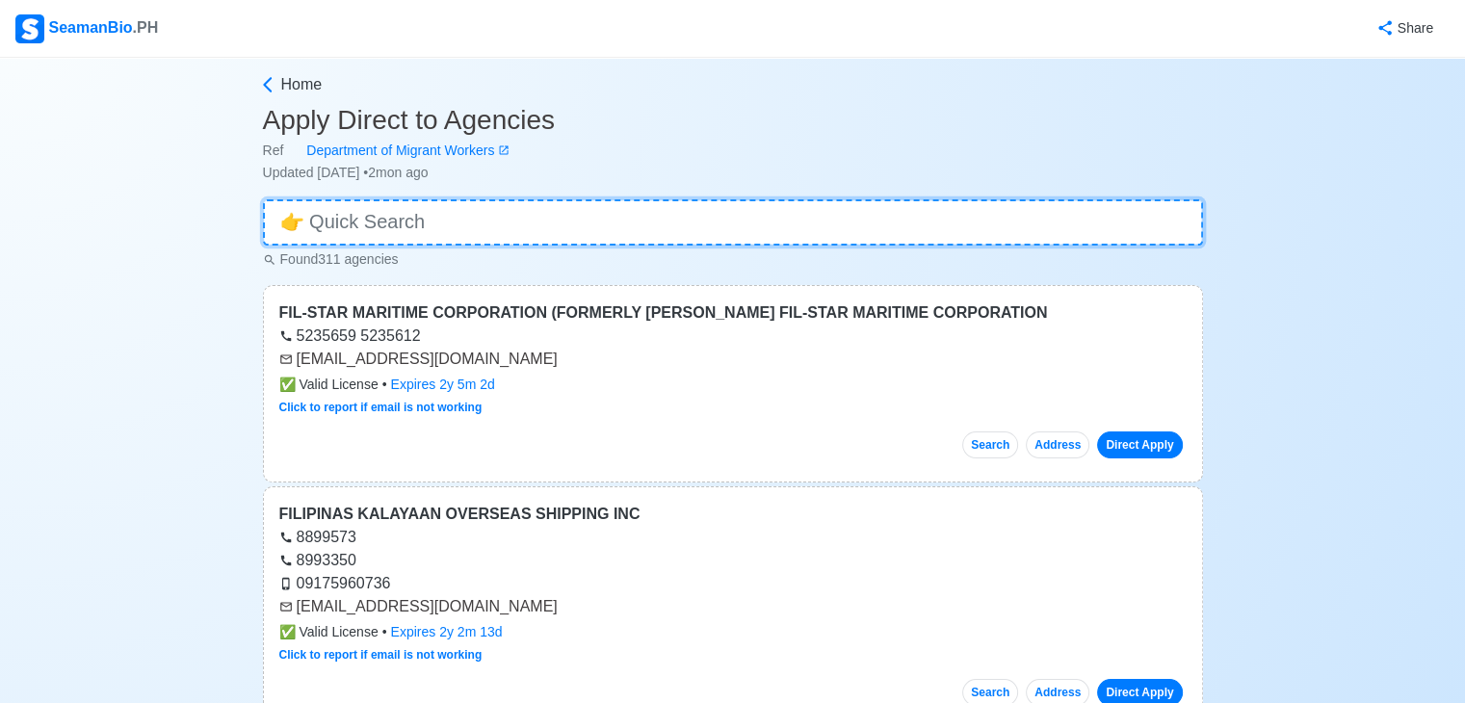
click at [496, 211] on input at bounding box center [733, 222] width 940 height 46
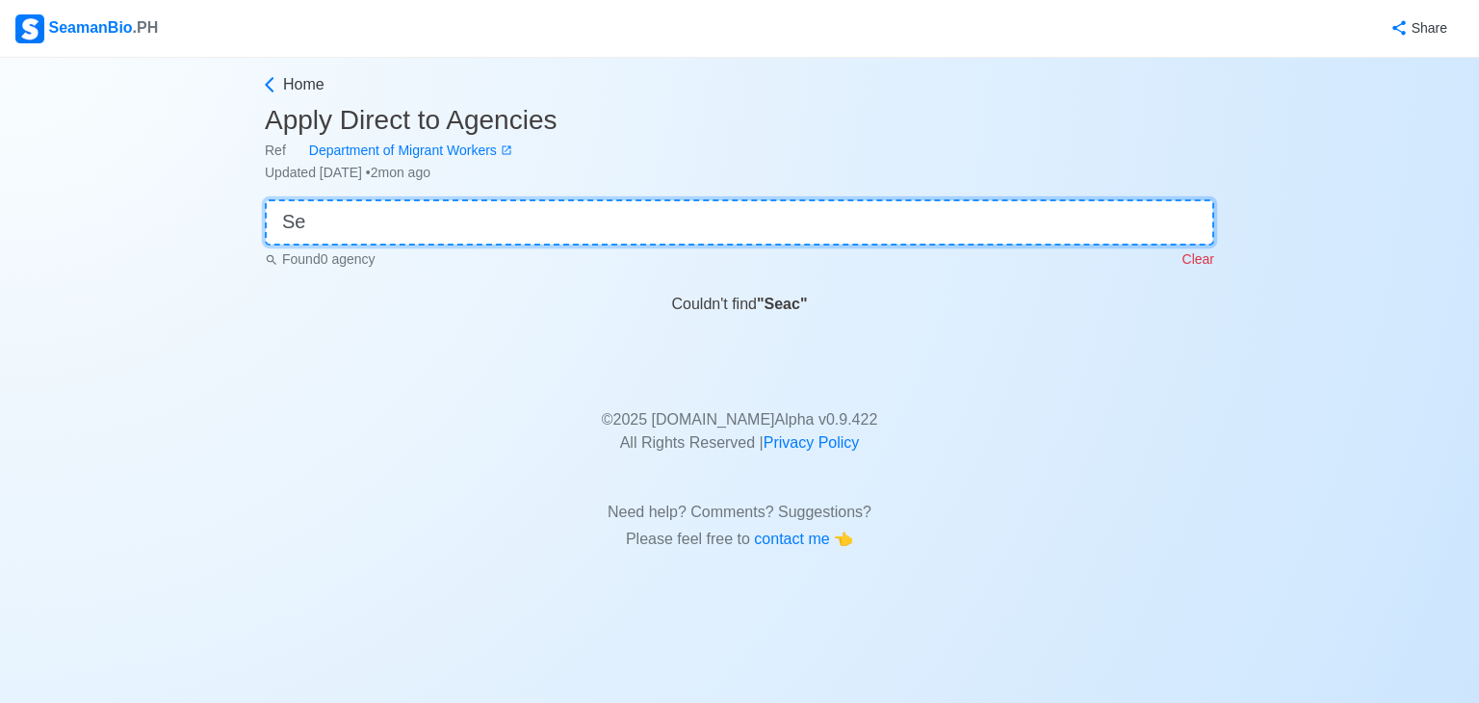
type input "S"
type input "d"
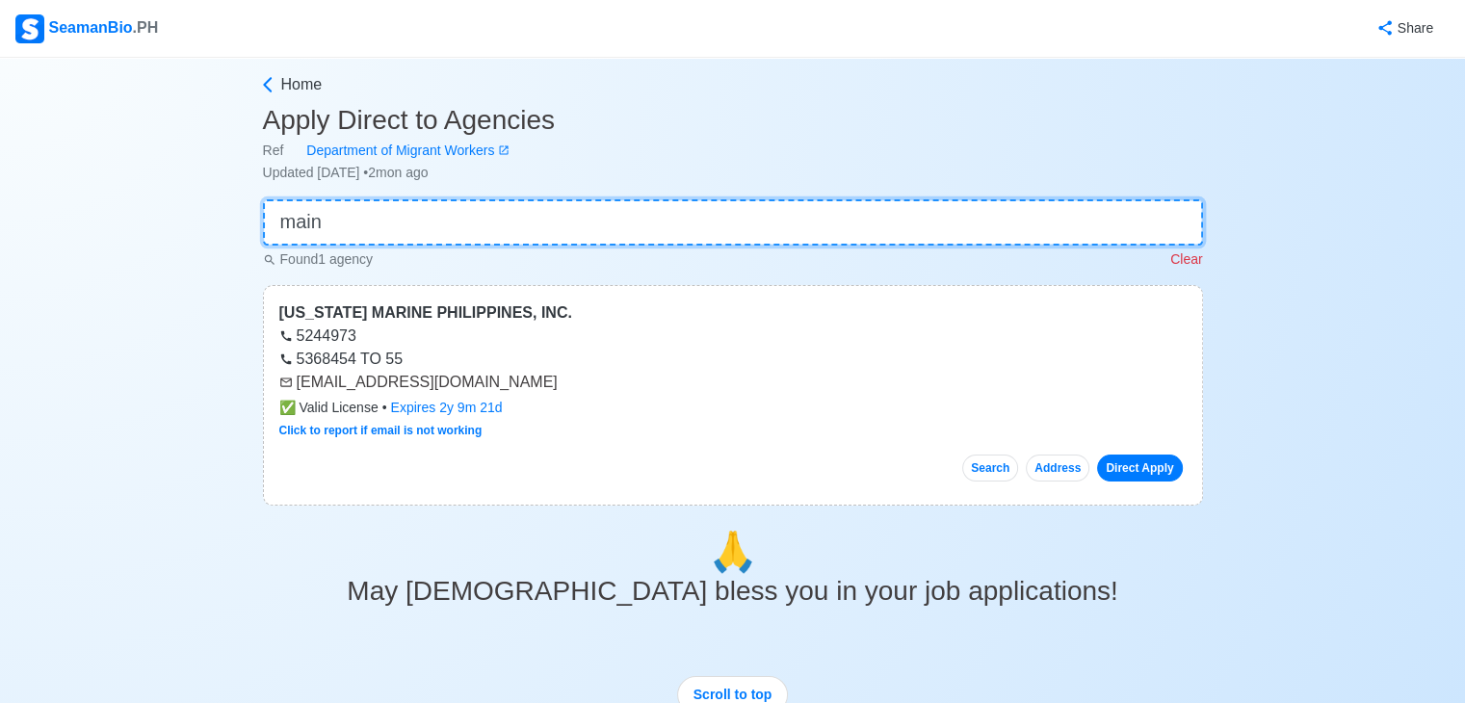
type input "main"
drag, startPoint x: 297, startPoint y: 386, endPoint x: 562, endPoint y: 389, distance: 264.9
click at [562, 389] on div "[EMAIL_ADDRESS][DOMAIN_NAME]" at bounding box center [732, 382] width 907 height 23
copy div "[EMAIL_ADDRESS][DOMAIN_NAME]"
click at [537, 186] on main "Home Apply Direct to Agencies Ref Department of Migrant Workers Updated [DATE] …" at bounding box center [732, 545] width 969 height 945
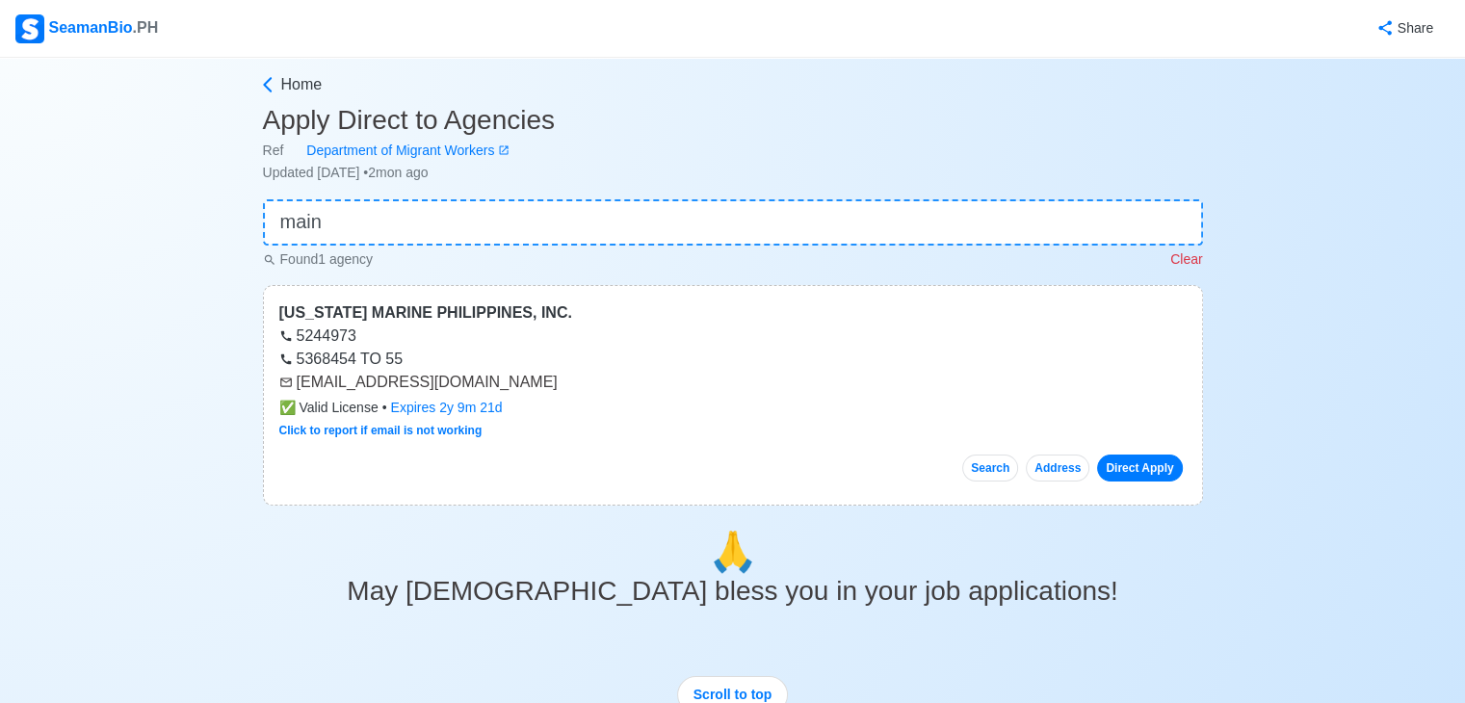
click at [537, 186] on main "Home Apply Direct to Agencies Ref Department of Migrant Workers Updated [DATE] …" at bounding box center [732, 545] width 969 height 945
click at [543, 204] on input "main" at bounding box center [733, 222] width 940 height 46
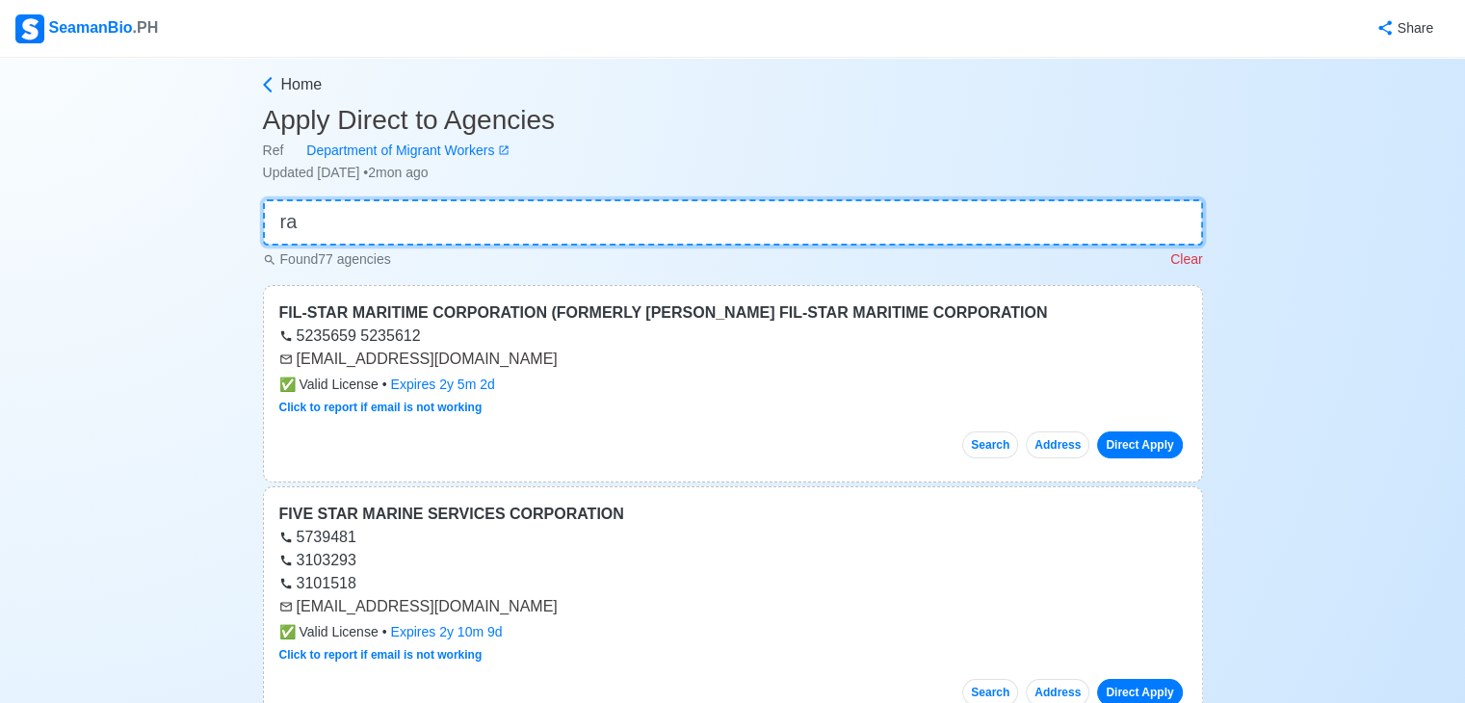
type input "r"
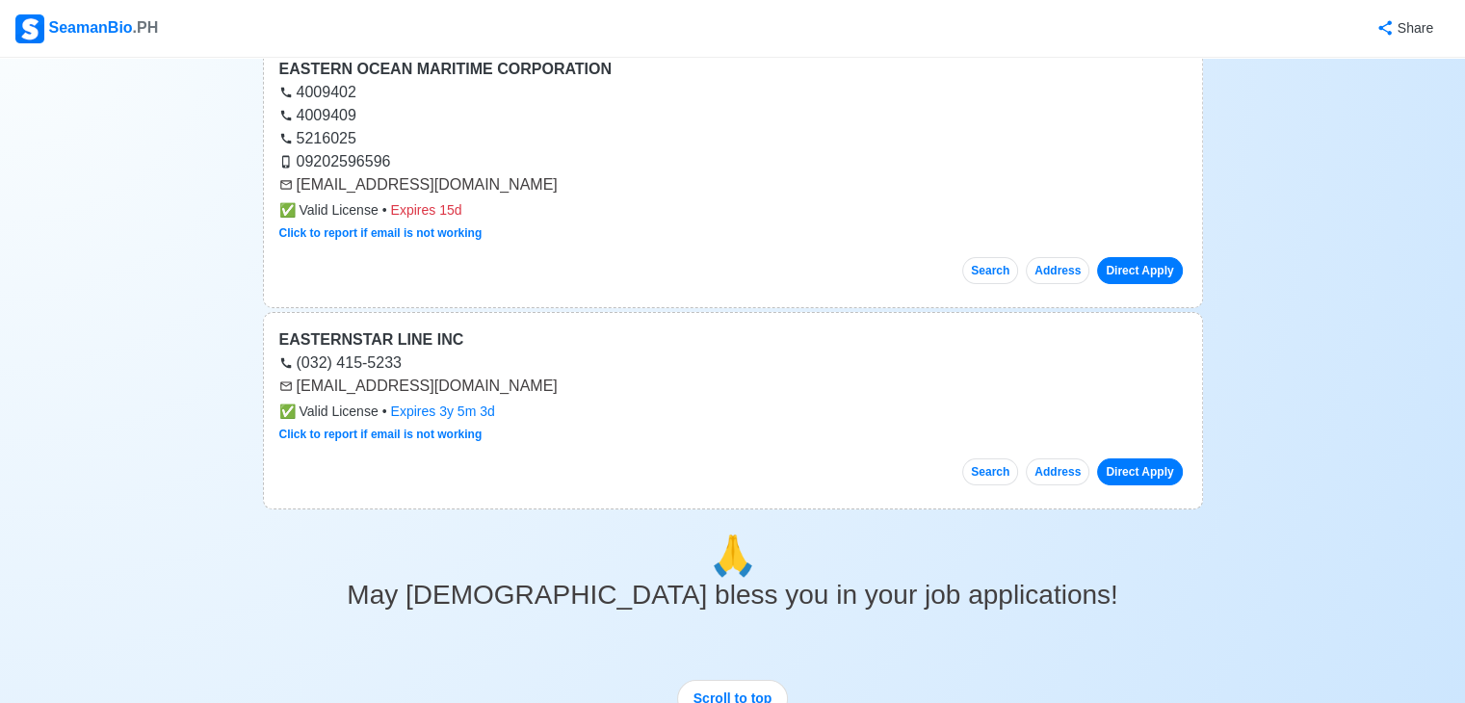
scroll to position [129, 0]
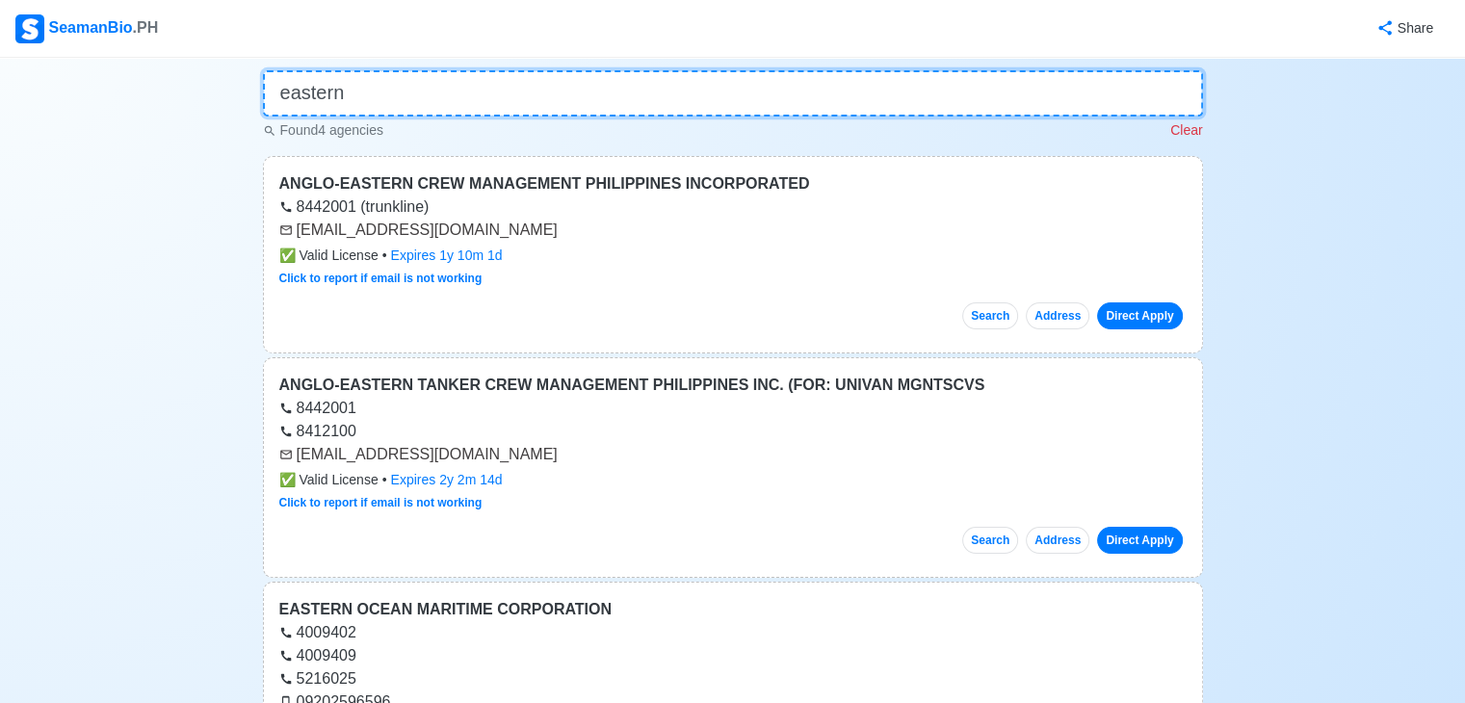
type input "eastern"
click at [408, 106] on input "eastern" at bounding box center [733, 93] width 940 height 46
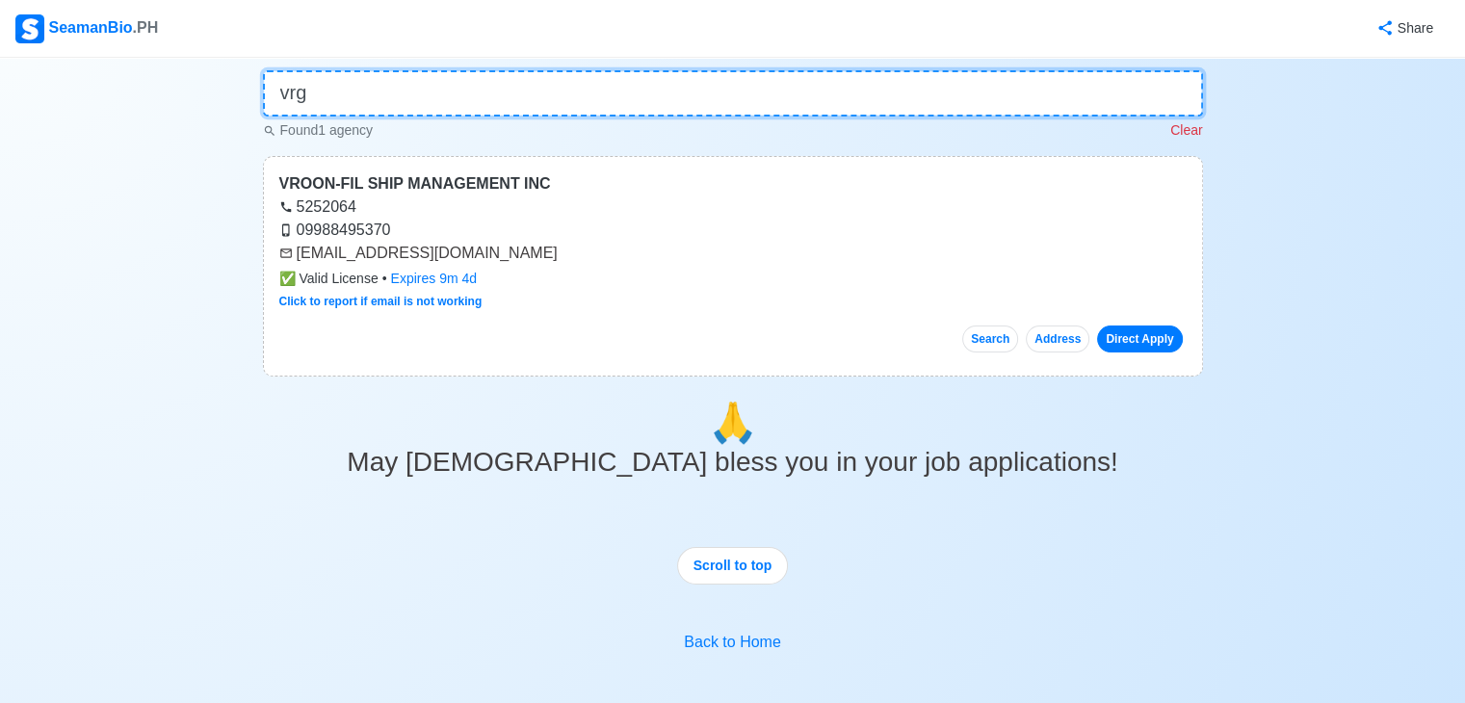
scroll to position [0, 0]
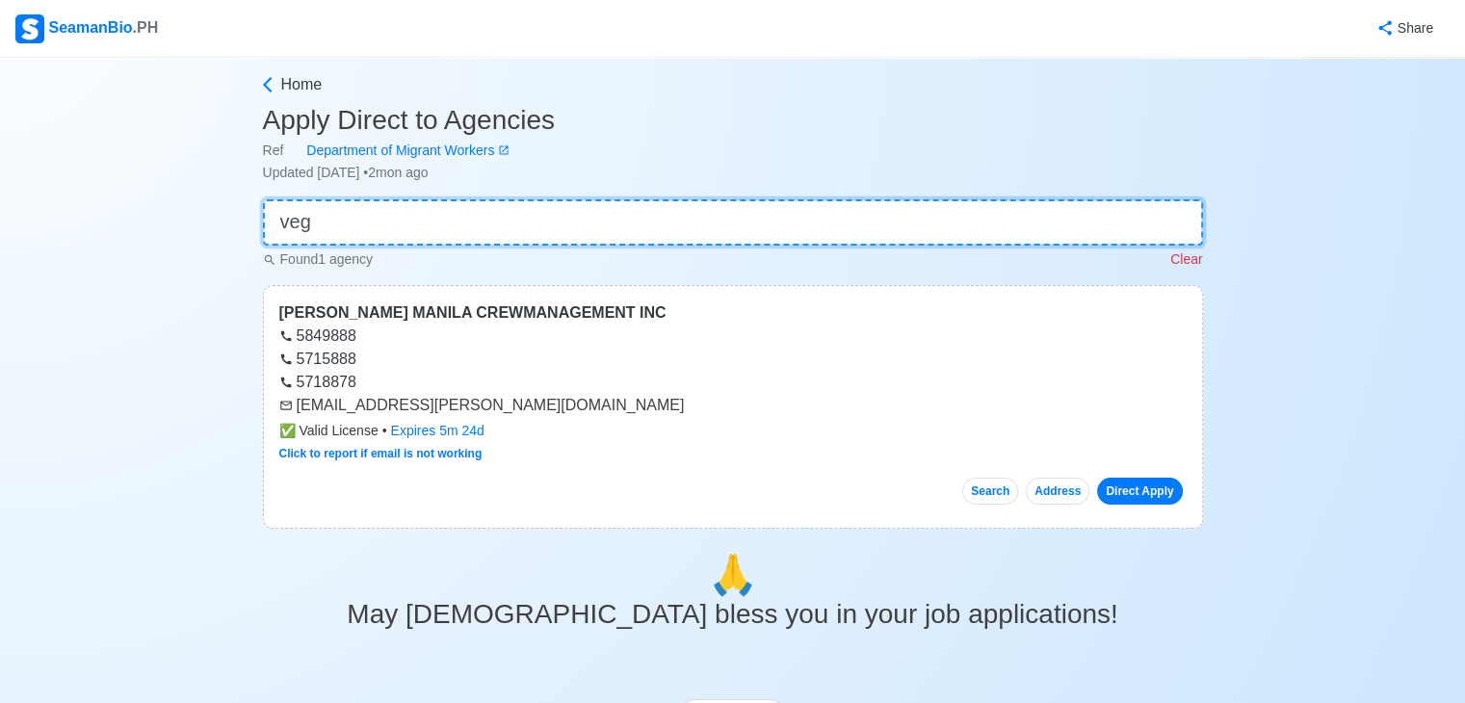
type input "veg"
drag, startPoint x: 293, startPoint y: 405, endPoint x: 483, endPoint y: 417, distance: 191.0
click at [483, 417] on div "[PERSON_NAME] MANILA CREWMANAGEMENT INC 5849888 5715888 5718878 [EMAIL_ADDRESS]…" at bounding box center [733, 407] width 940 height 244
copy div "[EMAIL_ADDRESS][PERSON_NAME][DOMAIN_NAME]"
click at [352, 221] on input "veg" at bounding box center [733, 222] width 940 height 46
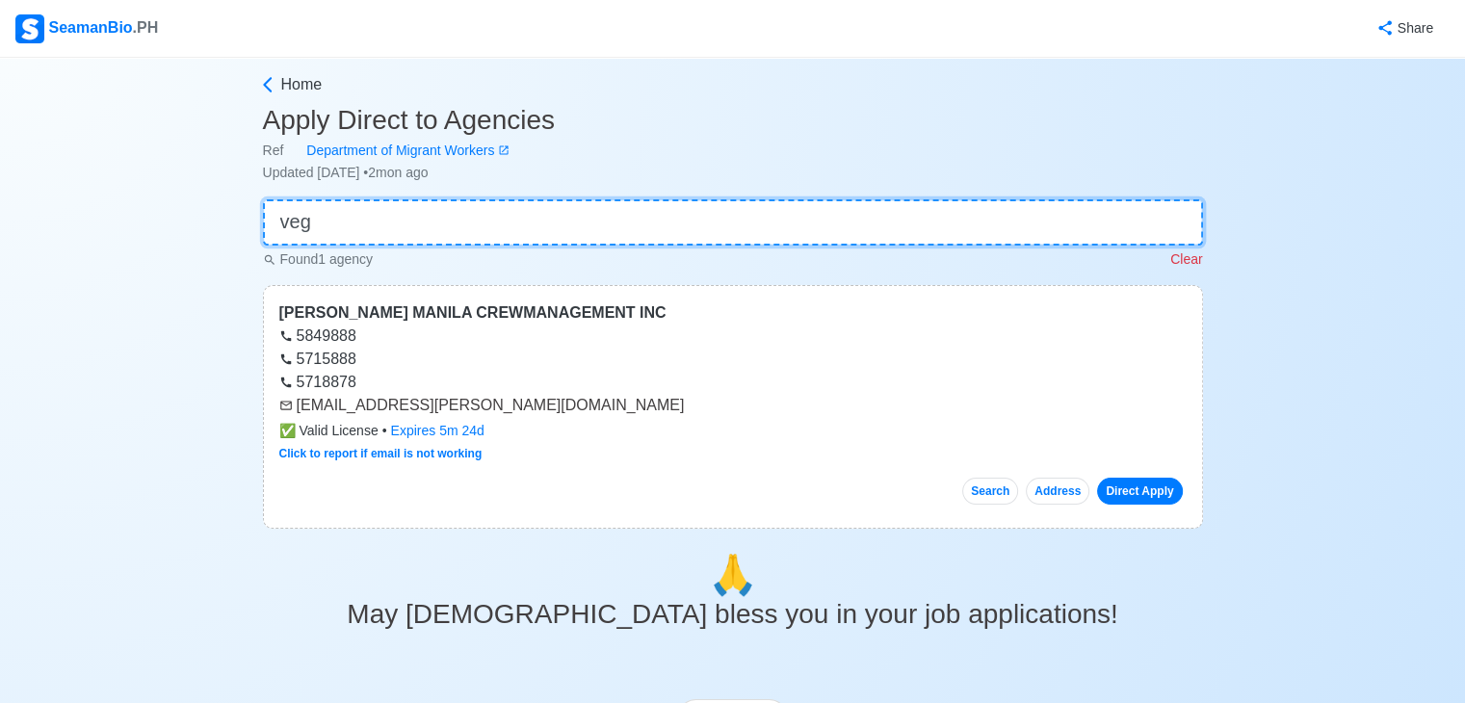
click at [352, 221] on input "veg" at bounding box center [733, 222] width 940 height 46
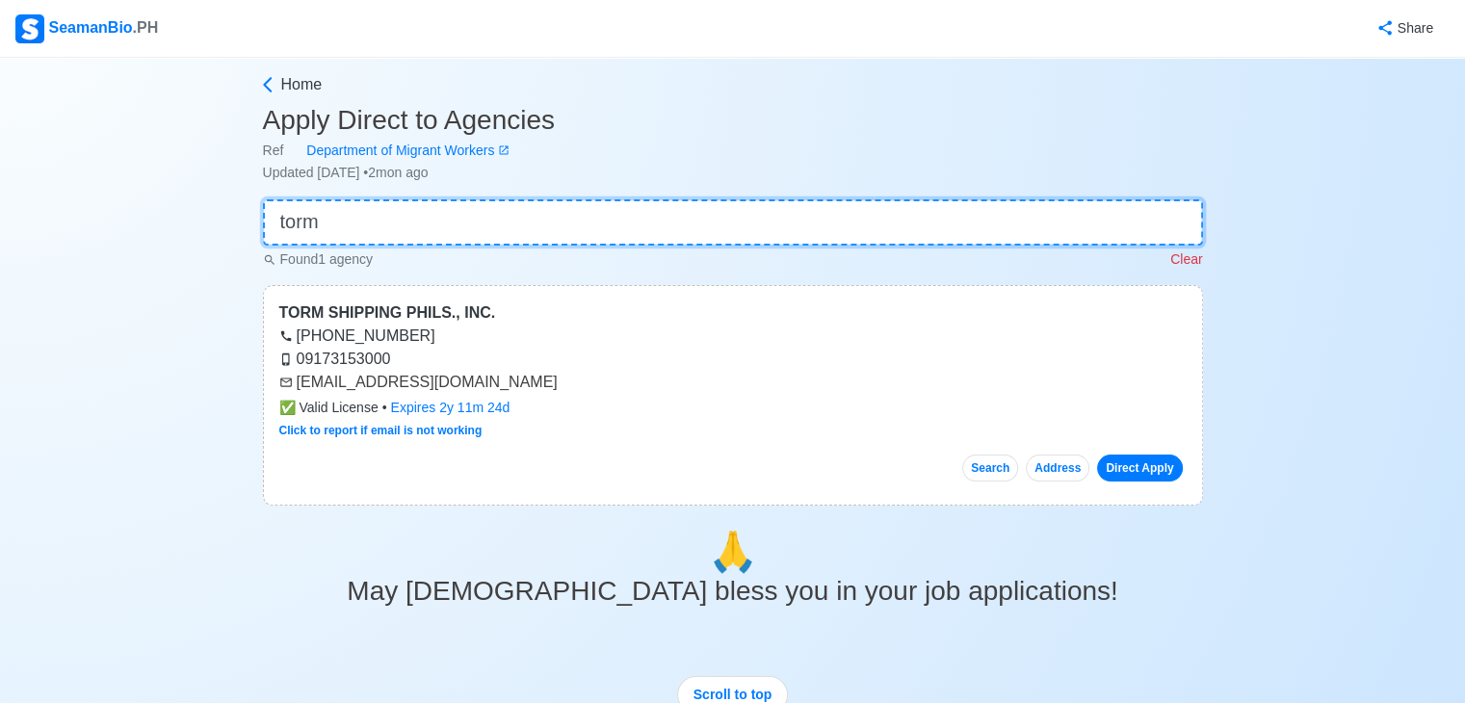
type input "torm"
drag, startPoint x: 297, startPoint y: 384, endPoint x: 505, endPoint y: 393, distance: 208.2
click at [505, 393] on div "[EMAIL_ADDRESS][DOMAIN_NAME]" at bounding box center [732, 382] width 907 height 23
copy div "[EMAIL_ADDRESS][DOMAIN_NAME]"
click at [439, 244] on input "torm" at bounding box center [733, 222] width 940 height 46
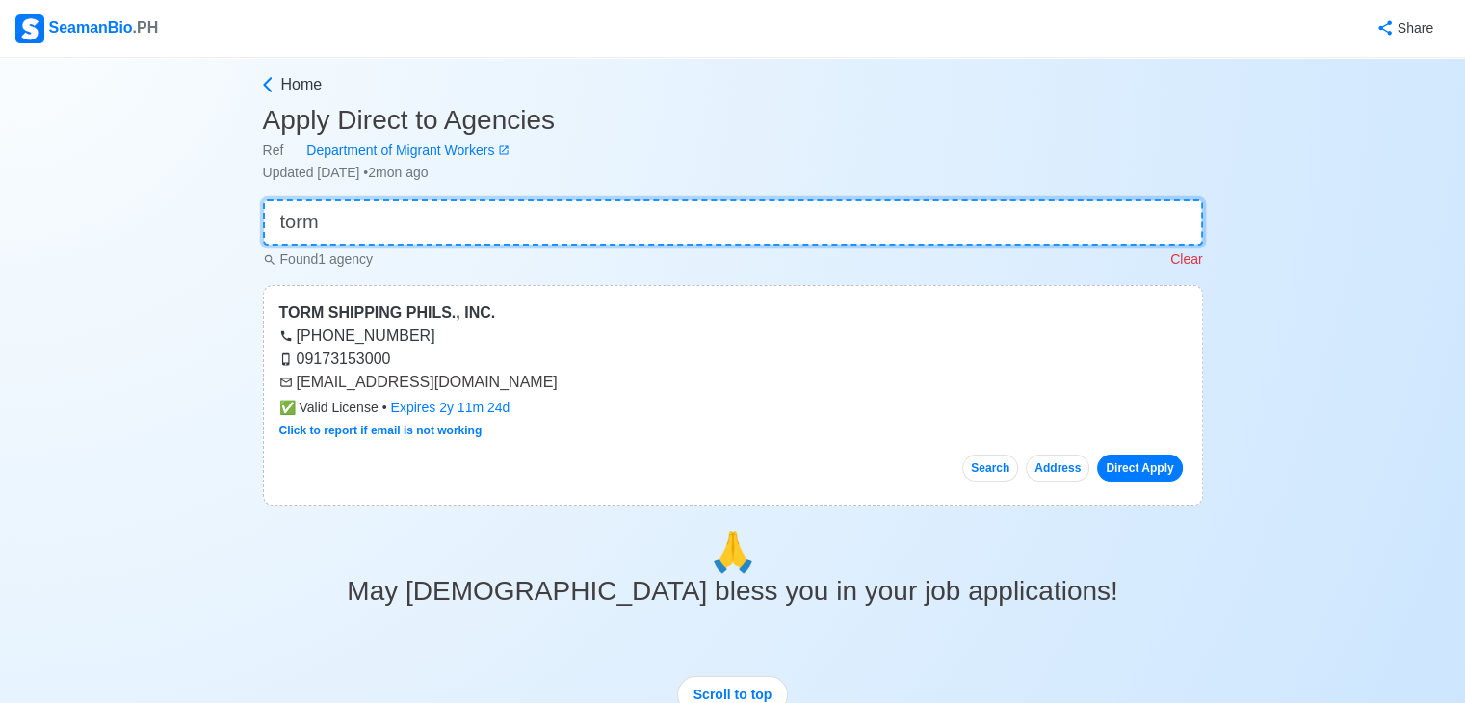
click at [444, 240] on input "torm" at bounding box center [733, 222] width 940 height 46
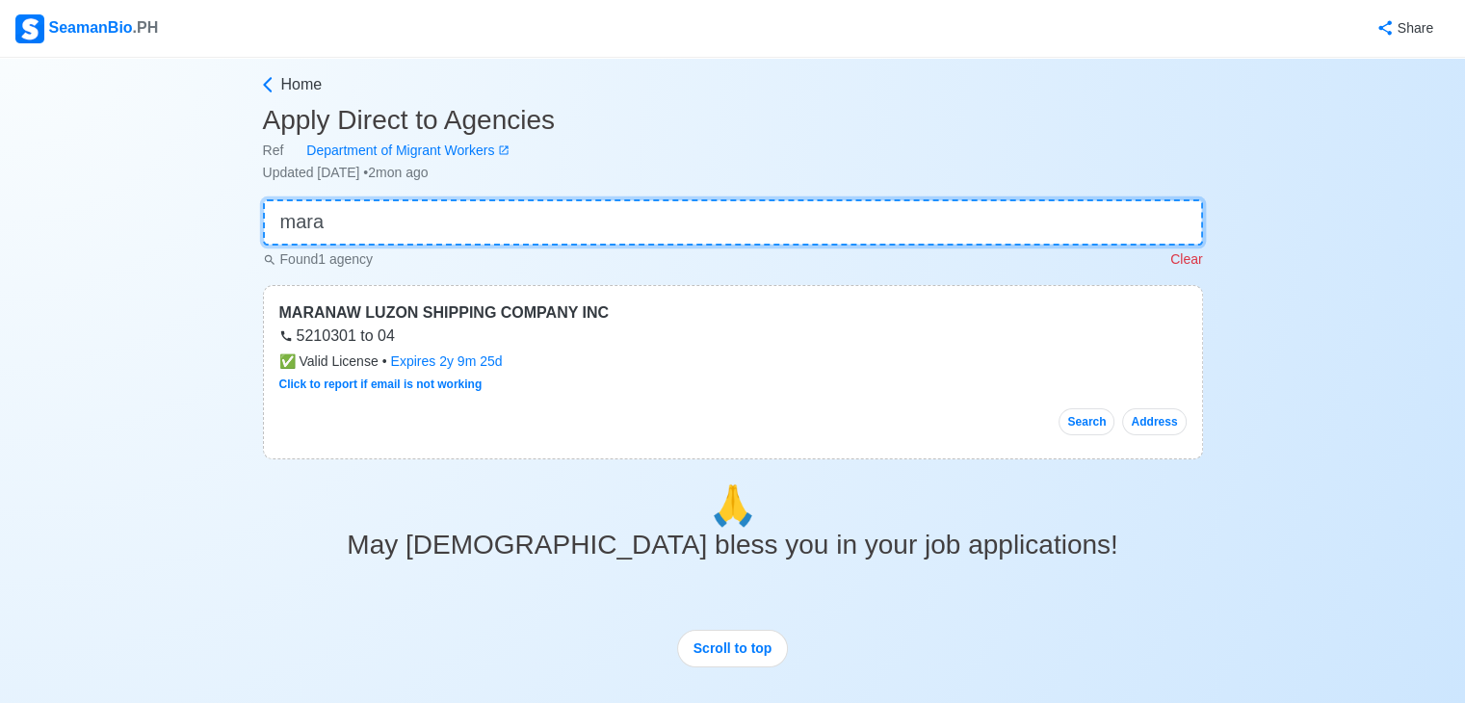
type input "mara"
click at [466, 226] on input "mara" at bounding box center [733, 222] width 940 height 46
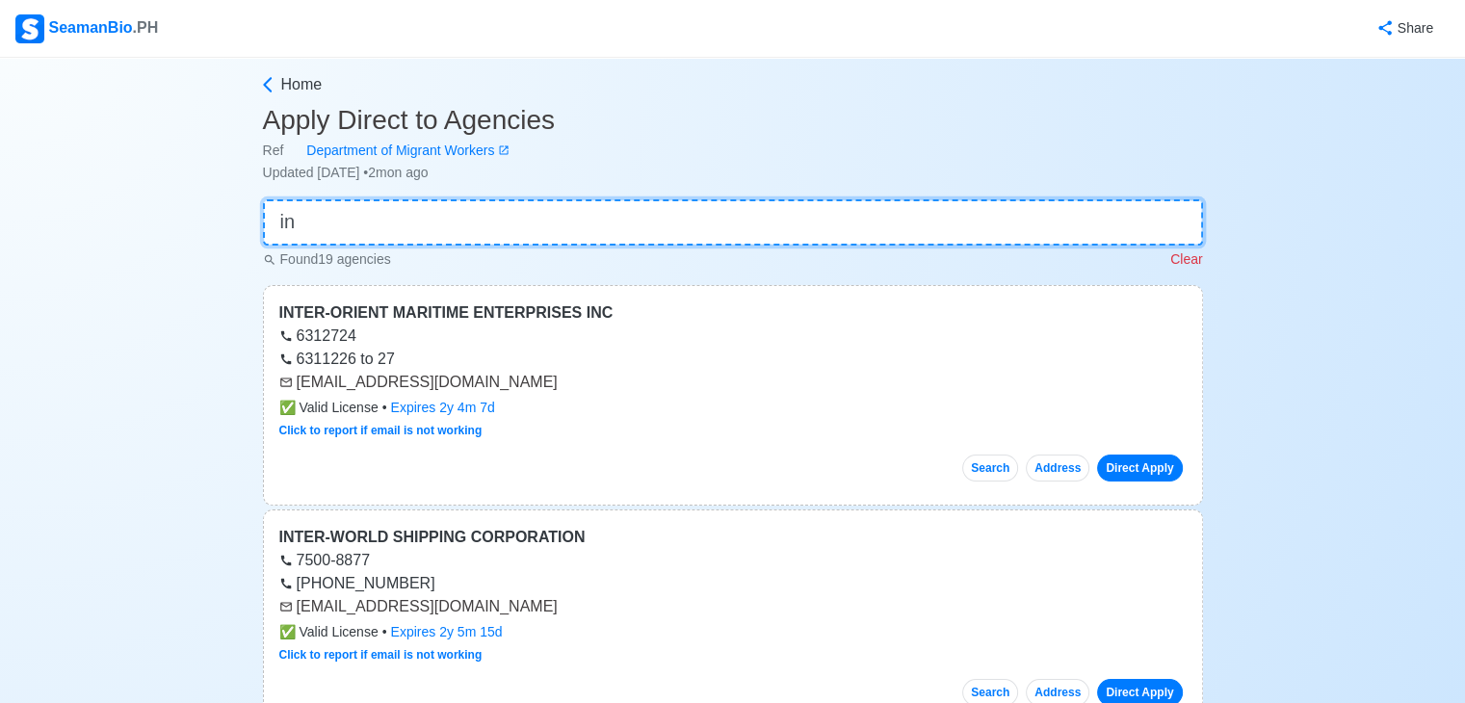
type input "i"
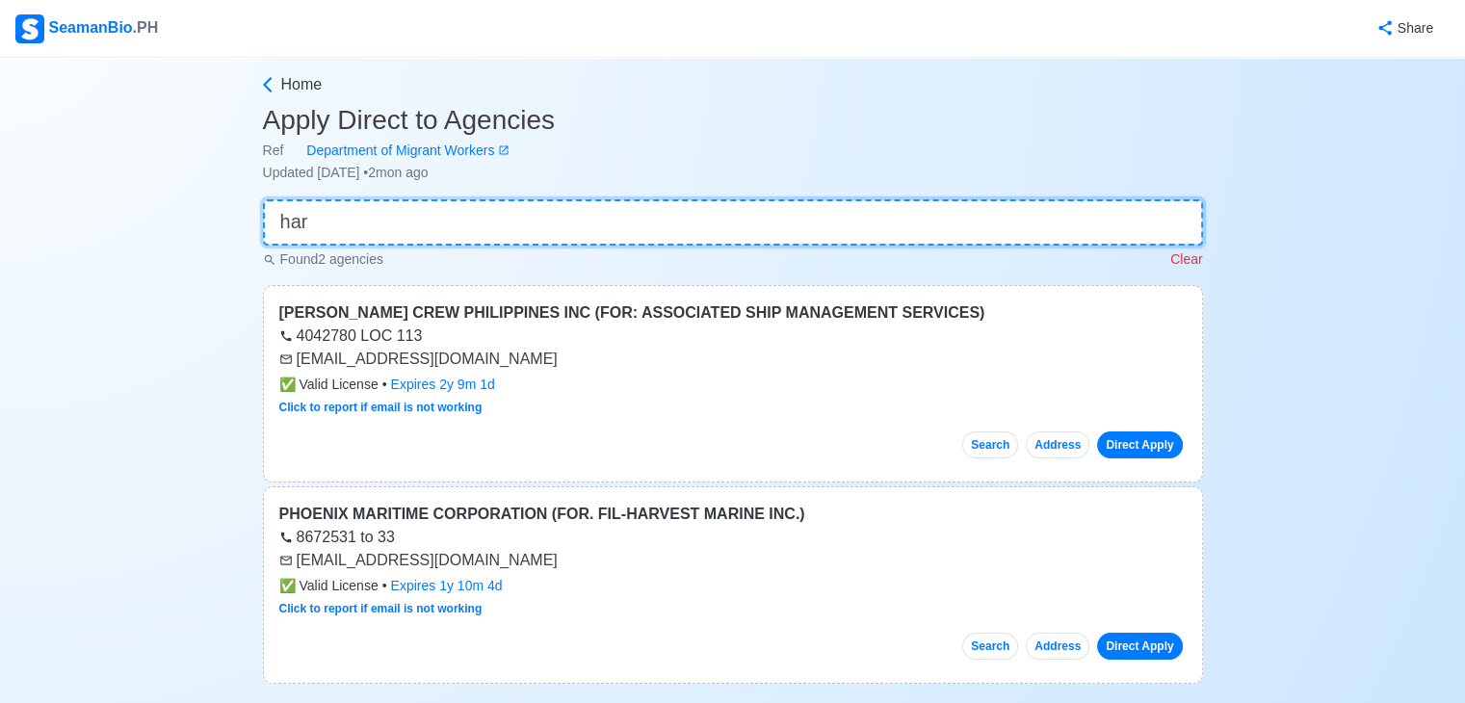
type input "har"
drag, startPoint x: 295, startPoint y: 355, endPoint x: 511, endPoint y: 359, distance: 216.7
click at [502, 361] on div "[EMAIL_ADDRESS][DOMAIN_NAME]" at bounding box center [732, 359] width 907 height 23
copy div "[EMAIL_ADDRESS][DOMAIN_NAME]"
click at [442, 202] on input "har" at bounding box center [733, 222] width 940 height 46
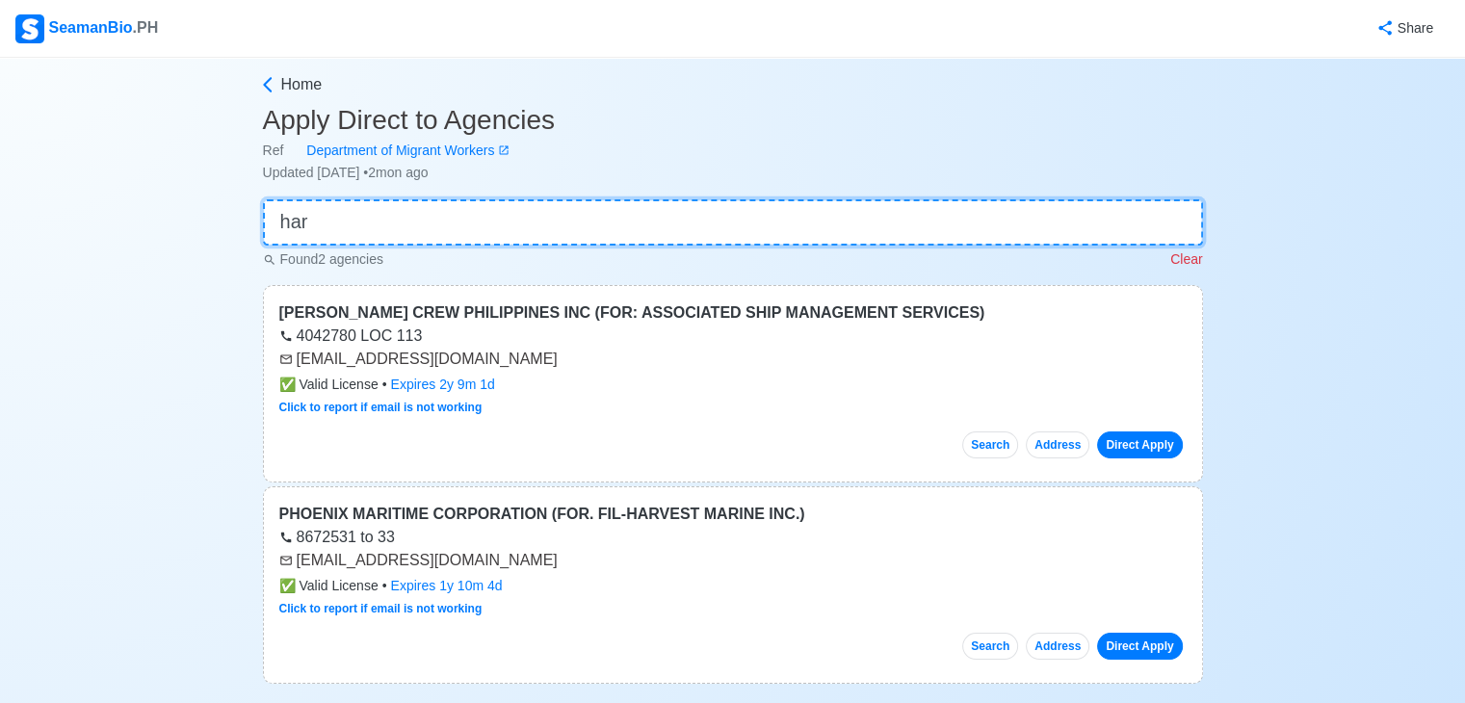
click at [442, 202] on input "har" at bounding box center [733, 222] width 940 height 46
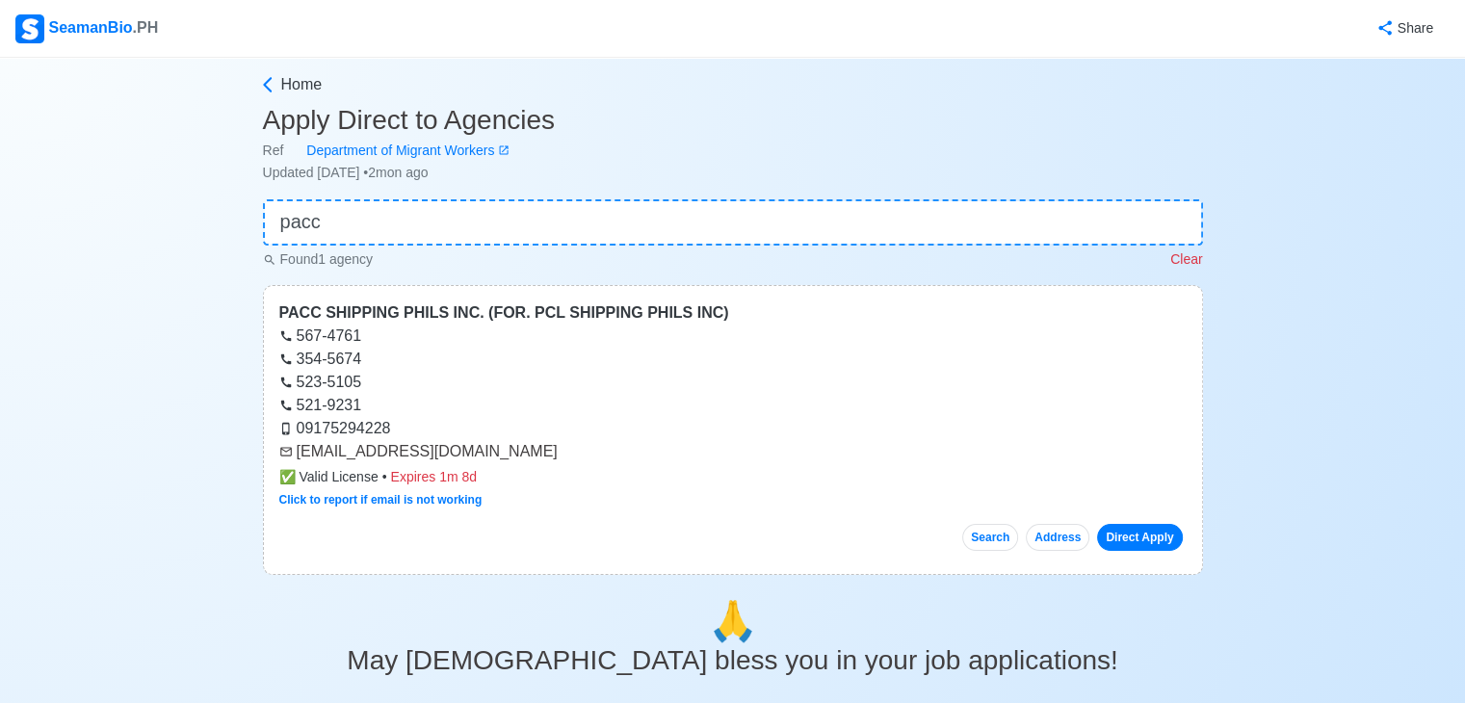
type input "pacc"
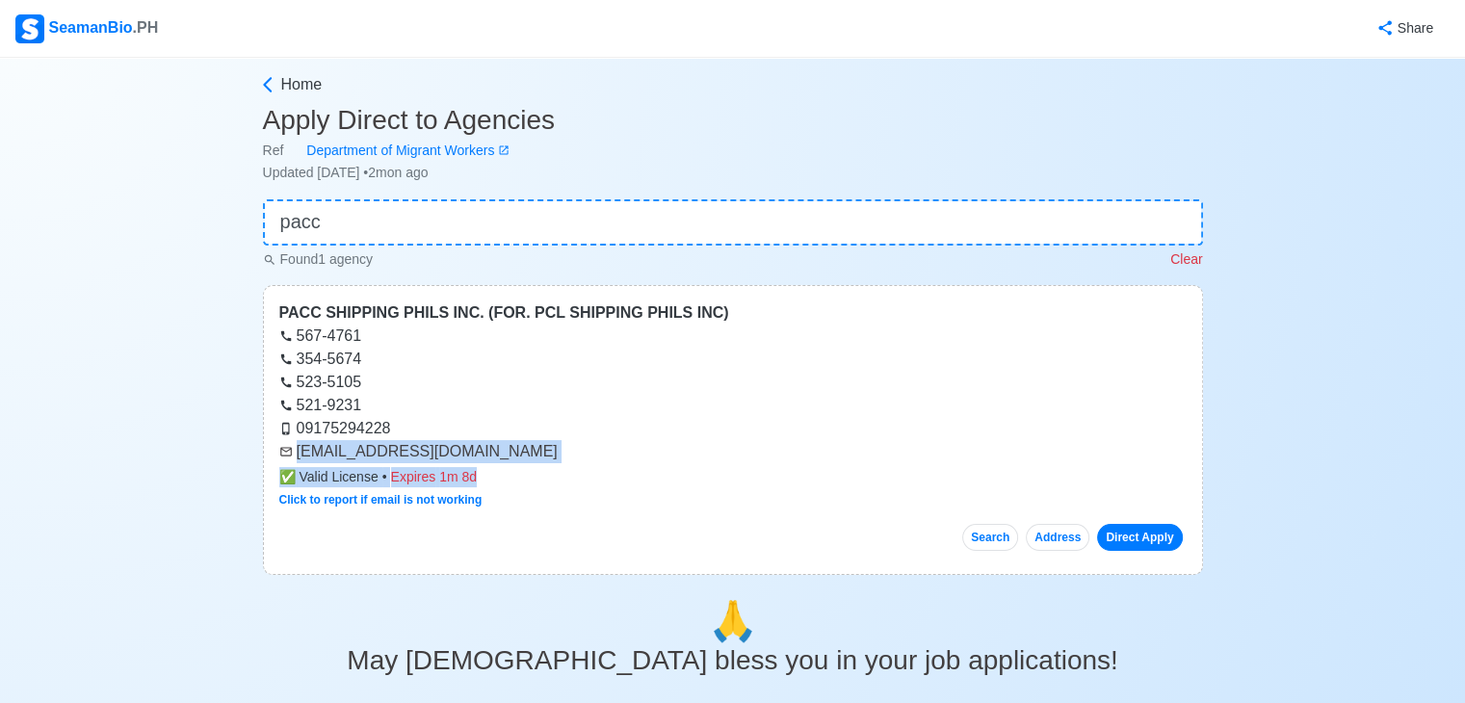
drag, startPoint x: 297, startPoint y: 456, endPoint x: 540, endPoint y: 469, distance: 244.0
click at [536, 469] on div "PACC SHIPPING PHILS INC. (FOR. PCL SHIPPING PHILS INC) 567-4761 354-5674 523-51…" at bounding box center [733, 430] width 940 height 290
click at [558, 462] on div "PACC SHIPPING PHILS INC. (FOR. PCL SHIPPING PHILS INC) 567-4761 354-5674 523-51…" at bounding box center [733, 430] width 940 height 290
click at [558, 462] on div "[EMAIL_ADDRESS][DOMAIN_NAME]" at bounding box center [732, 451] width 907 height 23
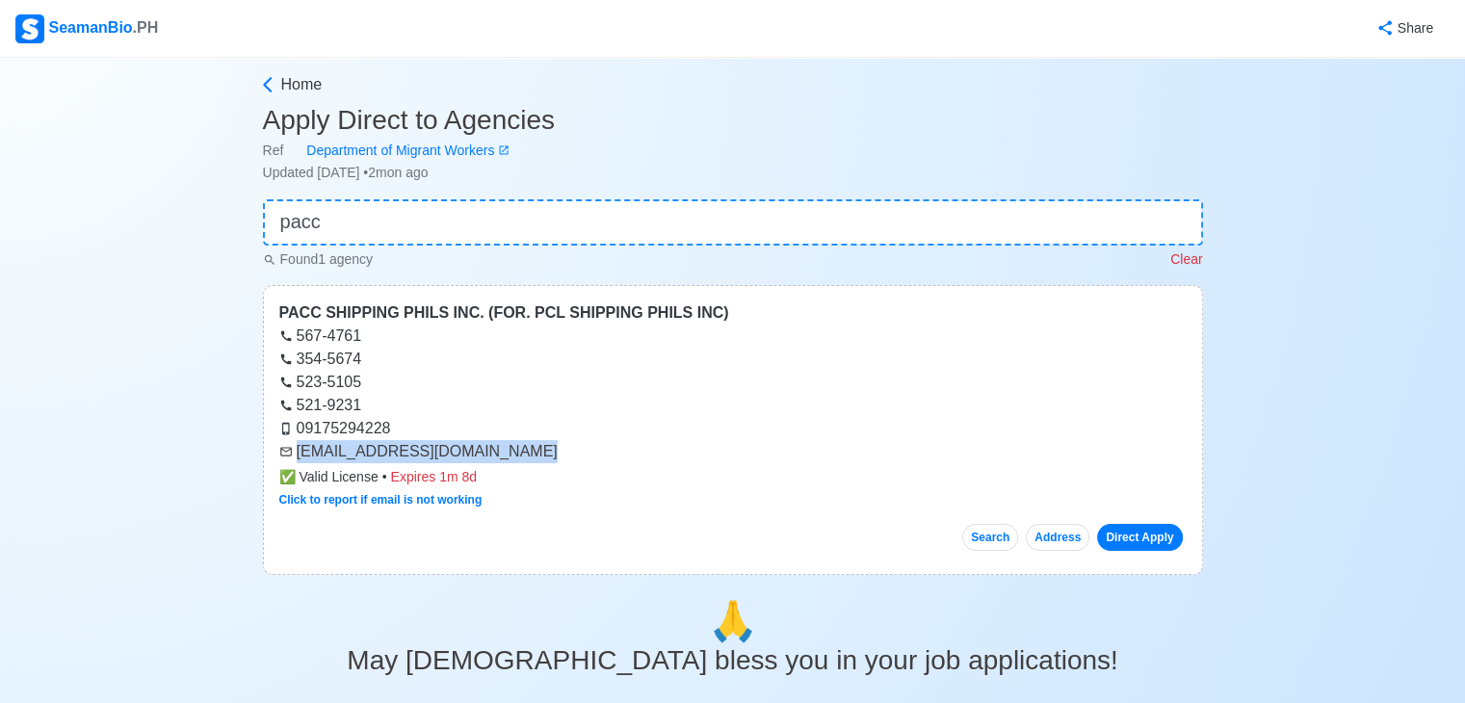
click at [560, 458] on div "[EMAIL_ADDRESS][DOMAIN_NAME]" at bounding box center [732, 451] width 907 height 23
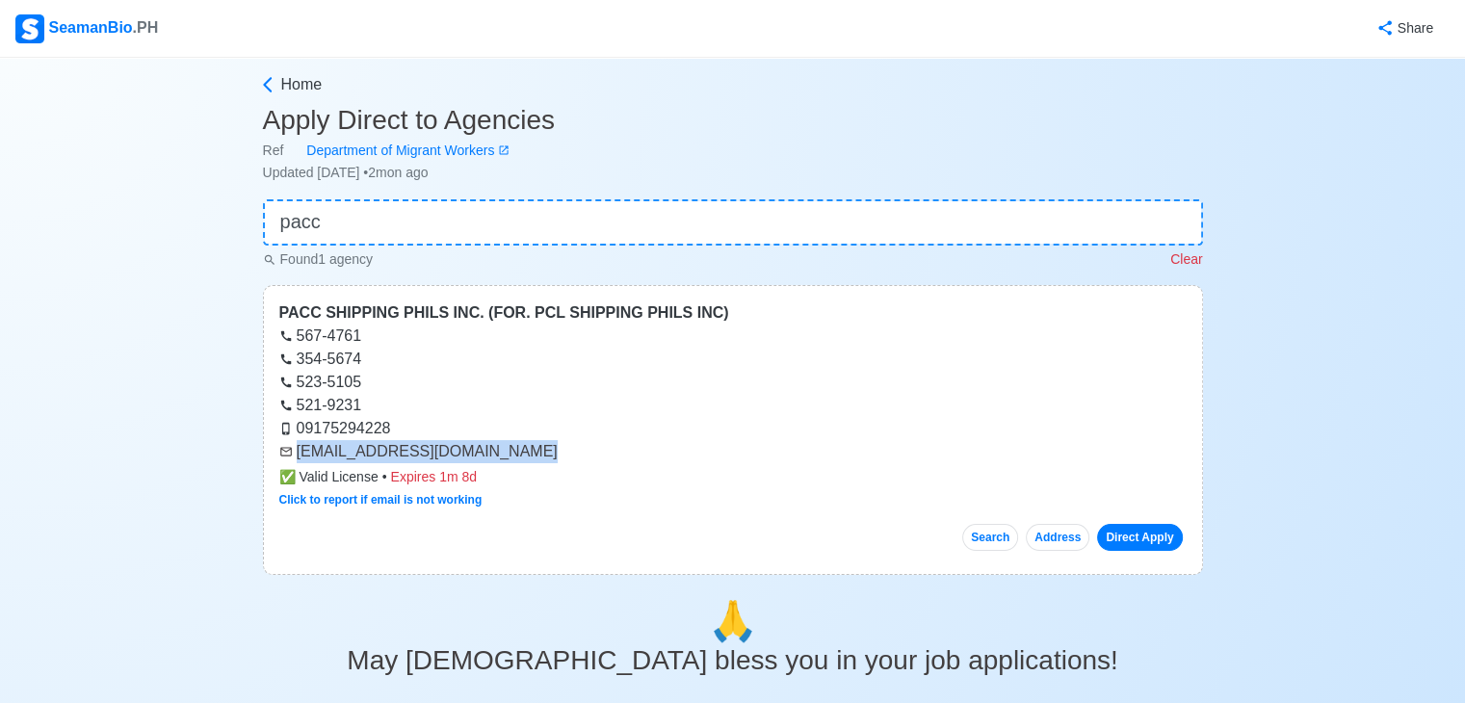
click at [560, 458] on div "[EMAIL_ADDRESS][DOMAIN_NAME]" at bounding box center [732, 451] width 907 height 23
copy div "[EMAIL_ADDRESS][DOMAIN_NAME]"
click at [624, 216] on input "pacc" at bounding box center [733, 222] width 940 height 46
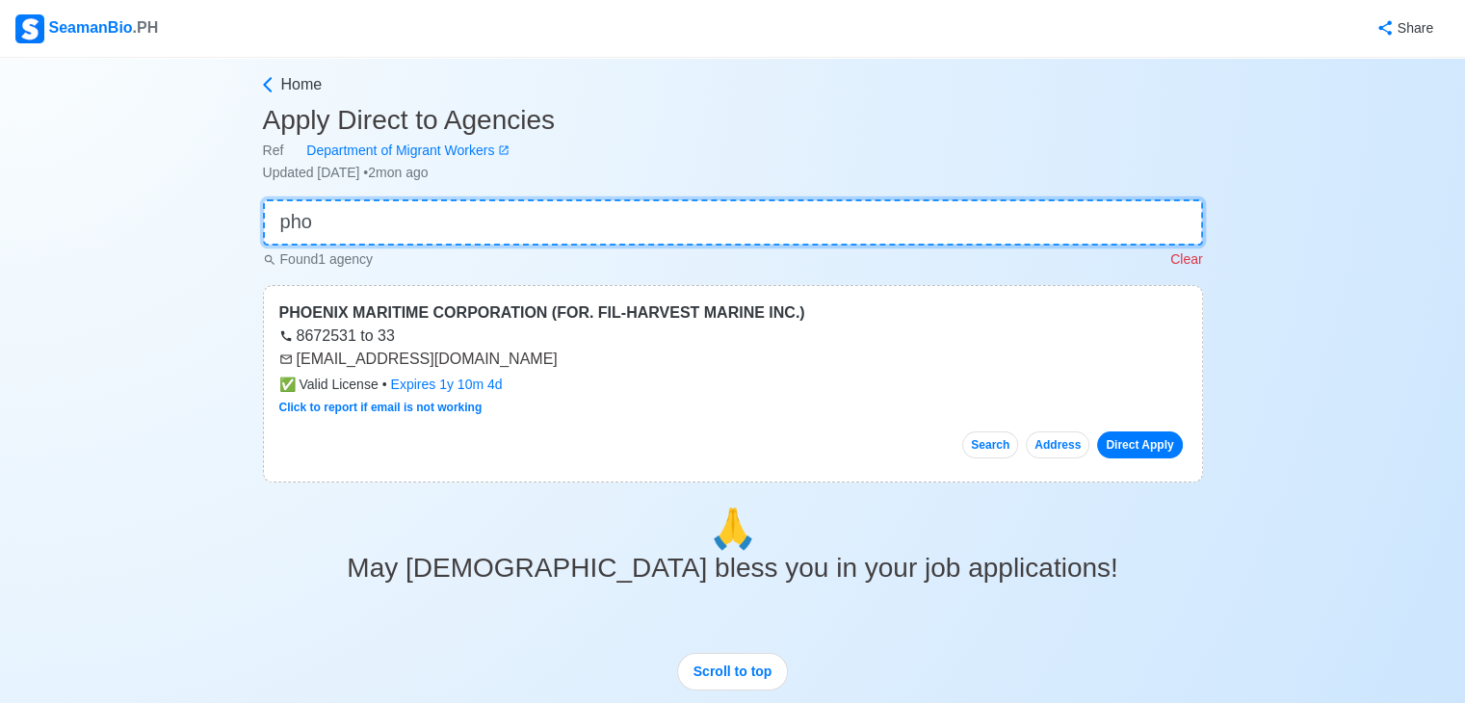
type input "pho"
drag, startPoint x: 299, startPoint y: 356, endPoint x: 451, endPoint y: 360, distance: 152.2
click at [451, 360] on div "[EMAIL_ADDRESS][DOMAIN_NAME]" at bounding box center [732, 359] width 907 height 23
copy div "[EMAIL_ADDRESS][DOMAIN_NAME]"
click at [362, 217] on input "pho" at bounding box center [733, 222] width 940 height 46
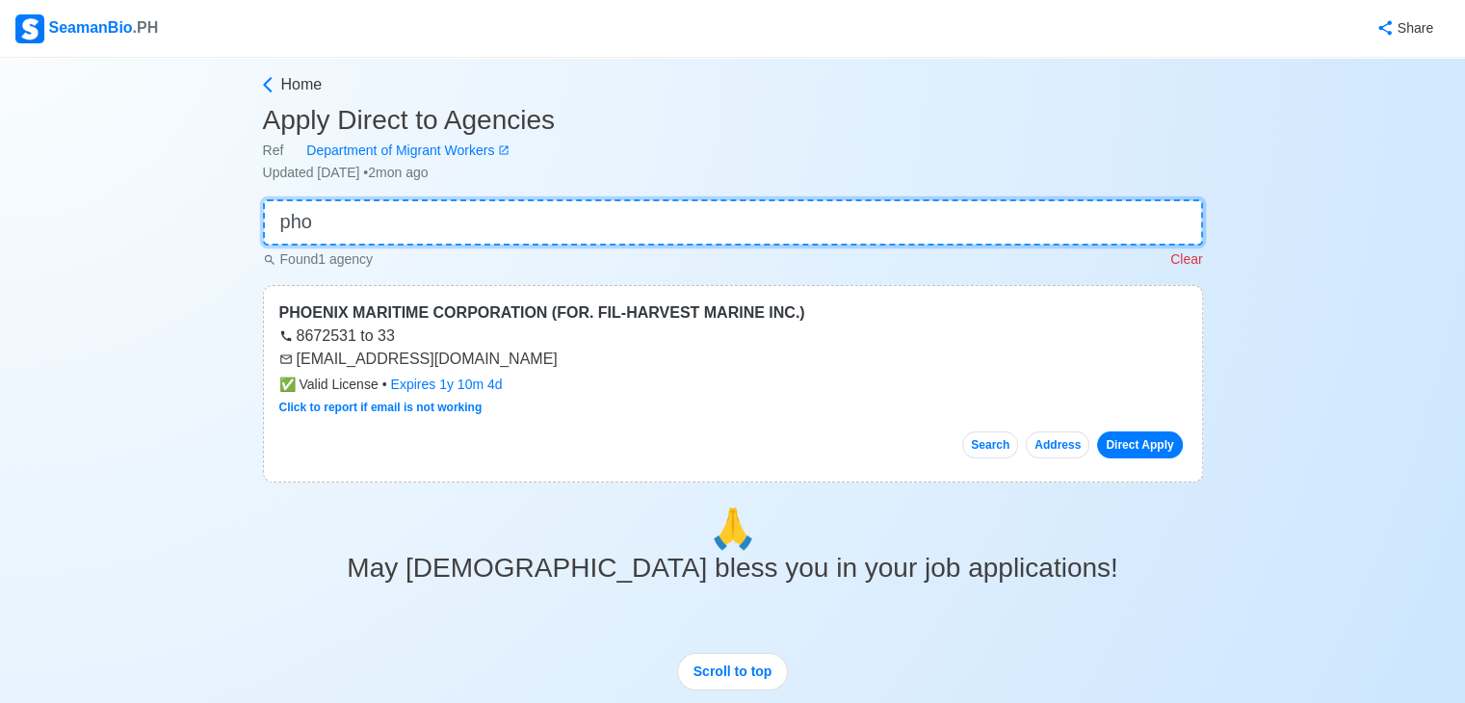
click at [362, 217] on input "pho" at bounding box center [733, 222] width 940 height 46
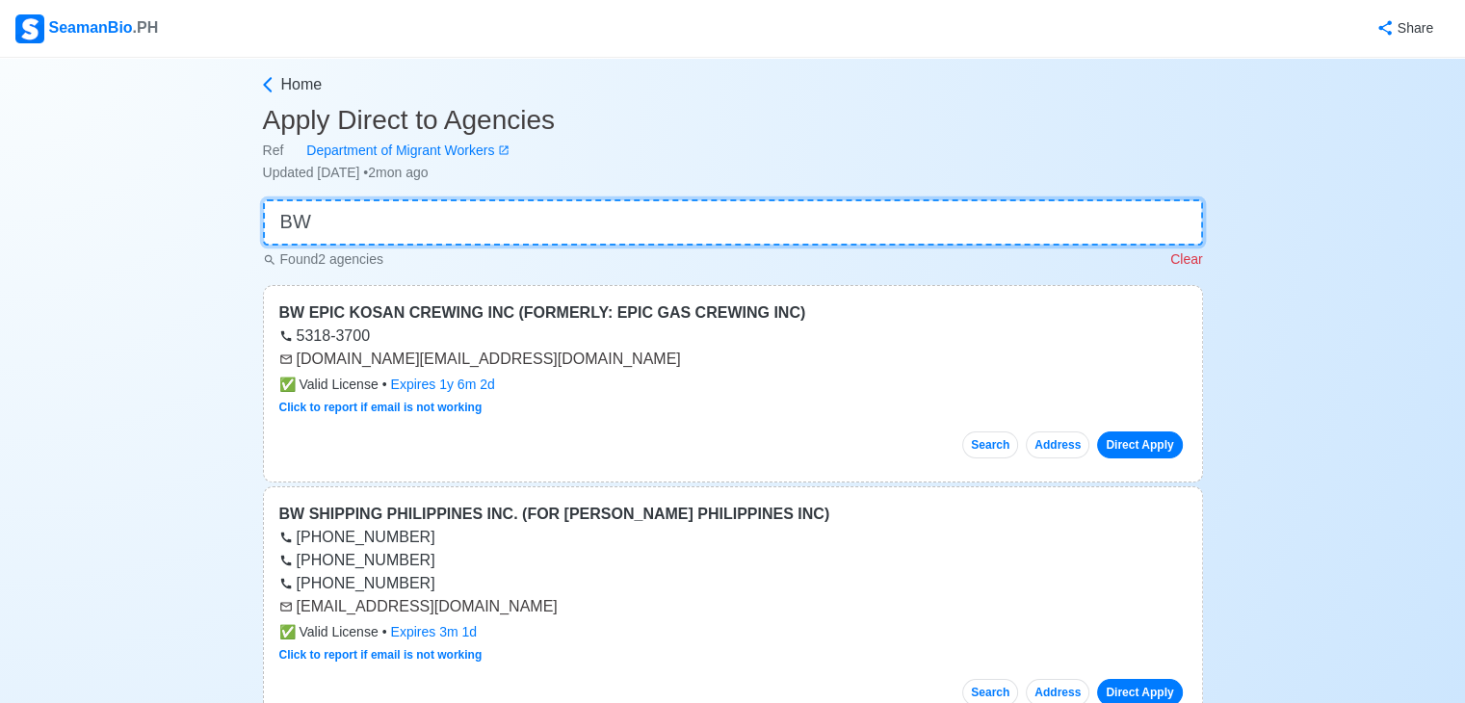
type input "BW"
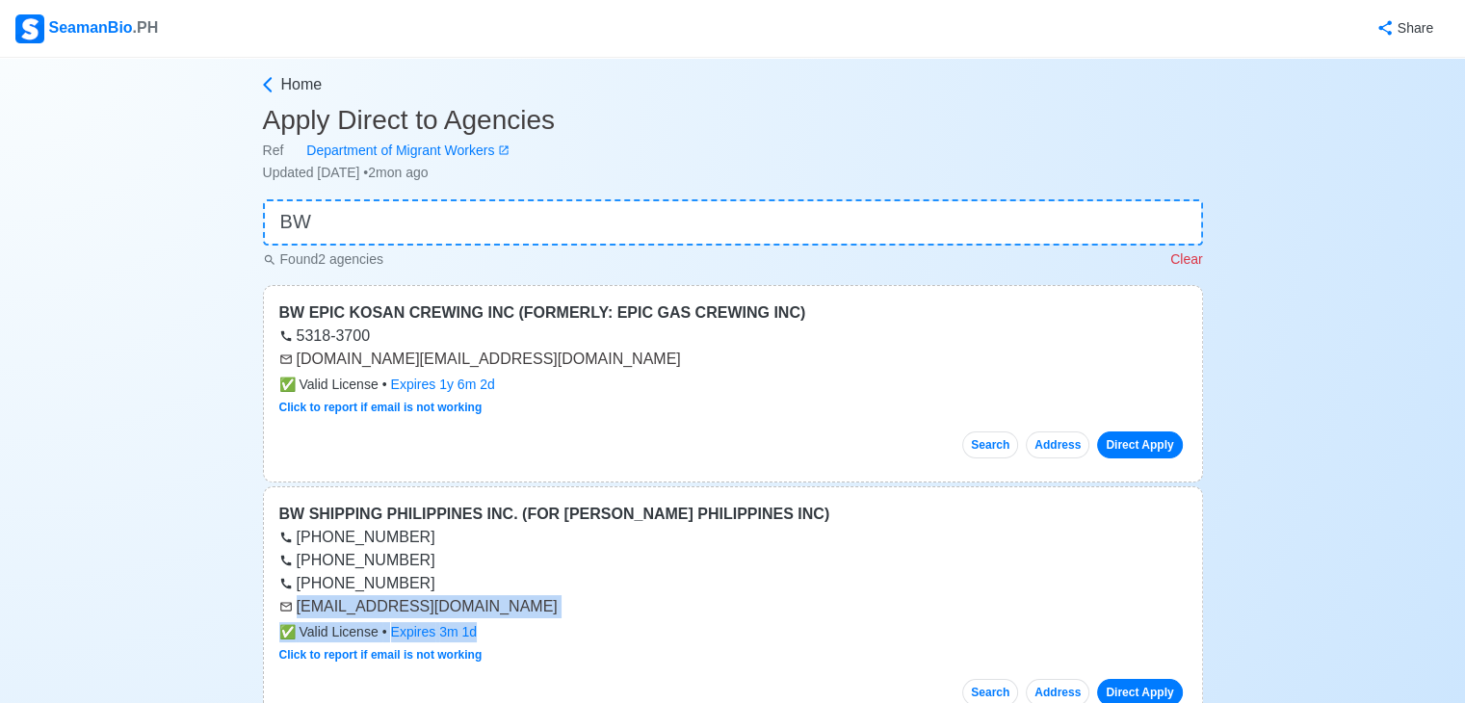
drag, startPoint x: 297, startPoint y: 610, endPoint x: 537, endPoint y: 616, distance: 240.9
click at [537, 627] on div "BW SHIPPING PHILIPPINES INC. (FOR BERGESEN D Y PHILIPPINES INC) 02 8895-2469 +6…" at bounding box center [733, 608] width 940 height 244
click at [546, 608] on div "[EMAIL_ADDRESS][DOMAIN_NAME]" at bounding box center [732, 606] width 907 height 23
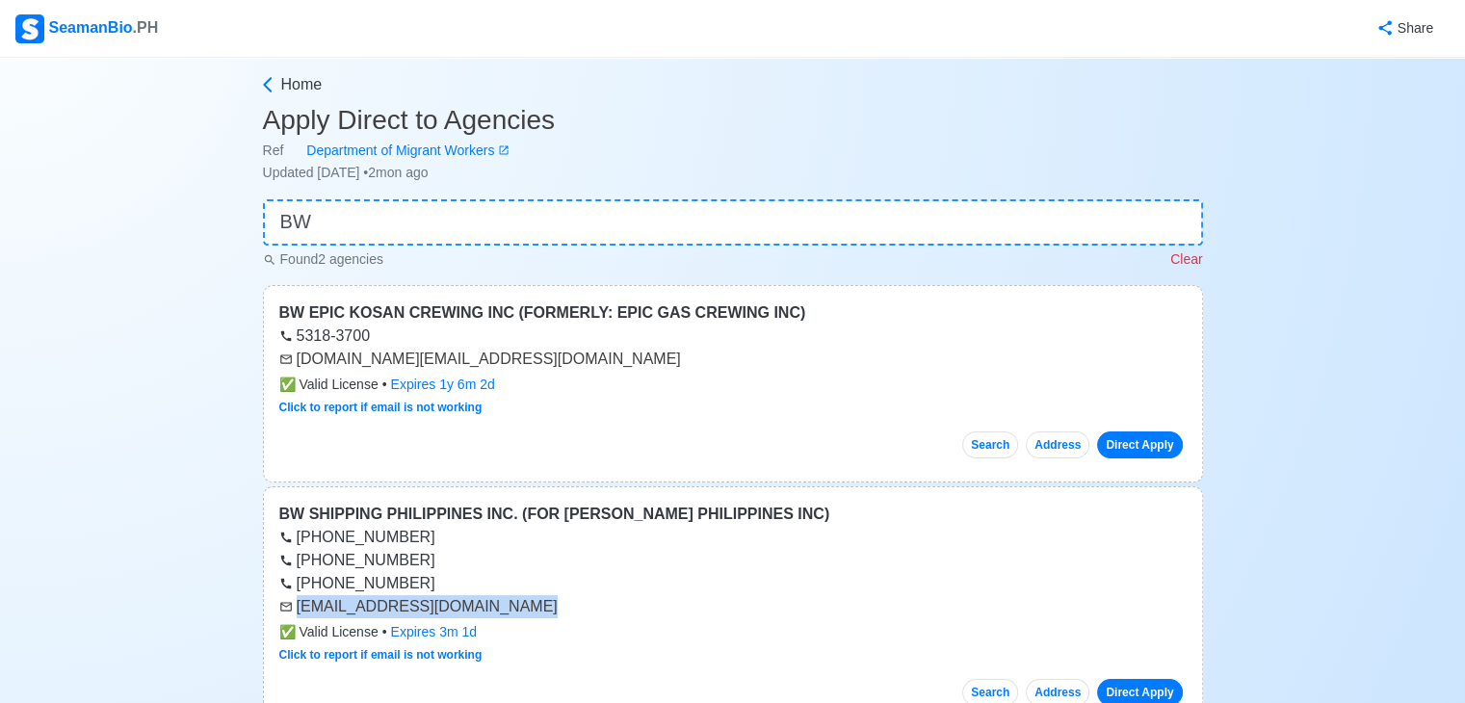
copy div "[EMAIL_ADDRESS][DOMAIN_NAME]"
click at [412, 205] on input "BW" at bounding box center [733, 222] width 940 height 46
click at [421, 201] on input "BW" at bounding box center [733, 222] width 940 height 46
click at [411, 193] on main "Home Apply Direct to Agencies Ref Department of Migrant Workers Updated Jul 15,…" at bounding box center [732, 657] width 969 height 1169
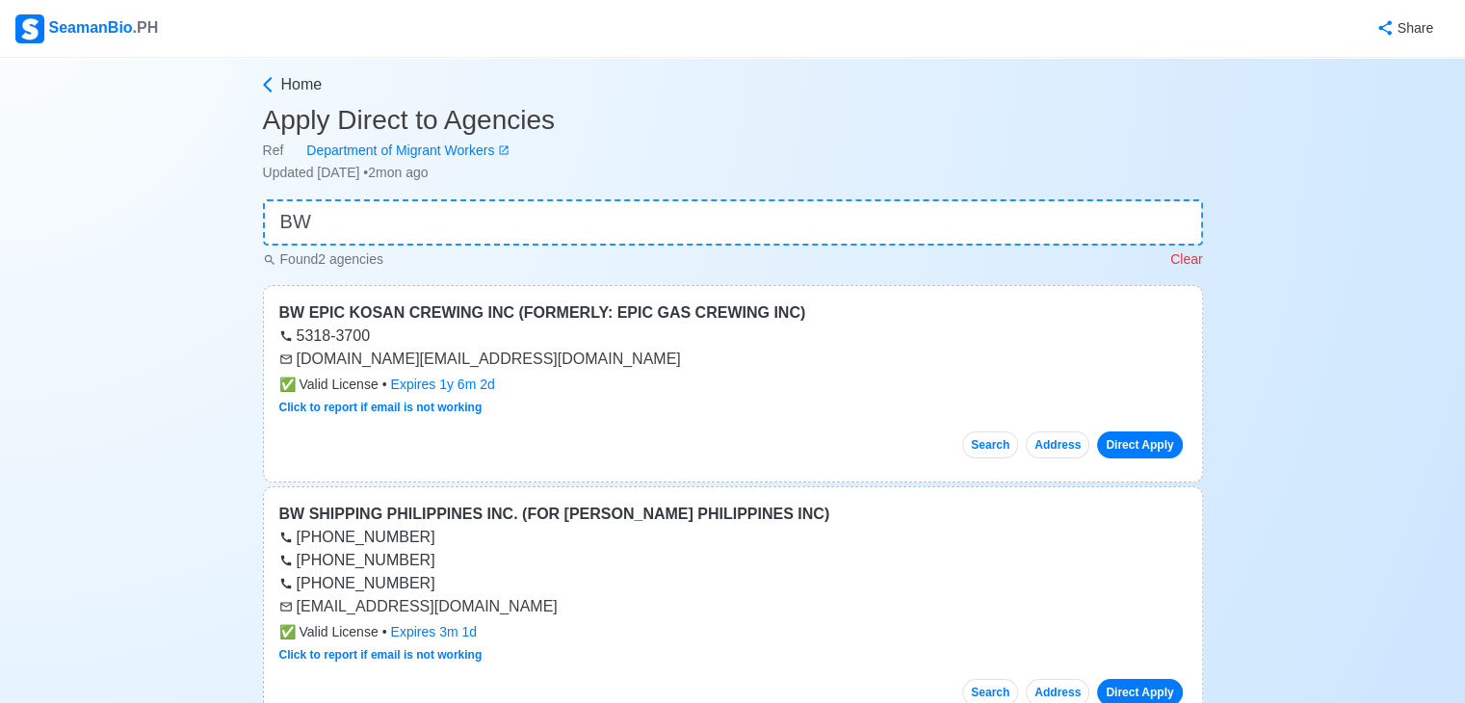
drag, startPoint x: 411, startPoint y: 193, endPoint x: 414, endPoint y: 237, distance: 44.4
click at [410, 209] on main "Home Apply Direct to Agencies Ref Department of Migrant Workers Updated Jul 15,…" at bounding box center [732, 657] width 969 height 1169
click at [414, 237] on input "BW" at bounding box center [733, 222] width 940 height 46
click at [419, 237] on input "BW" at bounding box center [733, 222] width 940 height 46
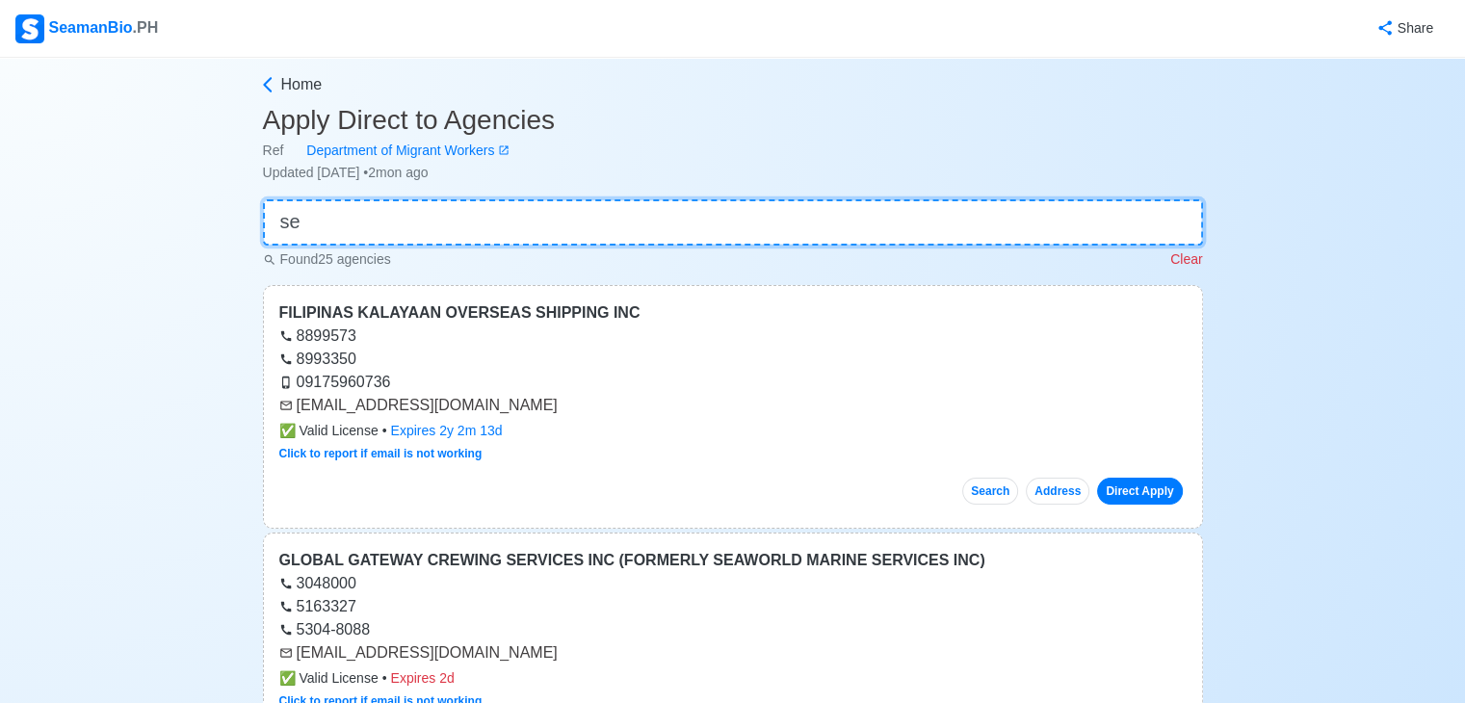
type input "s"
